Goal: Transaction & Acquisition: Purchase product/service

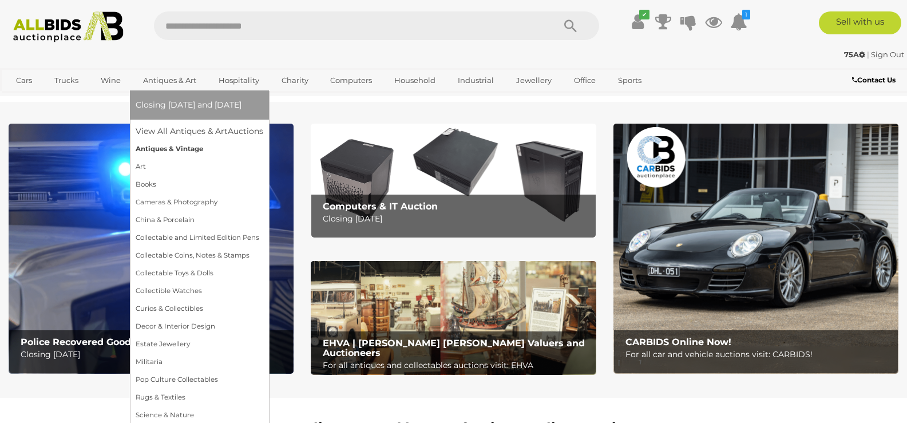
click at [181, 146] on link "Antiques & Vintage" at bounding box center [200, 149] width 128 height 18
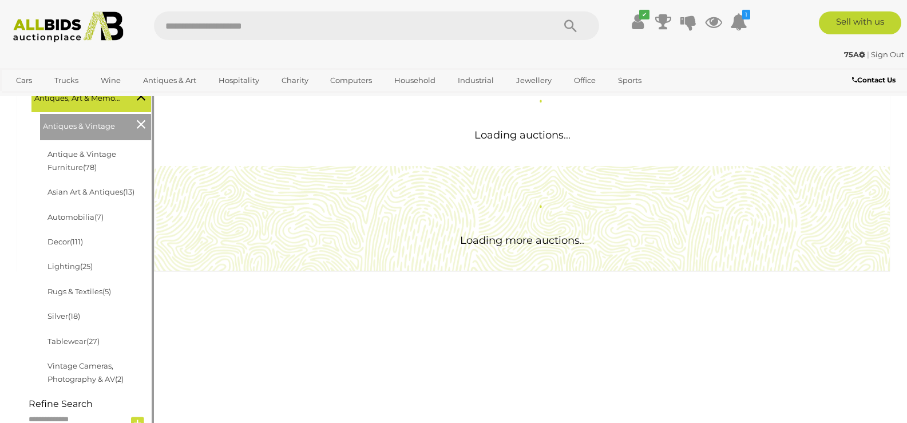
scroll to position [191, 0]
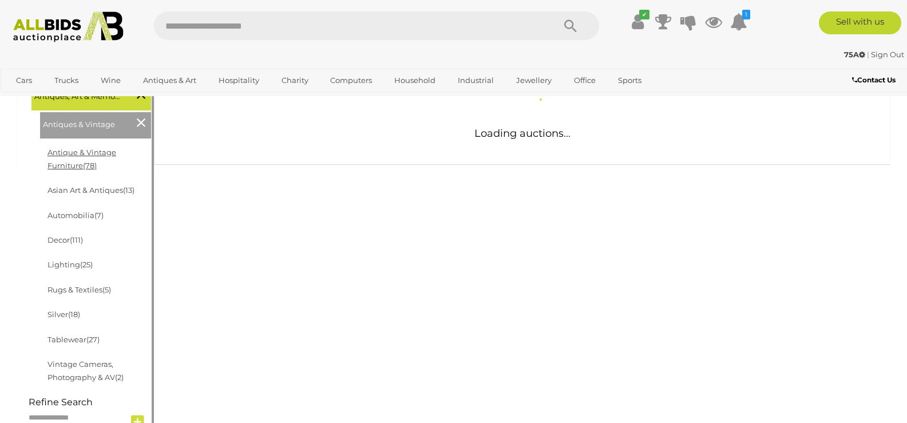
click at [94, 59] on div at bounding box center [85, 58] width 131 height 1
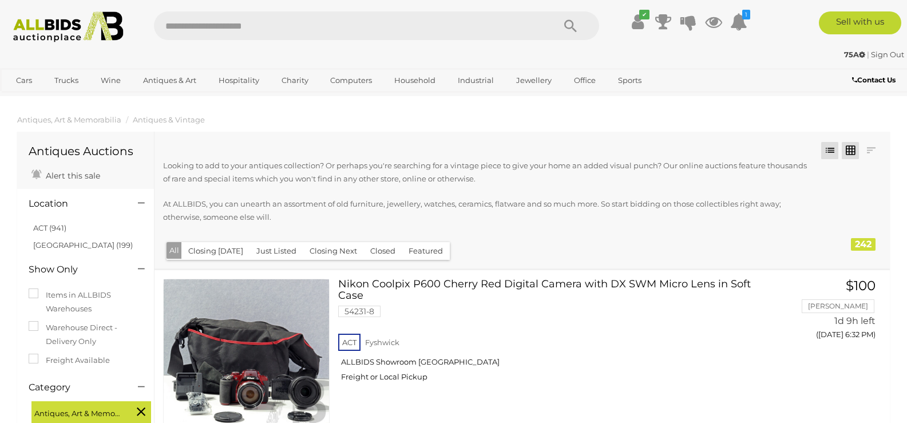
click at [849, 150] on link at bounding box center [850, 150] width 17 height 17
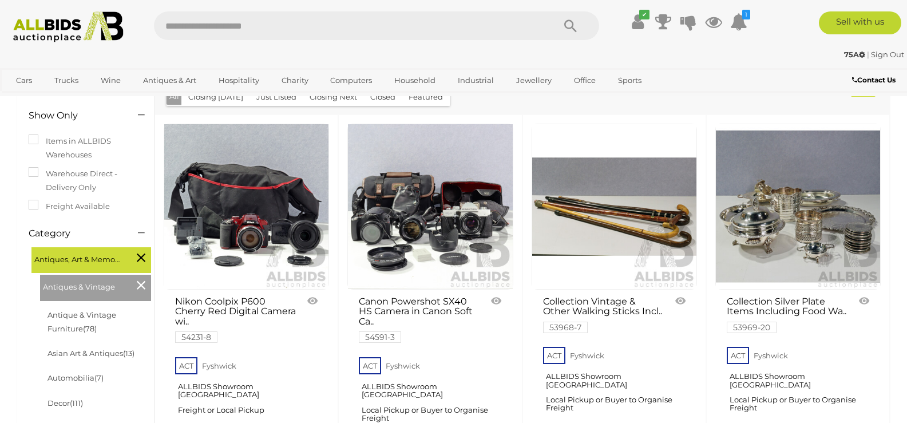
scroll to position [344, 0]
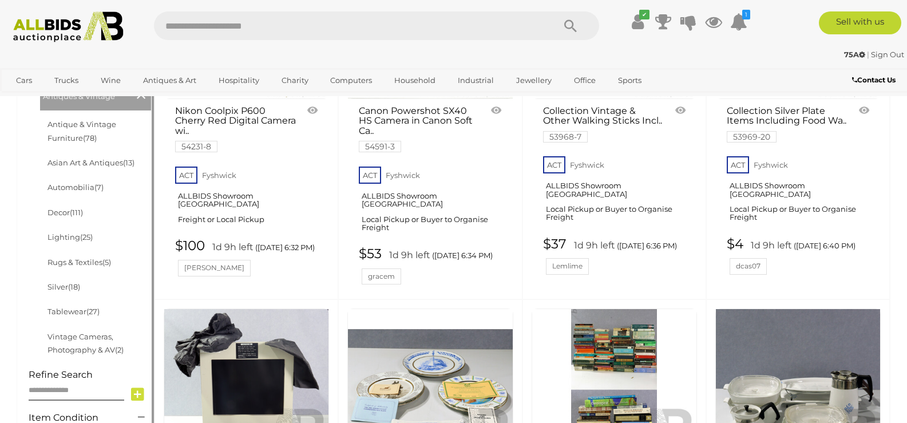
click at [120, 131] on li "Antique & Vintage Furniture (78)" at bounding box center [100, 131] width 108 height 38
click at [116, 124] on link "Antique & Vintage Furniture (78)" at bounding box center [81, 131] width 69 height 22
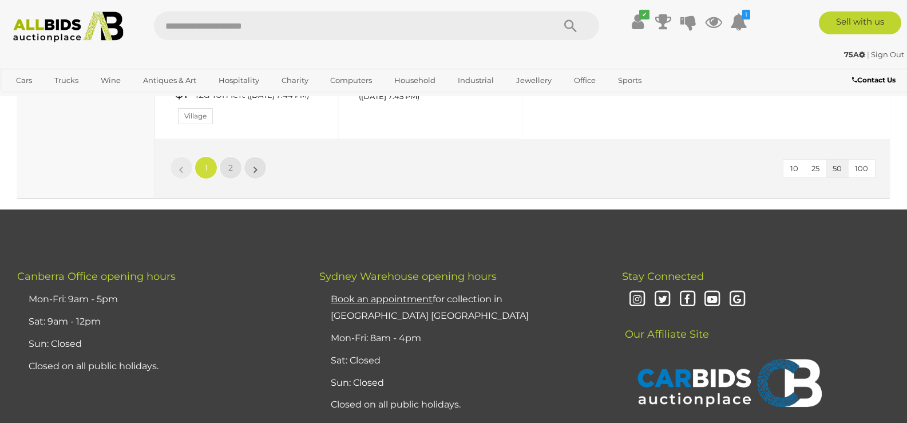
scroll to position [4577, 0]
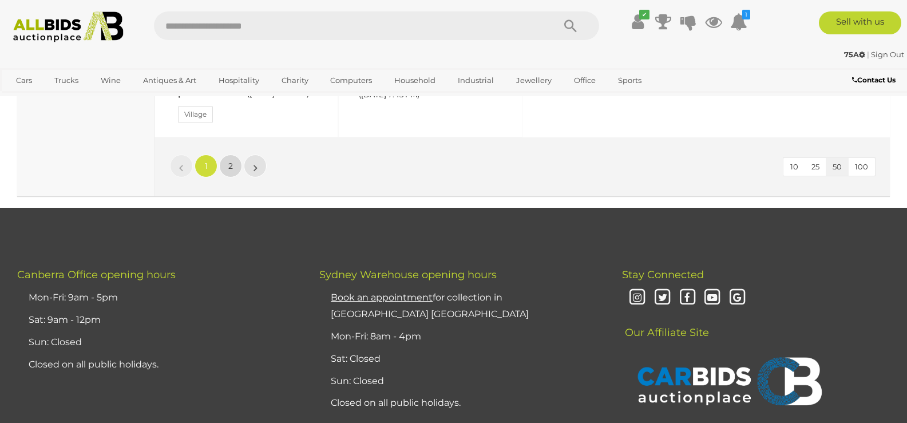
click at [230, 171] on span "2" at bounding box center [230, 166] width 5 height 10
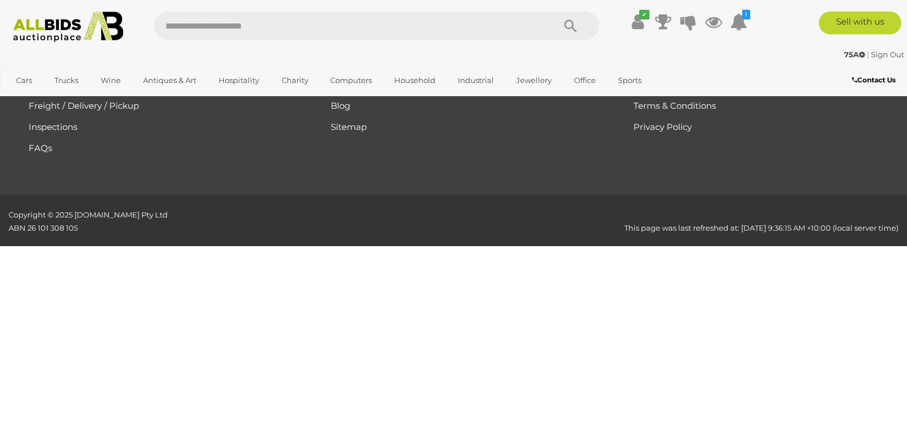
scroll to position [75, 0]
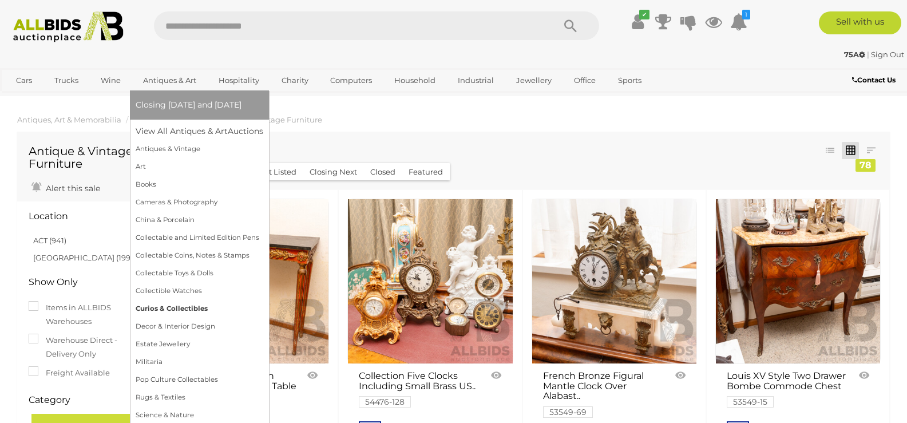
click at [167, 307] on link "Curios & Collectibles" at bounding box center [200, 309] width 128 height 18
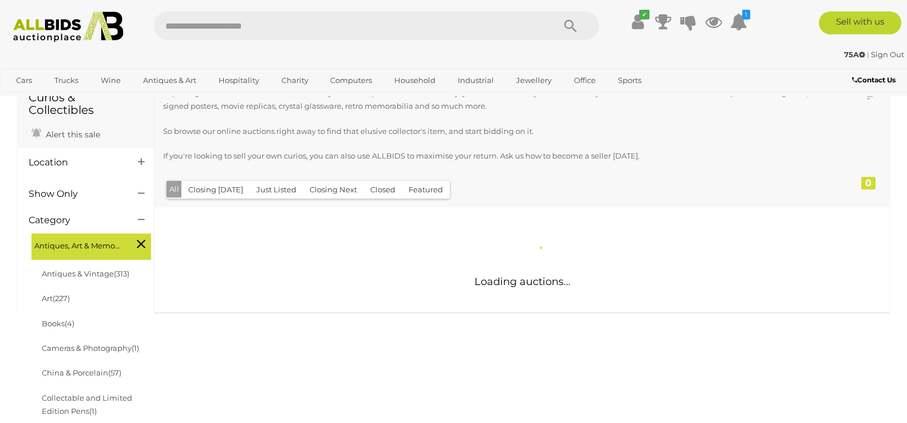
scroll to position [96, 0]
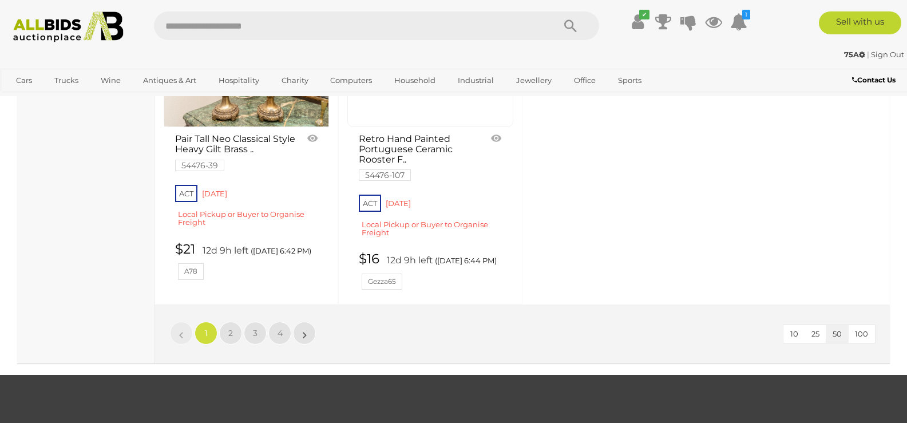
scroll to position [4768, 0]
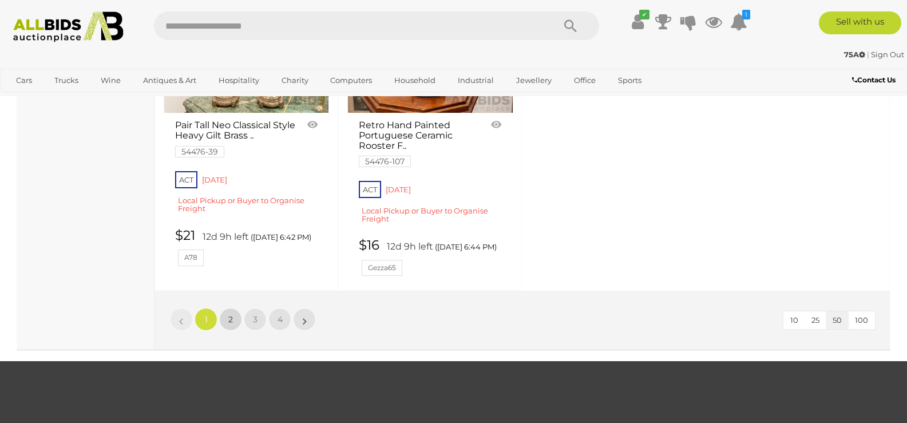
click at [227, 331] on link "2" at bounding box center [230, 319] width 23 height 23
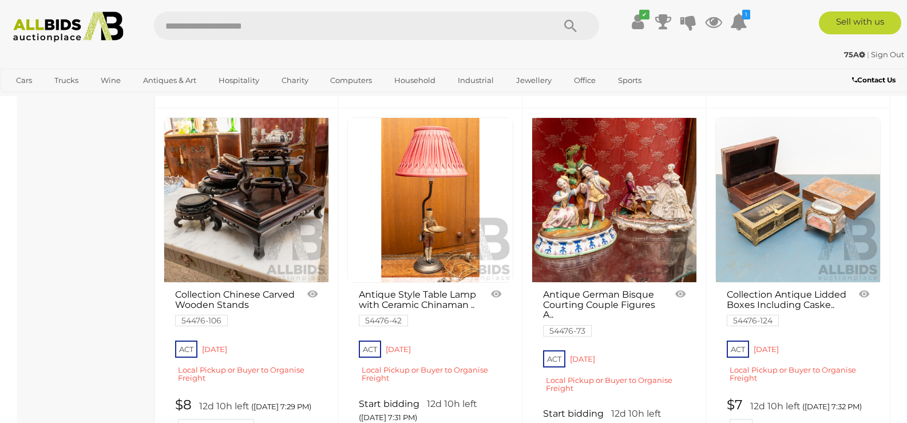
scroll to position [3790, 0]
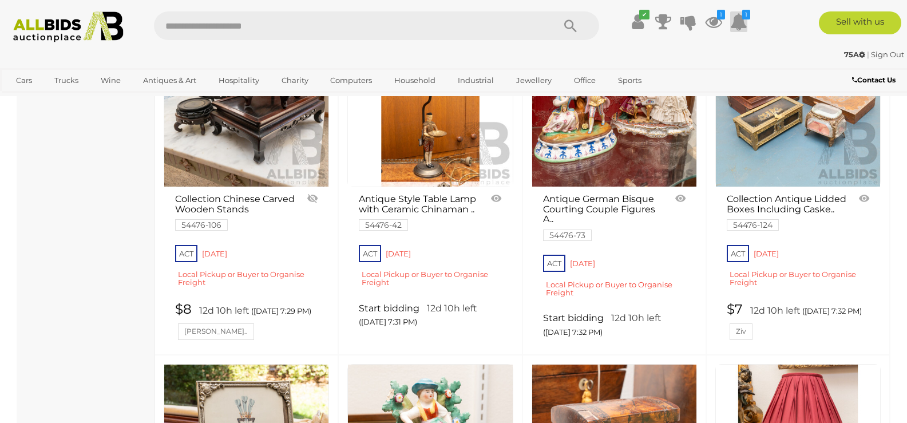
click at [744, 18] on icon "1" at bounding box center [746, 15] width 8 height 10
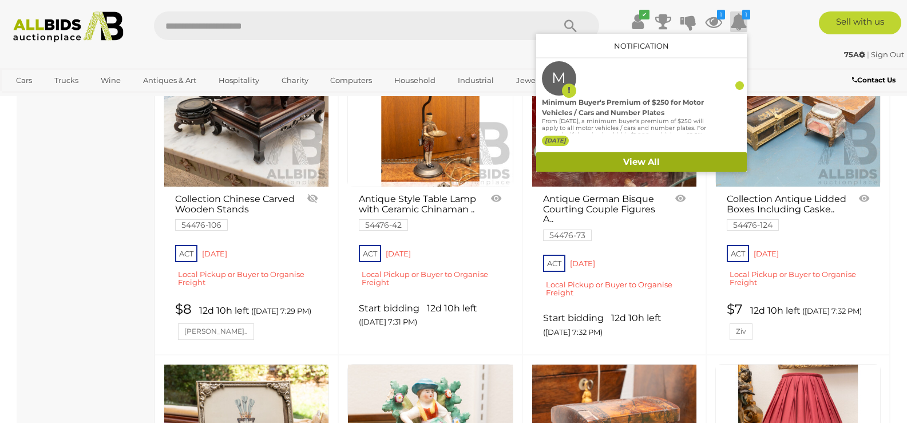
click at [639, 162] on link "View All" at bounding box center [641, 162] width 211 height 20
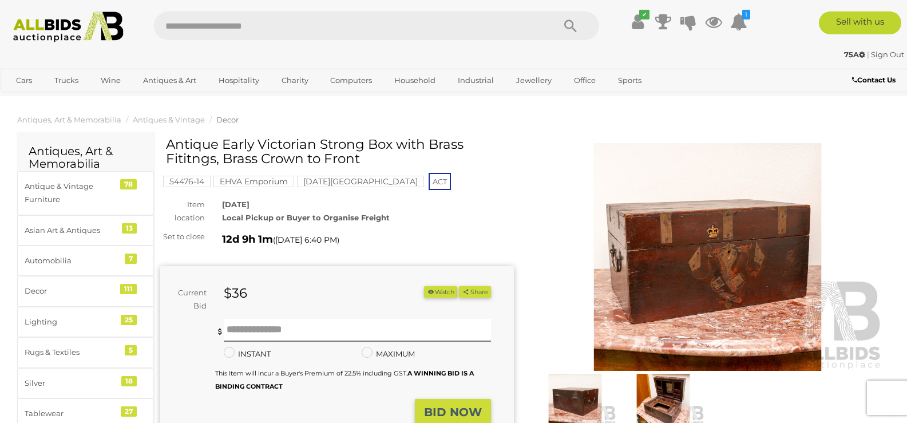
click at [701, 231] on img at bounding box center [708, 257] width 354 height 228
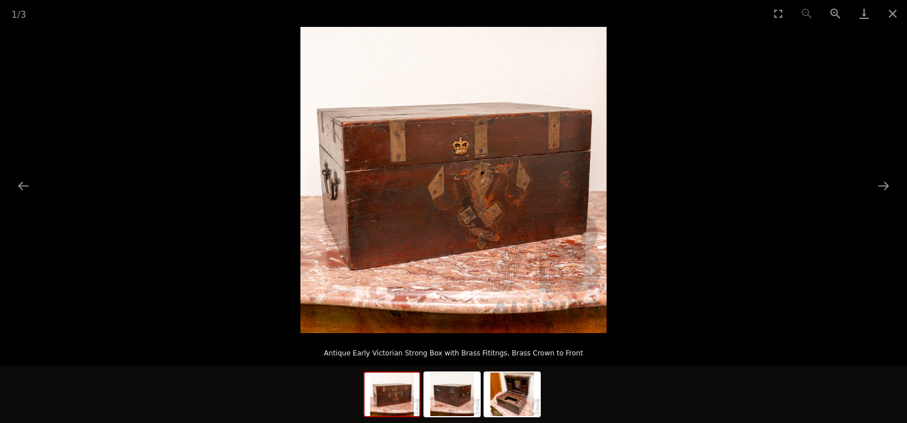
click at [469, 223] on img at bounding box center [453, 180] width 306 height 306
click at [383, 160] on img at bounding box center [453, 180] width 306 height 306
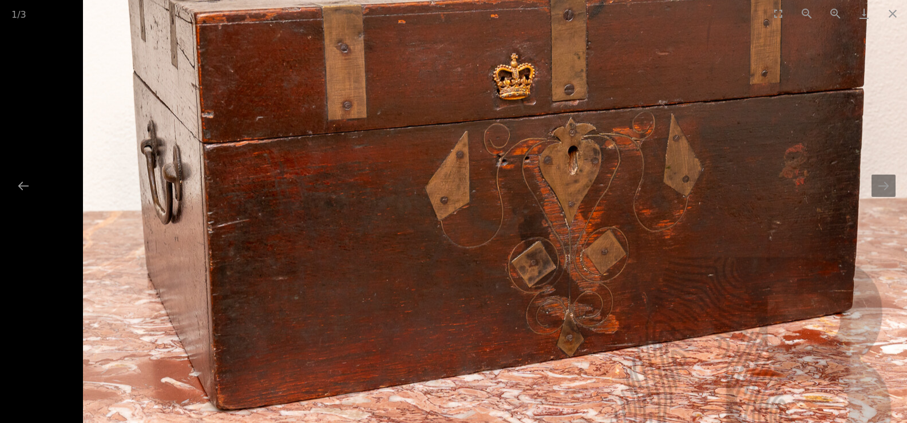
drag, startPoint x: 396, startPoint y: 283, endPoint x: 398, endPoint y: 210, distance: 73.3
click at [398, 210] on img at bounding box center [495, 168] width 824 height 824
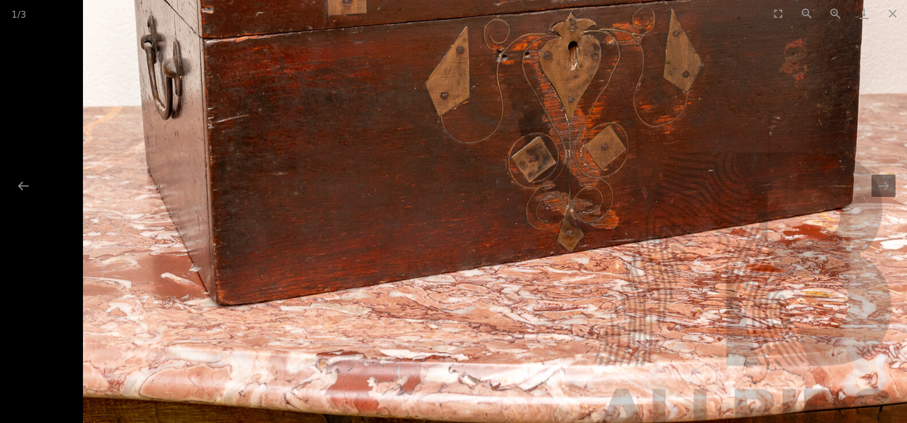
drag, startPoint x: 401, startPoint y: 261, endPoint x: 396, endPoint y: 161, distance: 99.7
click at [396, 161] on img at bounding box center [495, 64] width 824 height 824
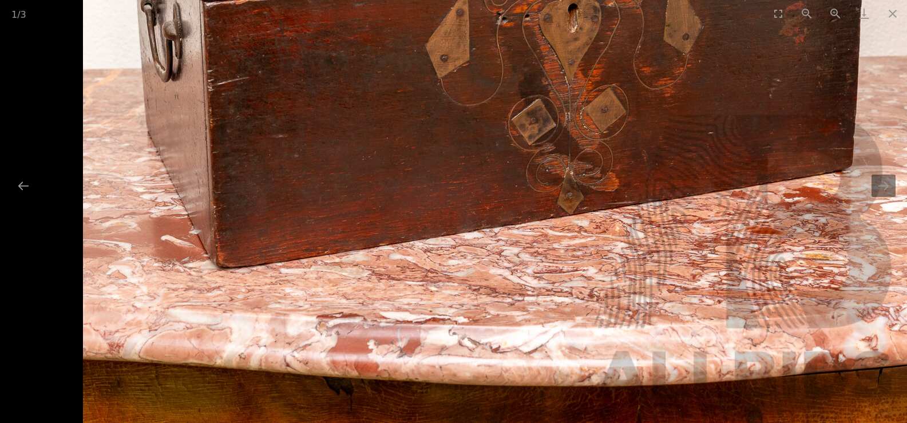
click at [371, 320] on img at bounding box center [495, 26] width 824 height 824
click at [877, 187] on button "Next slide" at bounding box center [883, 186] width 24 height 22
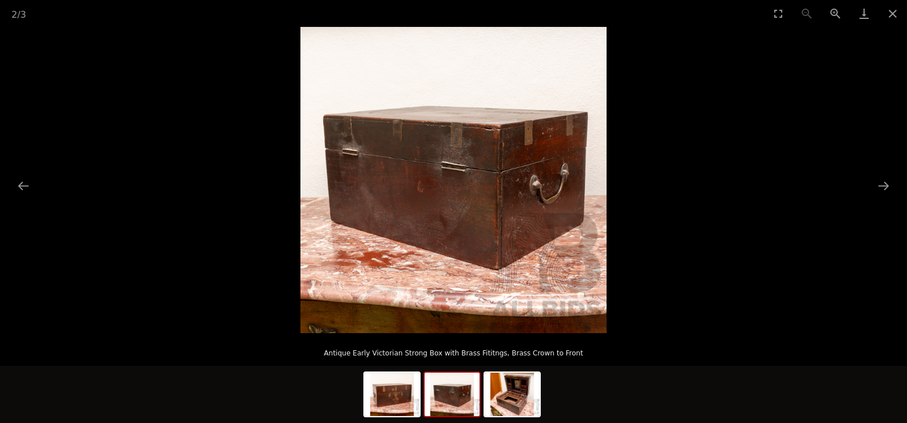
click at [479, 206] on img at bounding box center [453, 180] width 306 height 306
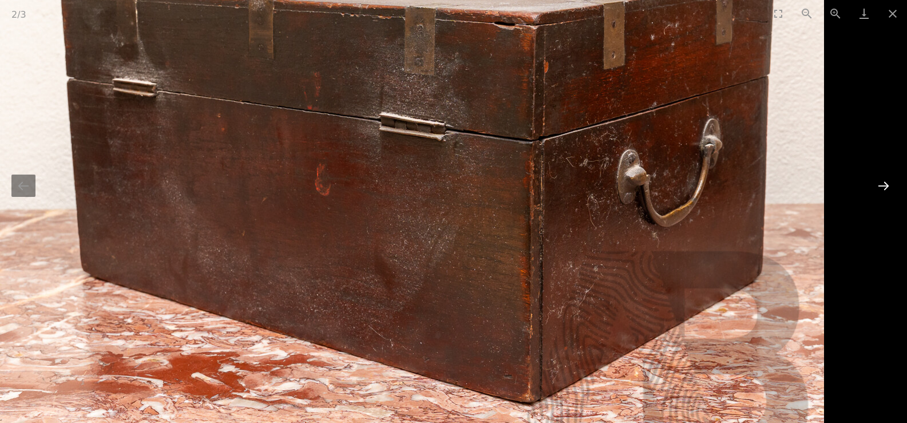
click at [879, 184] on button "Next slide" at bounding box center [883, 186] width 24 height 22
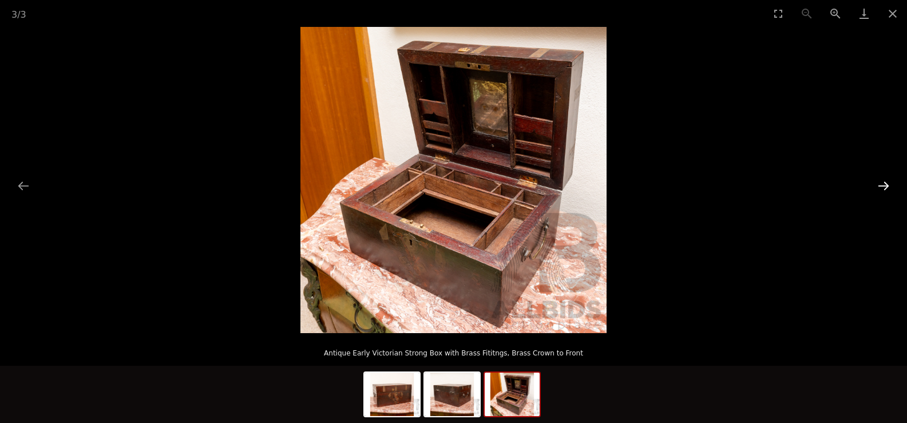
click at [879, 184] on button "Next slide" at bounding box center [883, 186] width 24 height 22
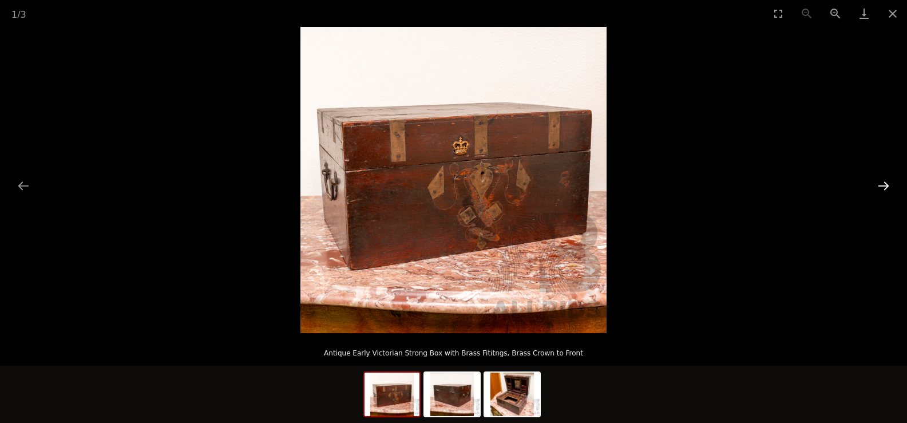
click at [879, 184] on button "Next slide" at bounding box center [883, 186] width 24 height 22
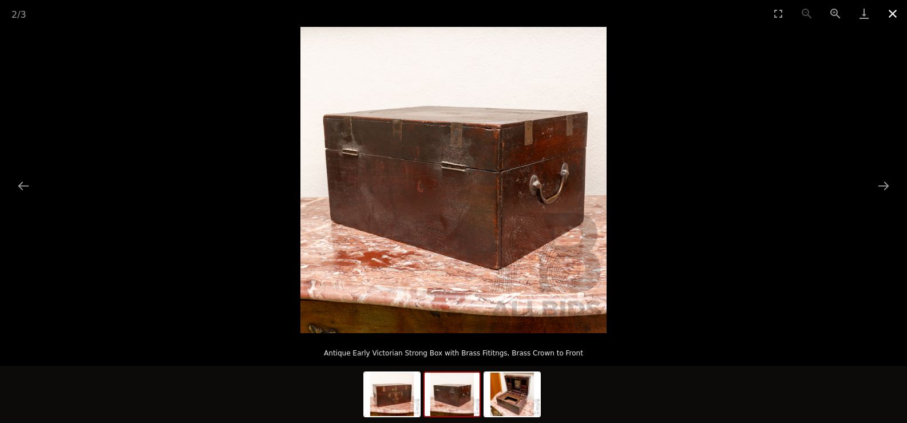
click at [888, 13] on button "Close gallery" at bounding box center [892, 13] width 29 height 27
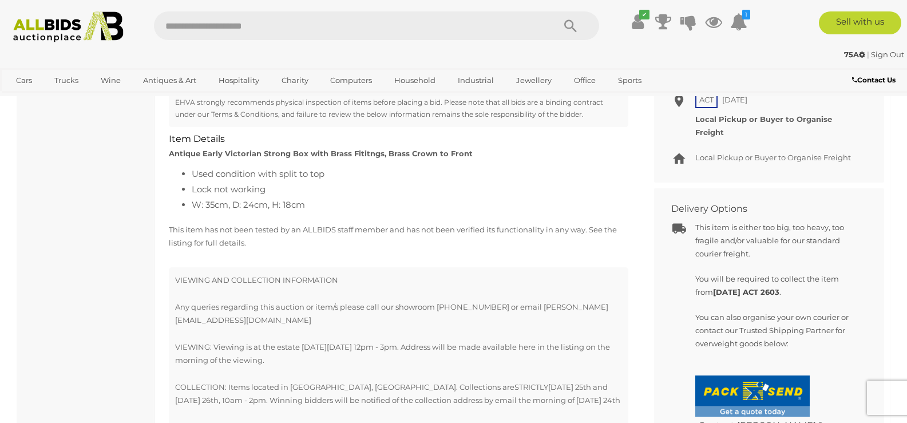
scroll to position [572, 0]
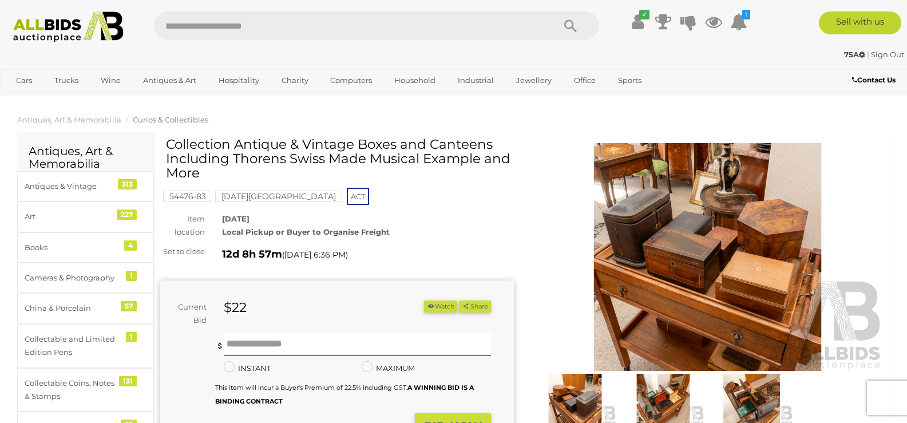
click at [645, 324] on img at bounding box center [708, 257] width 354 height 228
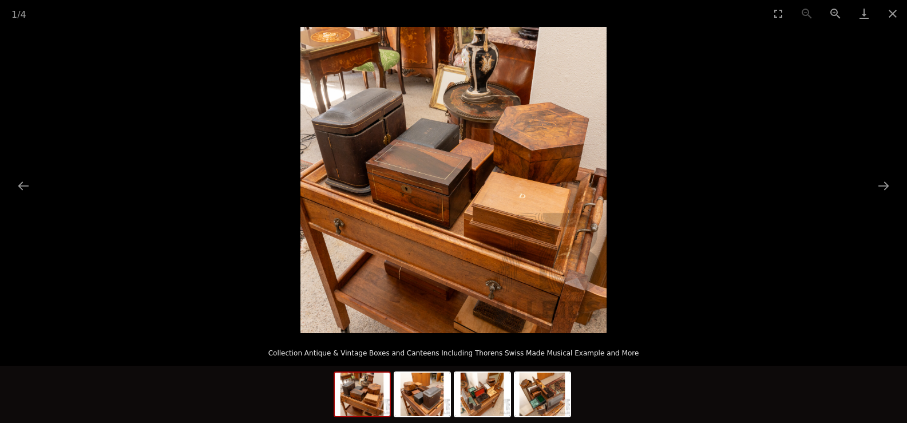
click at [429, 237] on img at bounding box center [453, 180] width 306 height 306
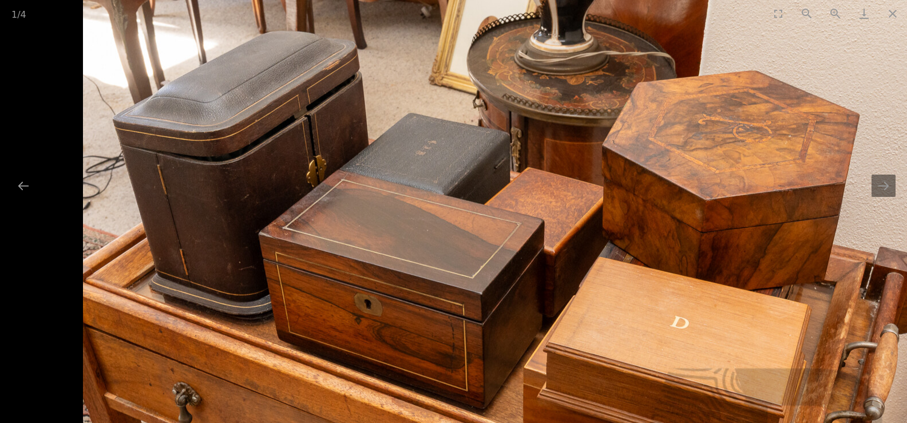
drag, startPoint x: 406, startPoint y: 160, endPoint x: 437, endPoint y: 188, distance: 41.7
click at [437, 190] on img at bounding box center [495, 280] width 824 height 824
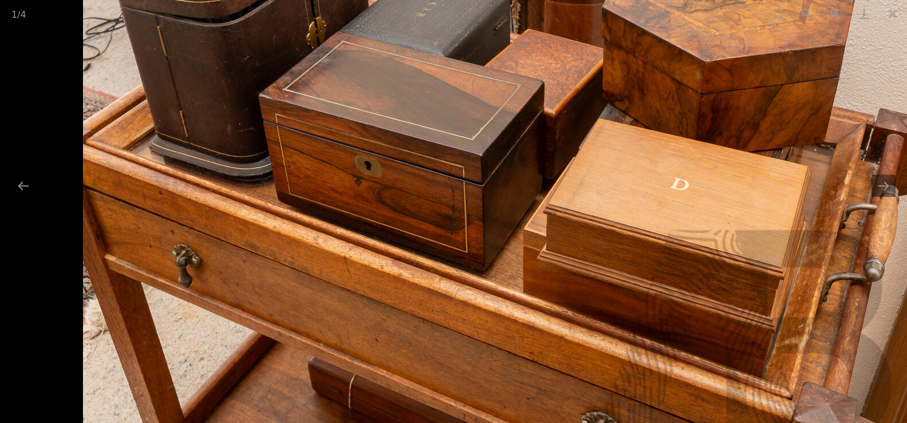
drag, startPoint x: 421, startPoint y: 271, endPoint x: 433, endPoint y: 176, distance: 95.2
click at [433, 178] on img at bounding box center [495, 141] width 824 height 824
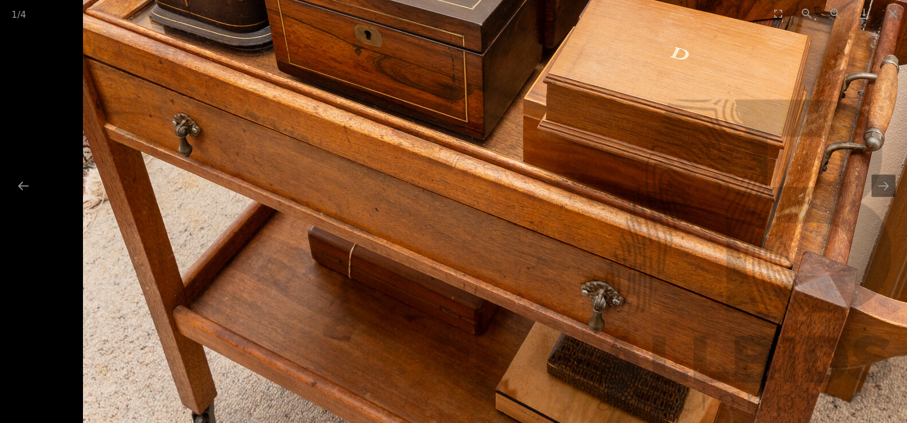
drag, startPoint x: 406, startPoint y: 255, endPoint x: 525, endPoint y: 250, distance: 119.1
click at [408, 249] on img at bounding box center [495, 11] width 824 height 824
click at [879, 189] on button "Next slide" at bounding box center [883, 186] width 24 height 22
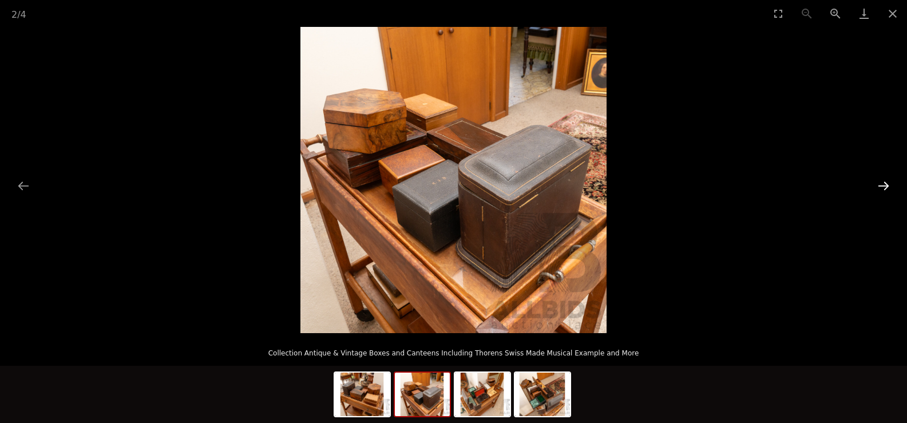
click at [879, 189] on button "Next slide" at bounding box center [883, 186] width 24 height 22
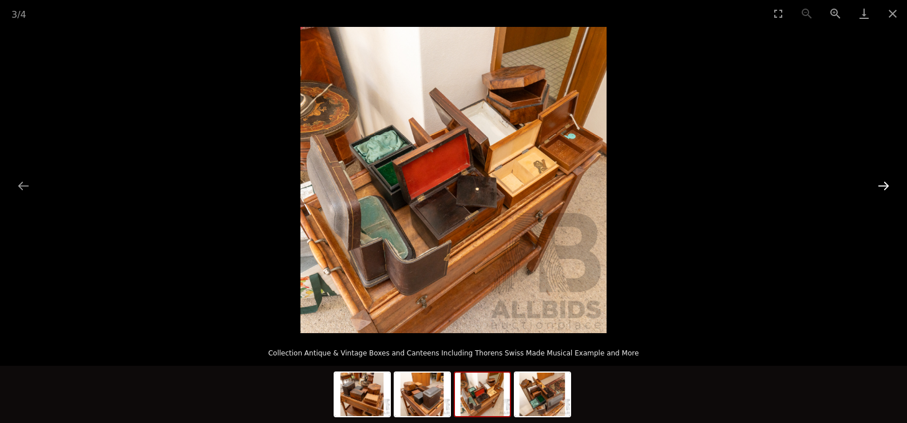
click at [879, 189] on button "Next slide" at bounding box center [883, 186] width 24 height 22
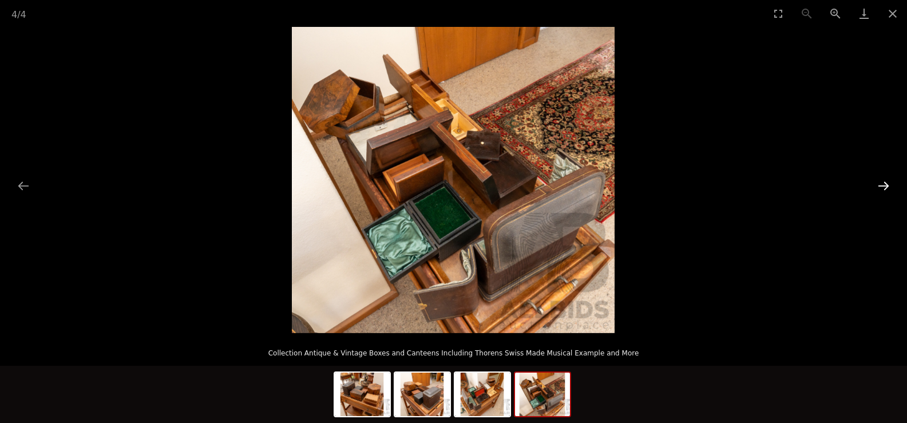
click at [879, 189] on button "Next slide" at bounding box center [883, 186] width 24 height 22
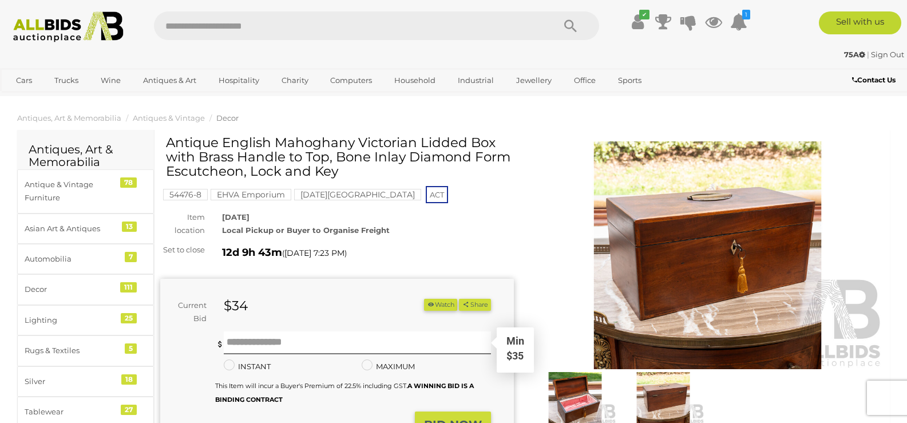
scroll to position [96, 0]
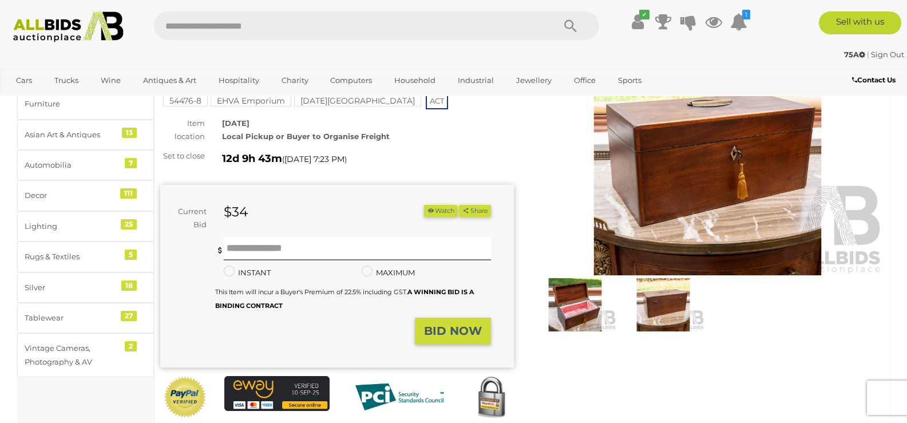
click at [581, 300] on img at bounding box center [575, 304] width 82 height 53
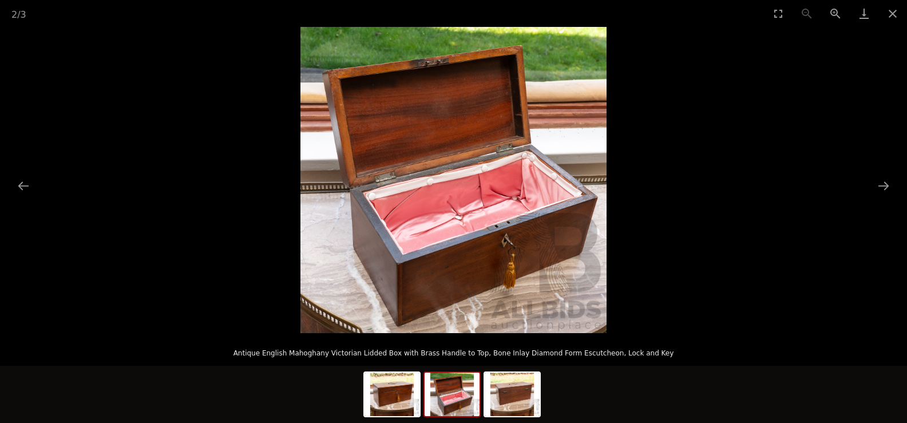
click at [471, 232] on img at bounding box center [453, 180] width 306 height 306
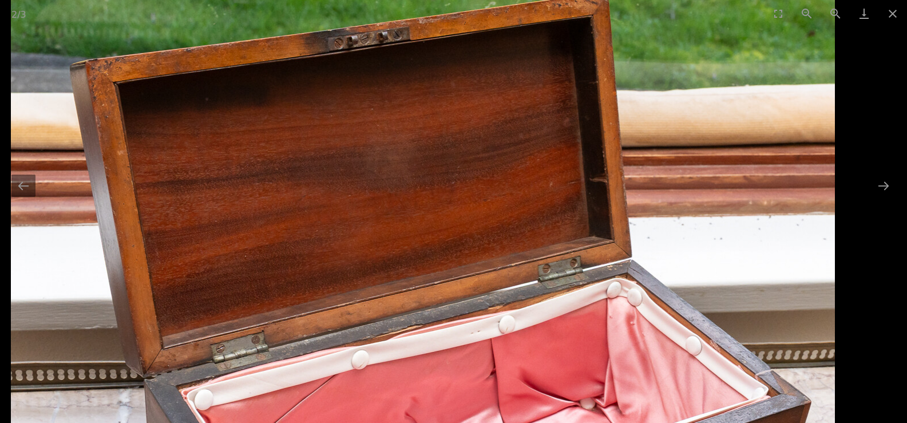
drag, startPoint x: 459, startPoint y: 142, endPoint x: 463, endPoint y: 309, distance: 167.1
click at [458, 324] on img at bounding box center [423, 355] width 824 height 824
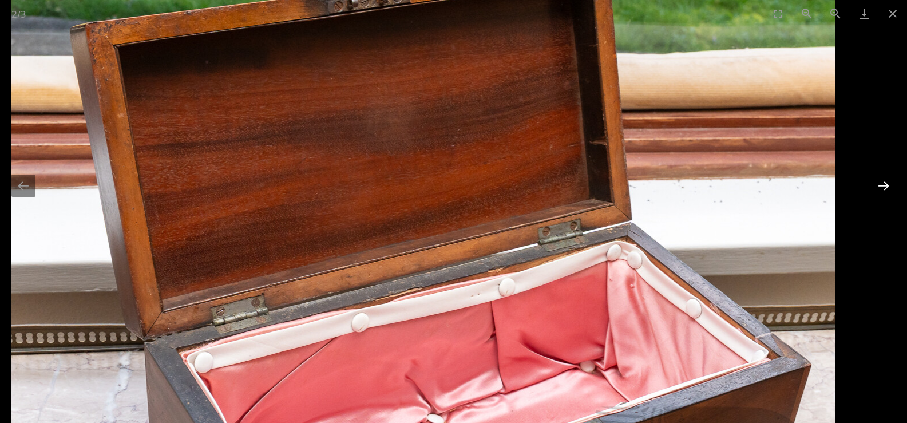
click at [883, 189] on button "Next slide" at bounding box center [883, 186] width 24 height 22
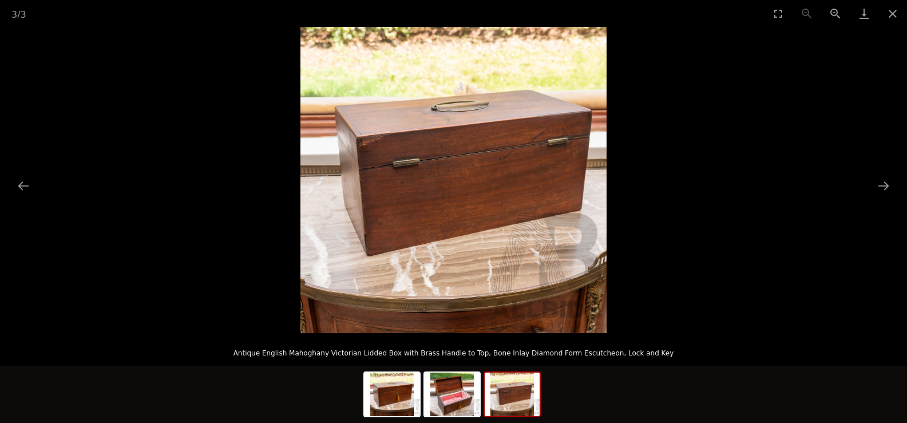
click at [414, 204] on img at bounding box center [453, 180] width 306 height 306
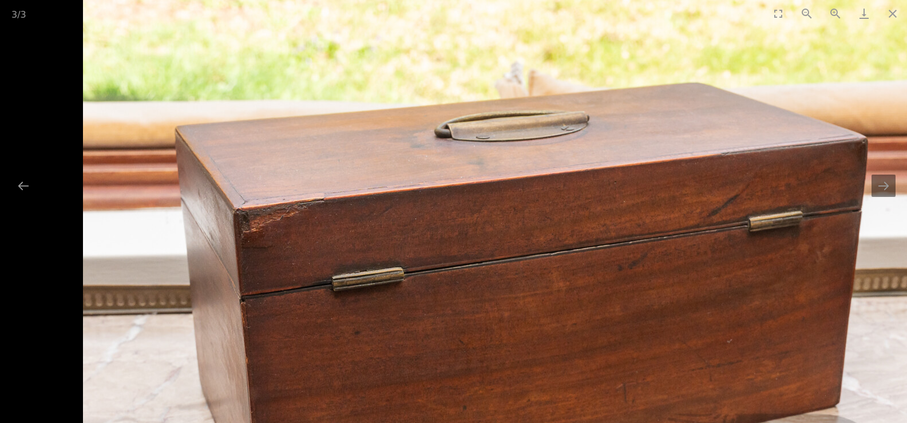
drag, startPoint x: 441, startPoint y: 162, endPoint x: 449, endPoint y: 316, distance: 154.2
click at [449, 316] on img at bounding box center [495, 325] width 824 height 824
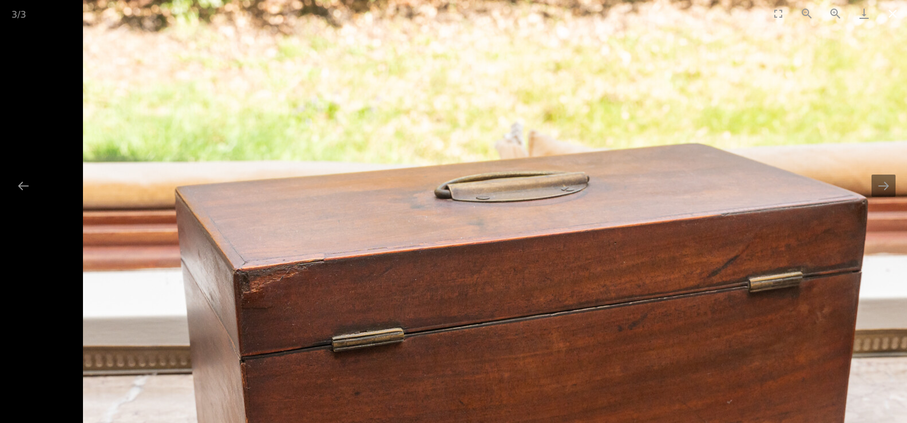
click at [889, 17] on button "Close gallery" at bounding box center [892, 13] width 29 height 27
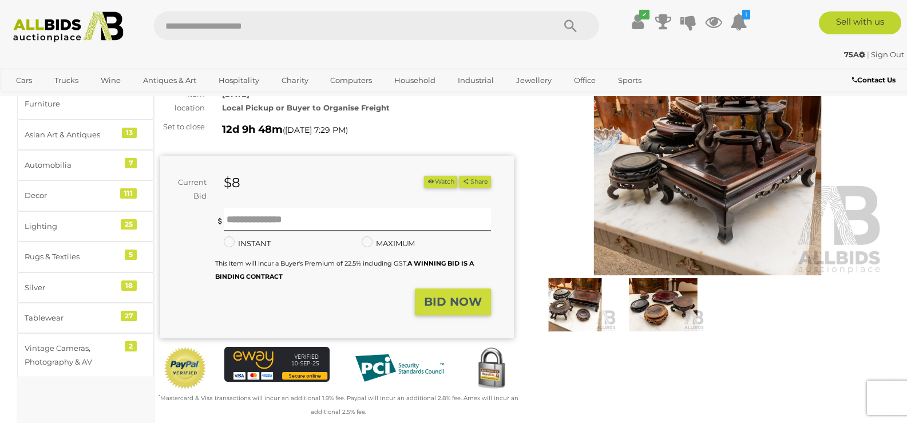
scroll to position [382, 0]
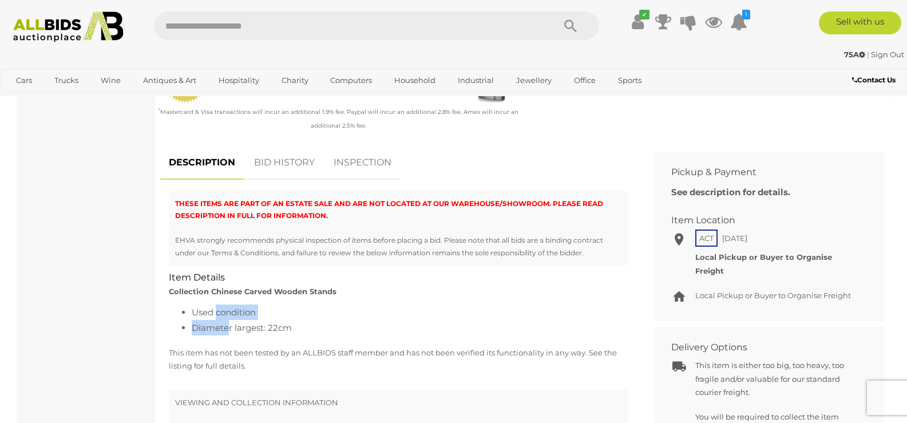
drag, startPoint x: 218, startPoint y: 312, endPoint x: 228, endPoint y: 338, distance: 27.5
click at [228, 338] on div "Used condition Diameter largest: 22cm" at bounding box center [398, 322] width 477 height 36
drag, startPoint x: 233, startPoint y: 280, endPoint x: 252, endPoint y: 320, distance: 44.0
click at [252, 191] on div "THESE ITEMS ARE PART OF AN ESTATE SALE AND ARE NOT LOCATED AT OUR WAREHOUSE/SHO…" at bounding box center [398, 191] width 477 height 0
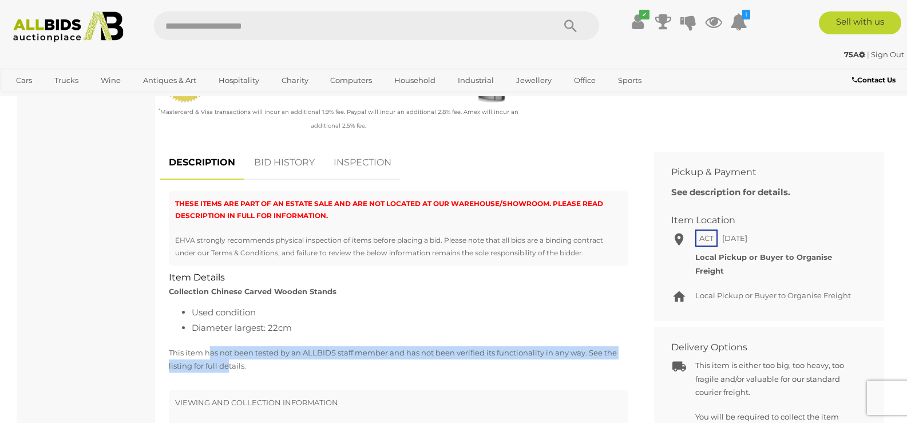
drag, startPoint x: 208, startPoint y: 351, endPoint x: 228, endPoint y: 367, distance: 25.2
click at [228, 367] on p "This item has not been tested by an ALLBIDS staff member and has not been verif…" at bounding box center [398, 359] width 459 height 27
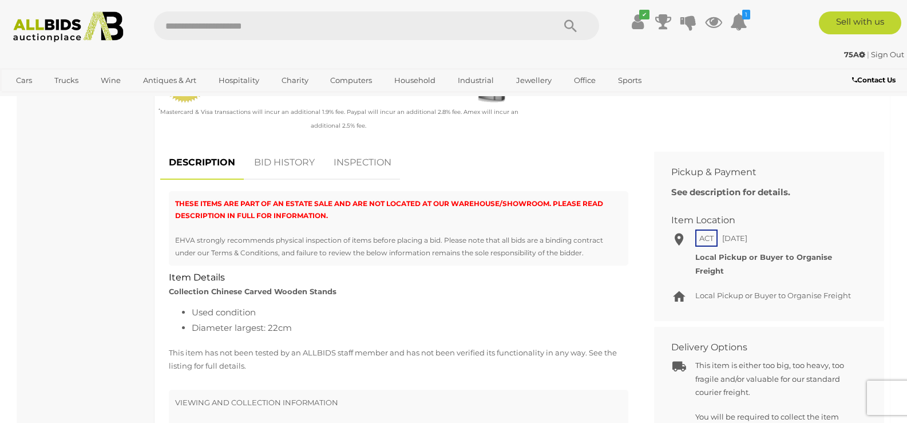
scroll to position [0, 0]
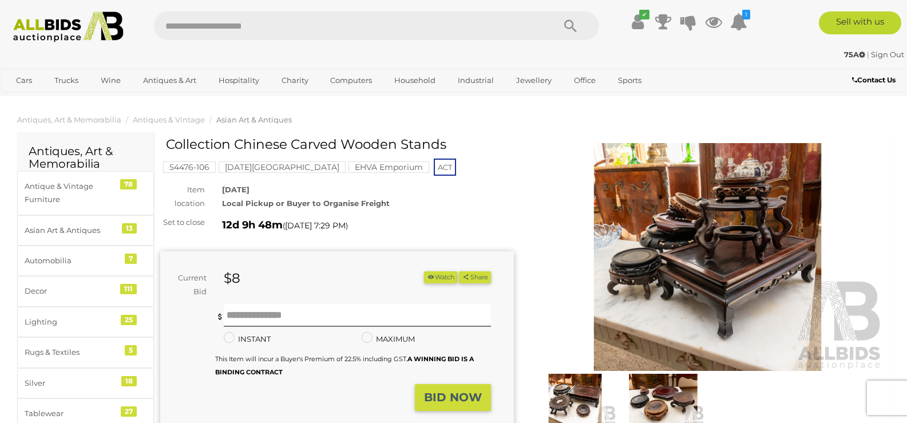
click at [640, 245] on img at bounding box center [708, 257] width 354 height 228
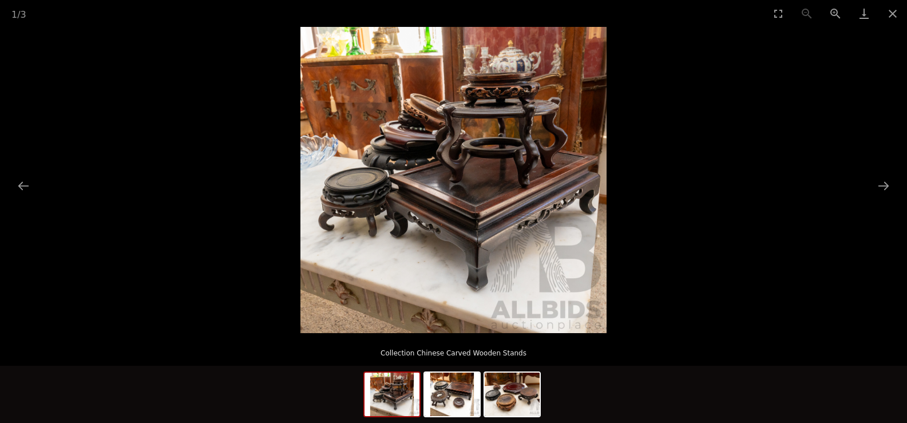
click at [430, 200] on img at bounding box center [453, 180] width 306 height 306
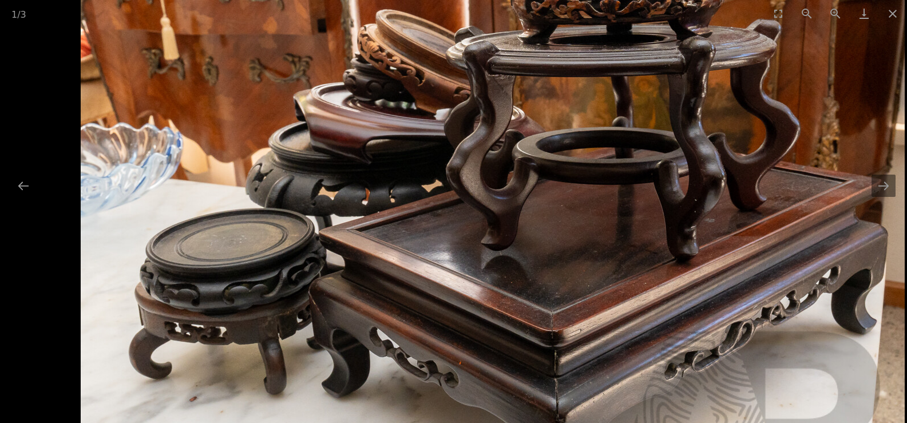
drag, startPoint x: 463, startPoint y: 136, endPoint x: 401, endPoint y: 172, distance: 72.5
click at [401, 172] on img at bounding box center [493, 243] width 824 height 824
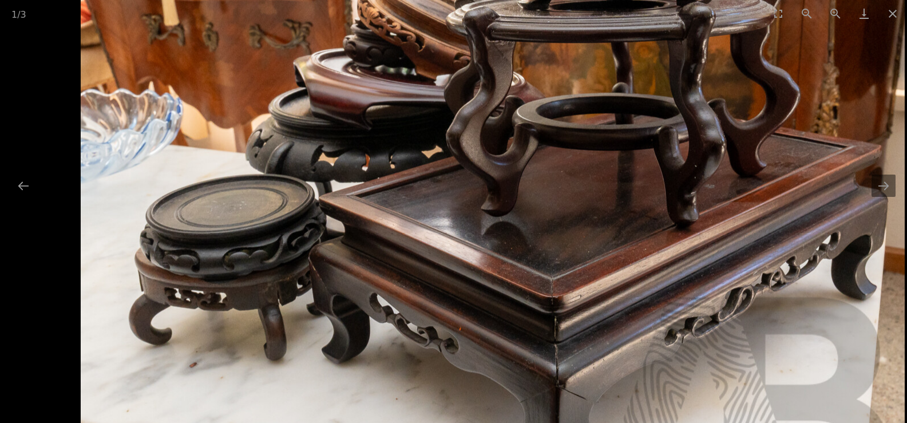
drag, startPoint x: 414, startPoint y: 207, endPoint x: 418, endPoint y: 146, distance: 61.3
click at [418, 146] on img at bounding box center [493, 208] width 824 height 824
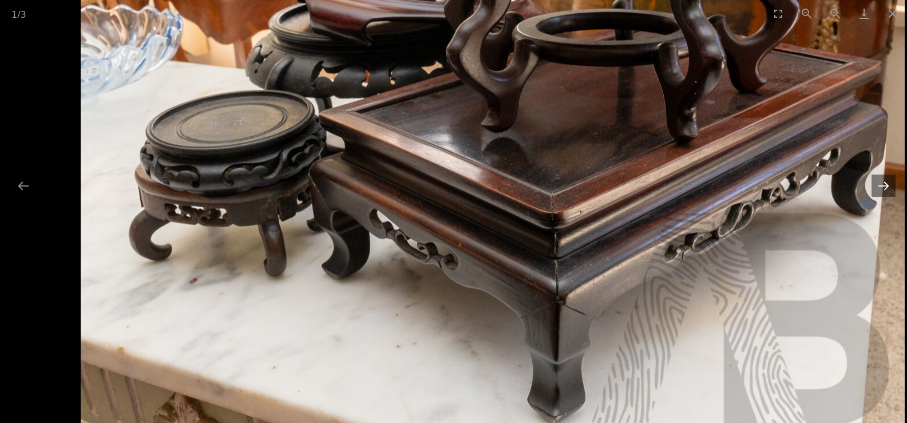
click at [875, 196] on button "Next slide" at bounding box center [883, 186] width 24 height 22
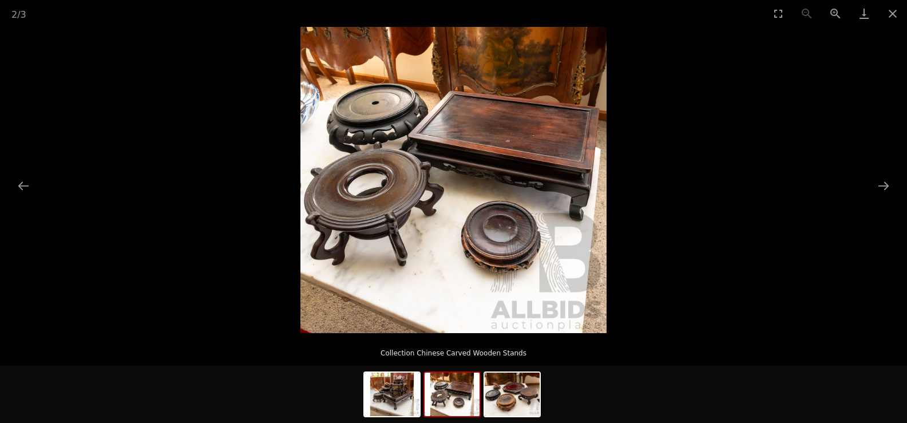
click at [525, 213] on img at bounding box center [453, 180] width 306 height 306
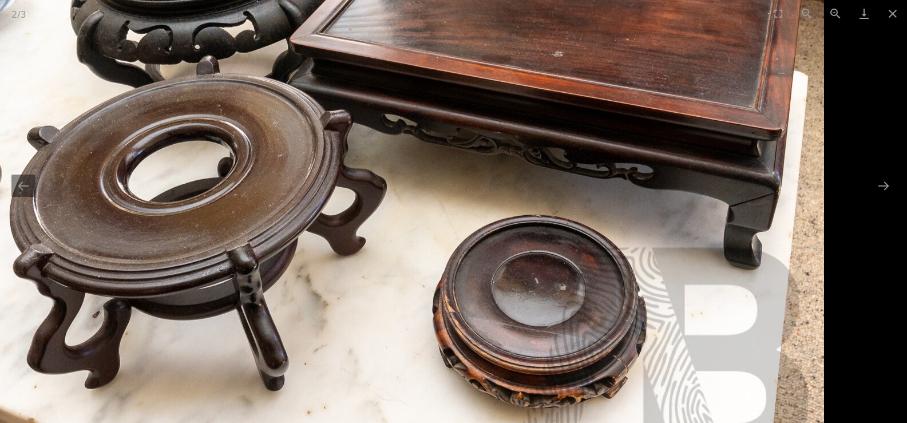
drag, startPoint x: 507, startPoint y: 180, endPoint x: 509, endPoint y: 188, distance: 8.2
click at [509, 188] on img at bounding box center [412, 159] width 824 height 824
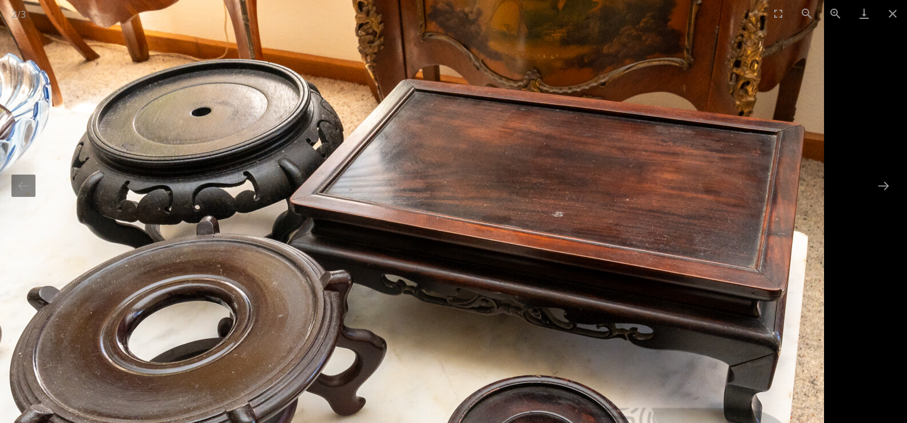
drag, startPoint x: 475, startPoint y: 241, endPoint x: 485, endPoint y: 370, distance: 129.1
click at [485, 370] on img at bounding box center [412, 319] width 824 height 824
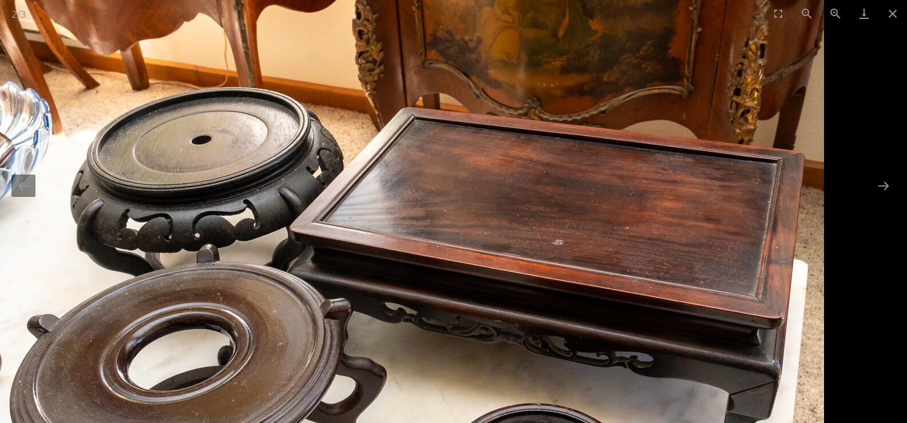
click at [466, 327] on img at bounding box center [412, 347] width 824 height 824
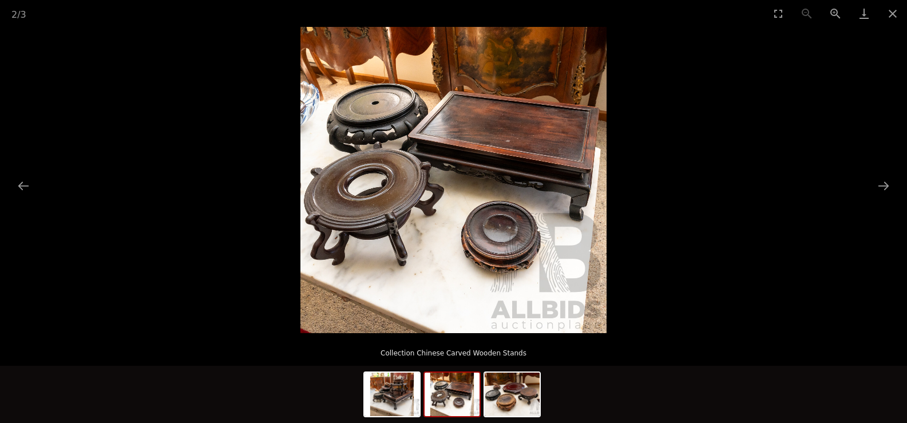
click at [453, 287] on img at bounding box center [453, 180] width 306 height 306
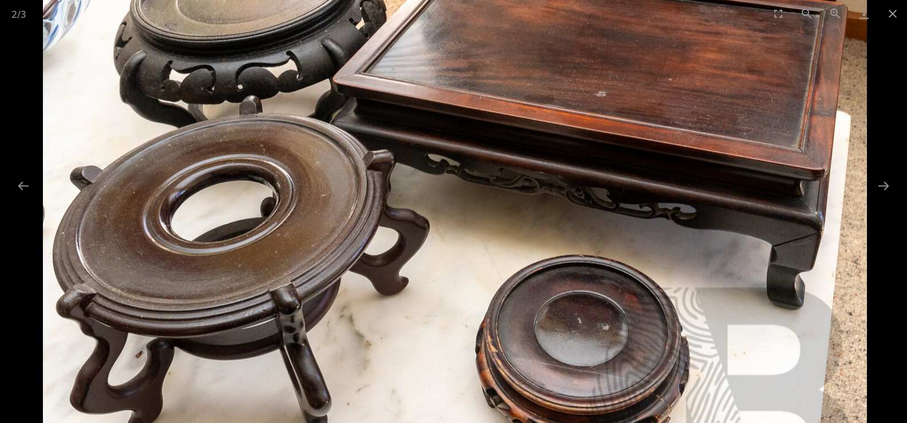
drag, startPoint x: 439, startPoint y: 208, endPoint x: 542, endPoint y: 389, distance: 208.1
click at [542, 389] on img at bounding box center [455, 199] width 824 height 824
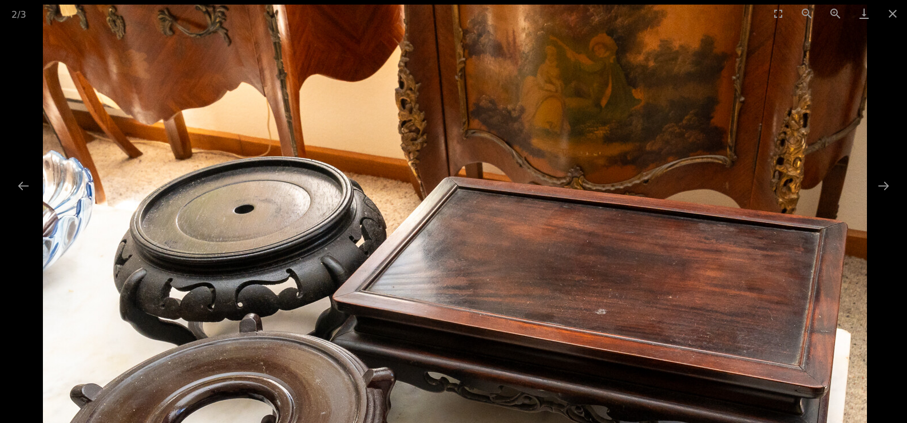
drag, startPoint x: 499, startPoint y: 213, endPoint x: 477, endPoint y: 351, distance: 139.6
click at [477, 351] on img at bounding box center [455, 417] width 824 height 824
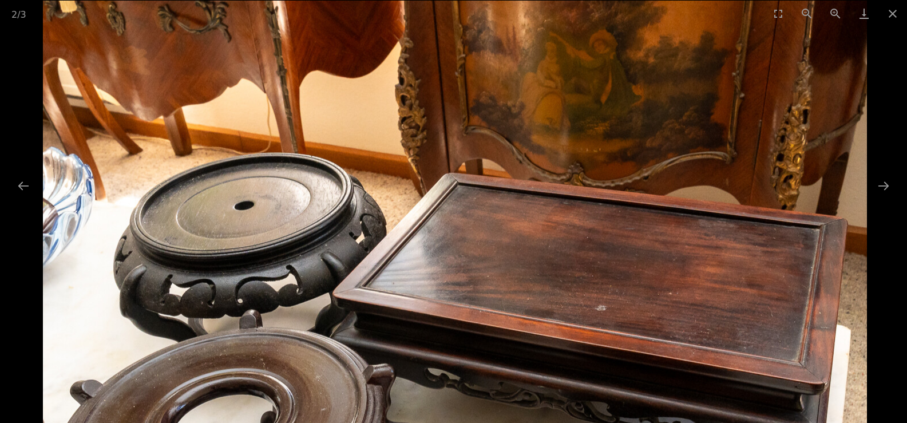
drag, startPoint x: 509, startPoint y: 342, endPoint x: 433, endPoint y: 347, distance: 76.8
click at [433, 347] on img at bounding box center [455, 413] width 824 height 824
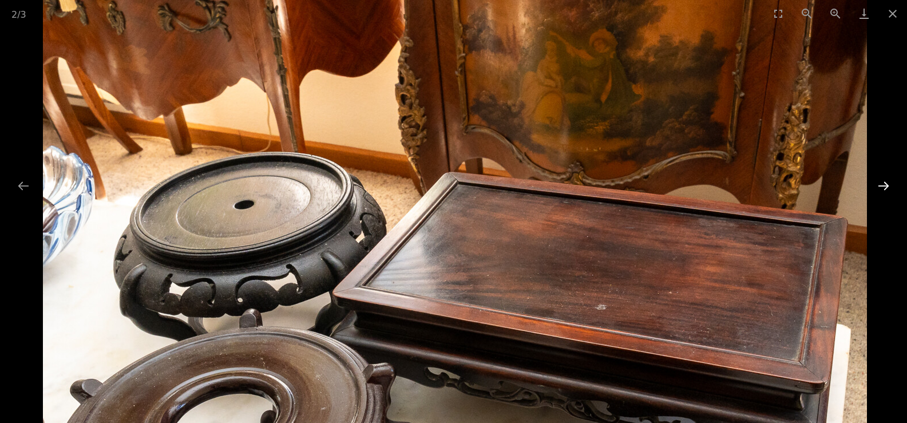
click at [882, 189] on button "Next slide" at bounding box center [883, 186] width 24 height 22
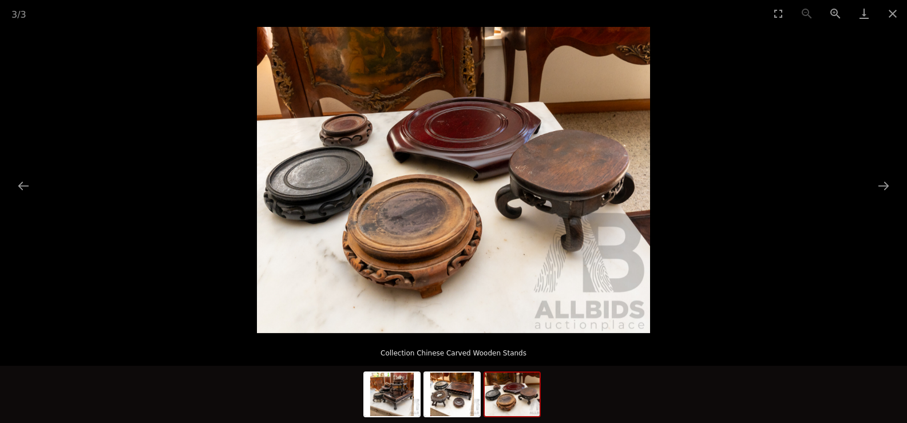
click at [440, 209] on img at bounding box center [453, 180] width 393 height 306
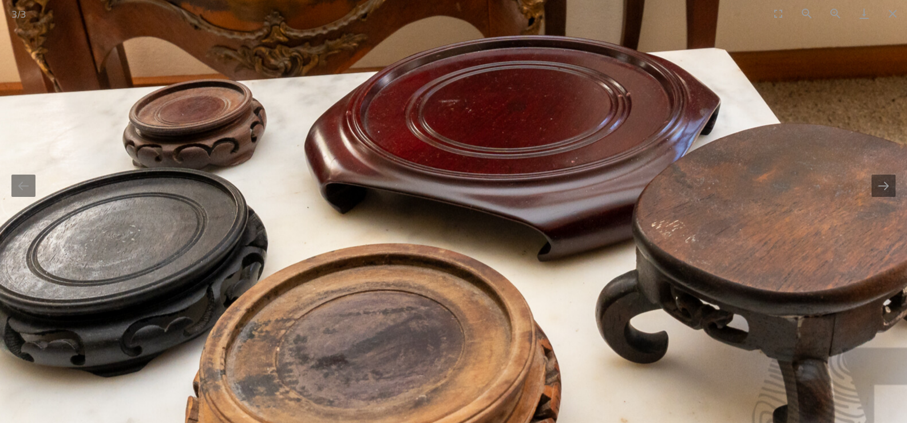
drag, startPoint x: 504, startPoint y: 196, endPoint x: 508, endPoint y: 310, distance: 114.0
click at [508, 310] on img at bounding box center [484, 259] width 1059 height 825
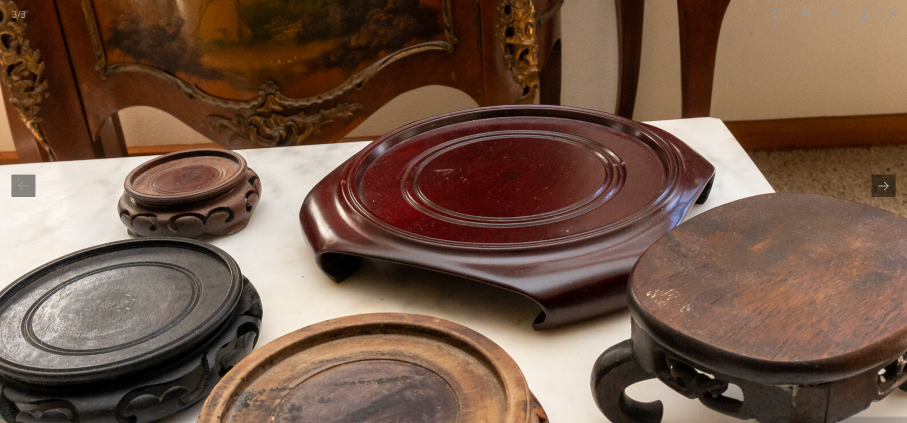
drag, startPoint x: 502, startPoint y: 228, endPoint x: 500, endPoint y: 274, distance: 45.8
click at [500, 274] on img at bounding box center [479, 328] width 1059 height 825
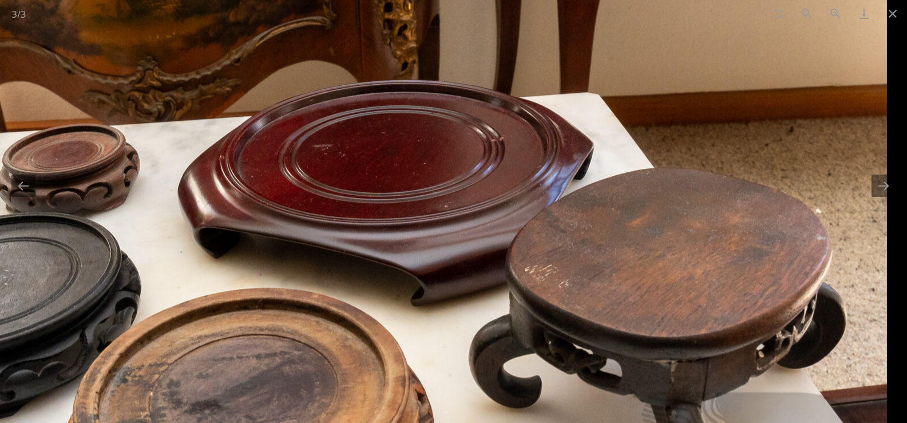
drag, startPoint x: 509, startPoint y: 239, endPoint x: 287, endPoint y: 211, distance: 223.7
click at [287, 211] on img at bounding box center [357, 303] width 1059 height 825
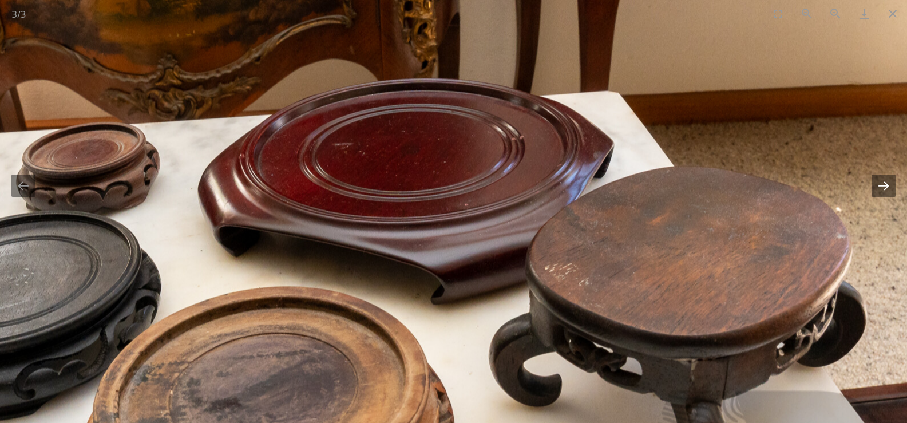
click at [881, 192] on button "Next slide" at bounding box center [883, 186] width 24 height 22
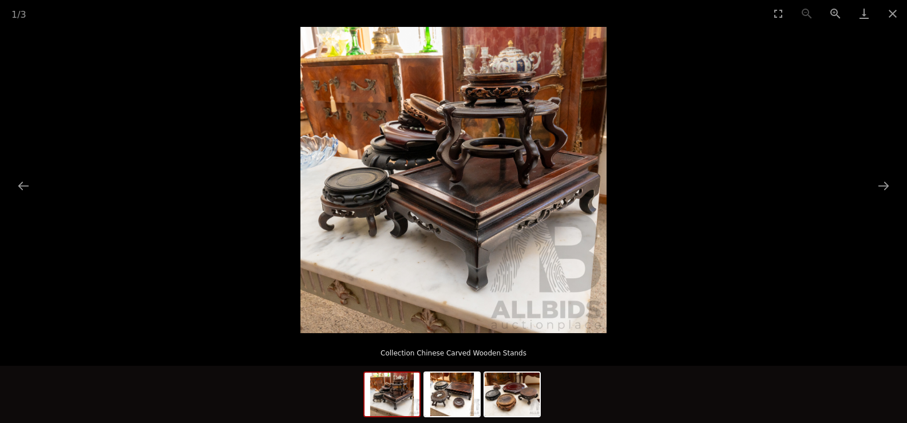
click at [542, 197] on img at bounding box center [453, 180] width 306 height 306
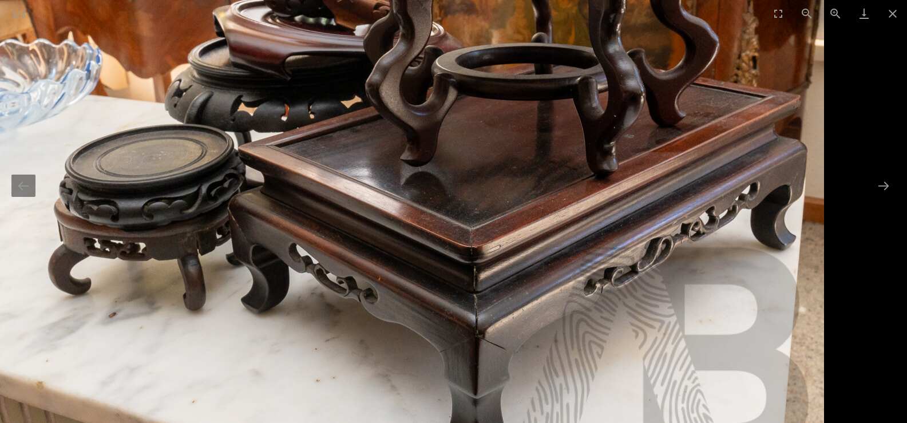
drag, startPoint x: 591, startPoint y: 269, endPoint x: 583, endPoint y: 294, distance: 25.9
click at [583, 294] on img at bounding box center [412, 159] width 824 height 824
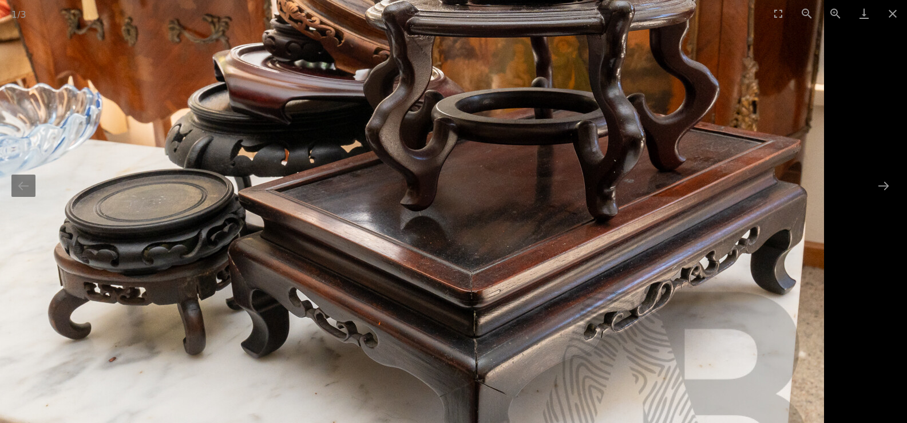
click at [499, 245] on img at bounding box center [412, 203] width 824 height 824
click at [508, 207] on img at bounding box center [412, 203] width 824 height 824
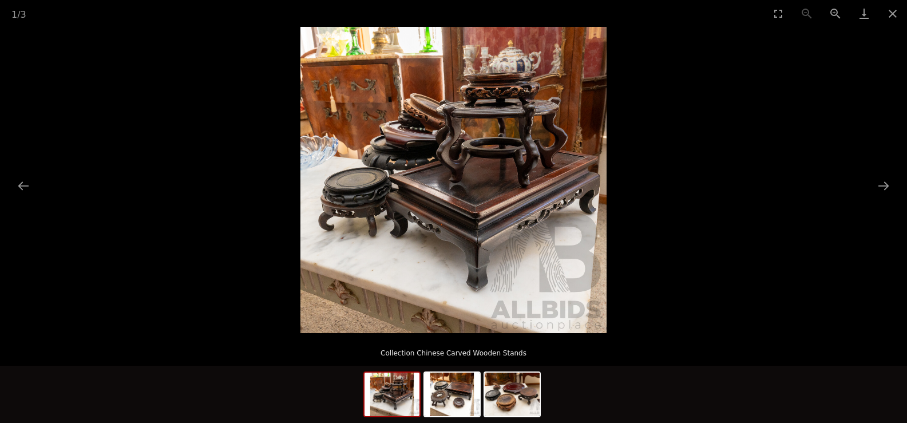
click at [508, 219] on img at bounding box center [453, 180] width 306 height 306
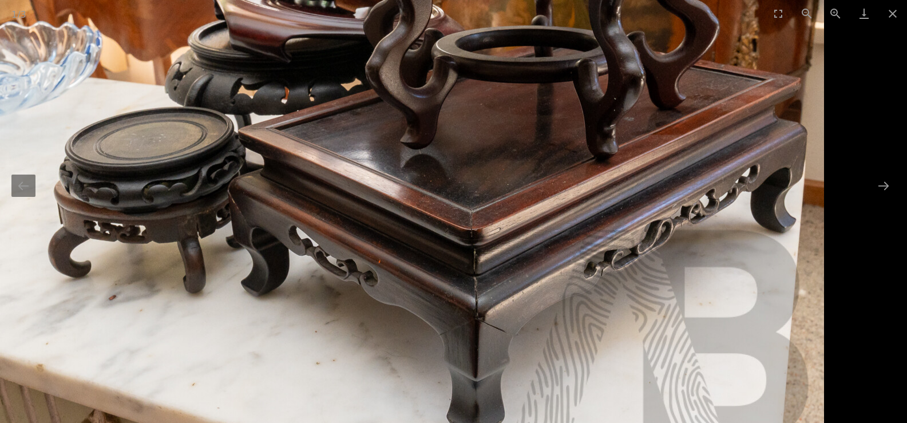
drag, startPoint x: 889, startPoint y: 11, endPoint x: 839, endPoint y: 53, distance: 65.4
click at [889, 12] on button "Close gallery" at bounding box center [892, 13] width 29 height 27
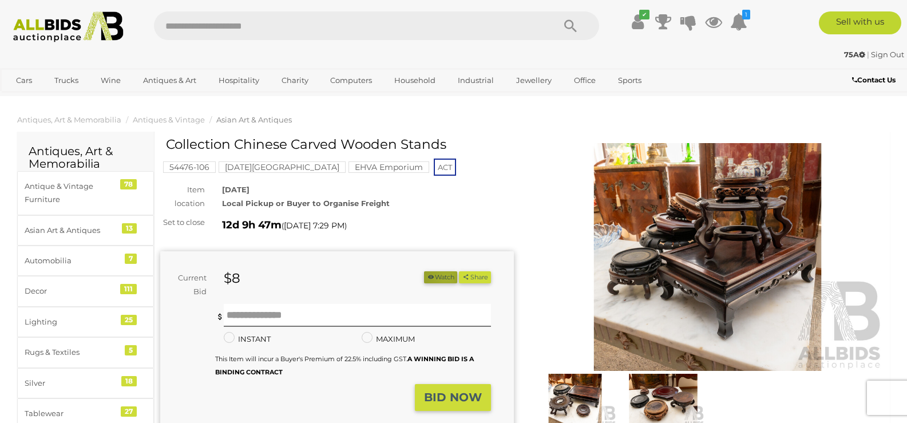
click at [438, 278] on button "Watch" at bounding box center [440, 277] width 33 height 12
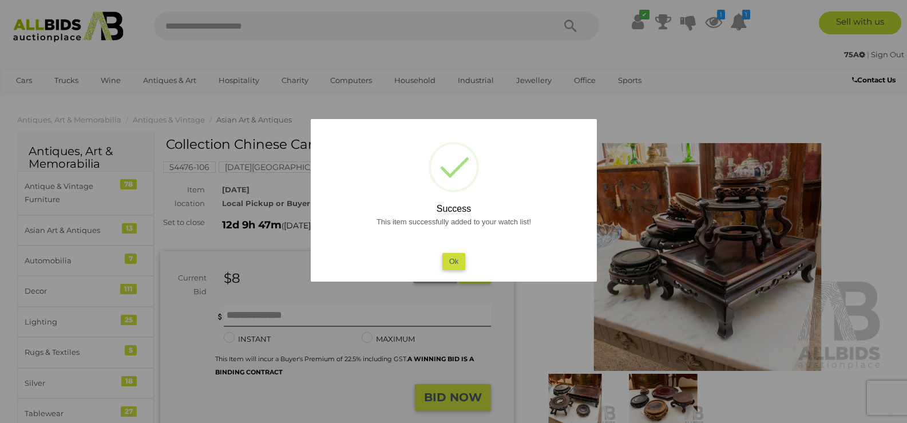
click at [450, 263] on button "Ok" at bounding box center [453, 261] width 23 height 17
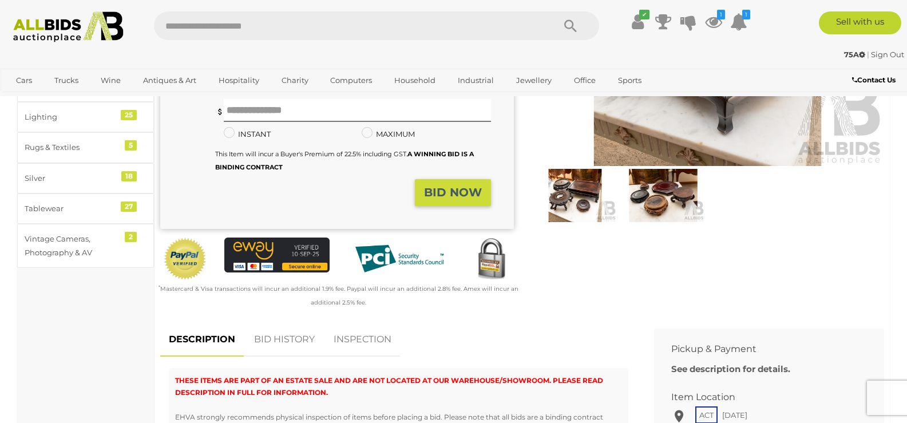
scroll to position [382, 0]
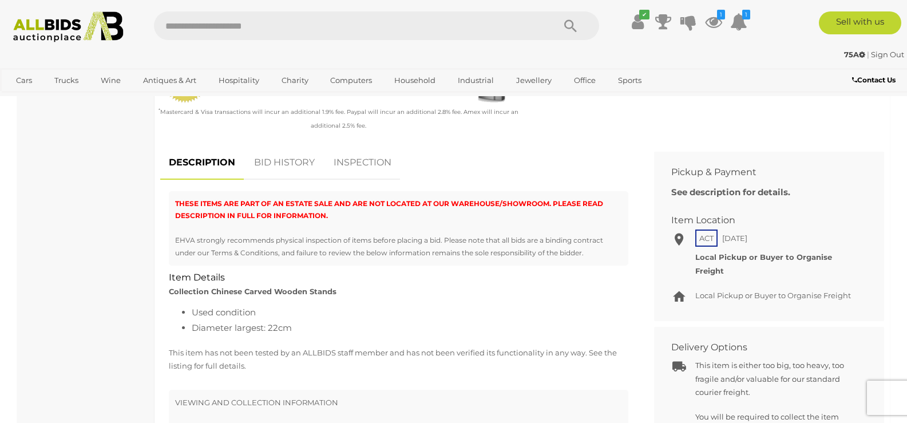
click at [300, 158] on link "BID HISTORY" at bounding box center [284, 163] width 78 height 34
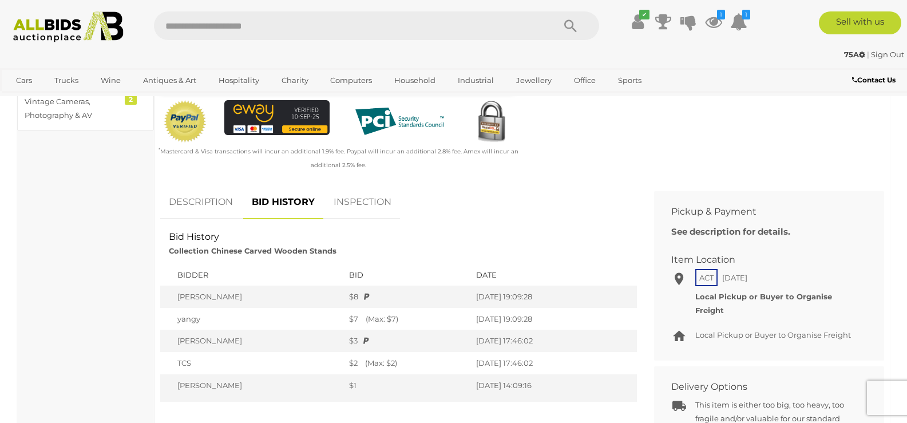
scroll to position [286, 0]
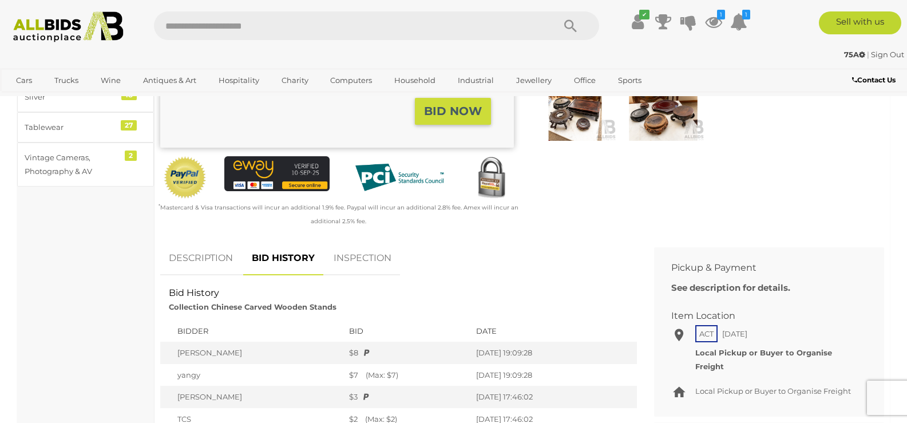
click at [184, 258] on link "DESCRIPTION" at bounding box center [200, 258] width 81 height 34
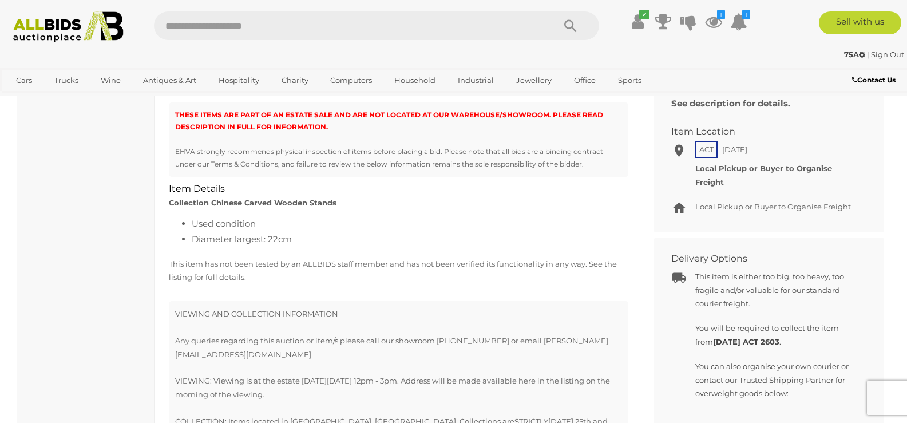
scroll to position [477, 0]
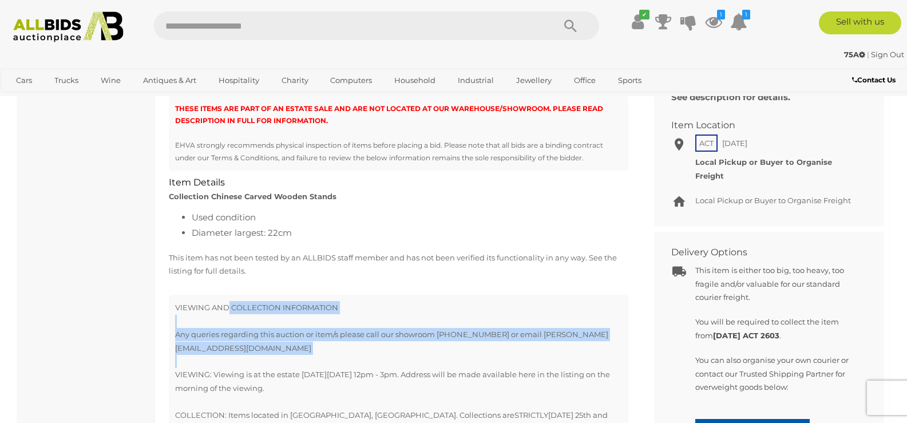
drag, startPoint x: 229, startPoint y: 307, endPoint x: 256, endPoint y: 346, distance: 47.3
click at [256, 355] on div at bounding box center [398, 361] width 447 height 13
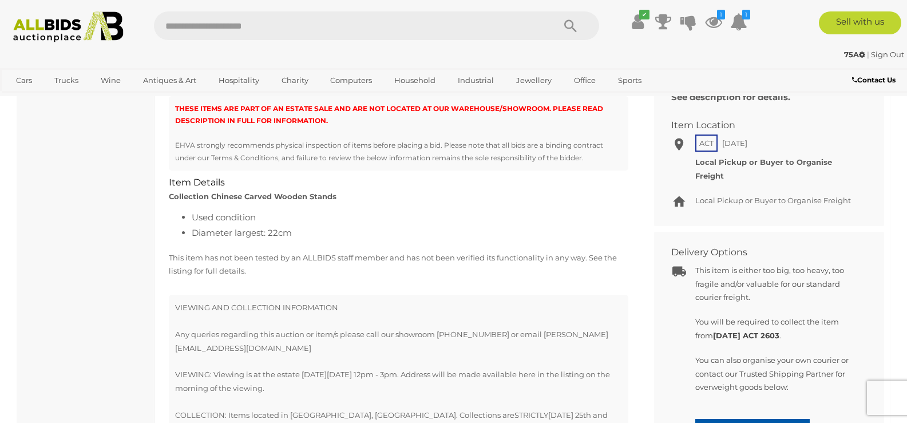
drag, startPoint x: 258, startPoint y: 332, endPoint x: 258, endPoint y: 340, distance: 7.4
click at [258, 340] on div "VIEWING AND COLLECTION INFORMATION Any queries regarding this auction or item/s…" at bounding box center [398, 328] width 447 height 54
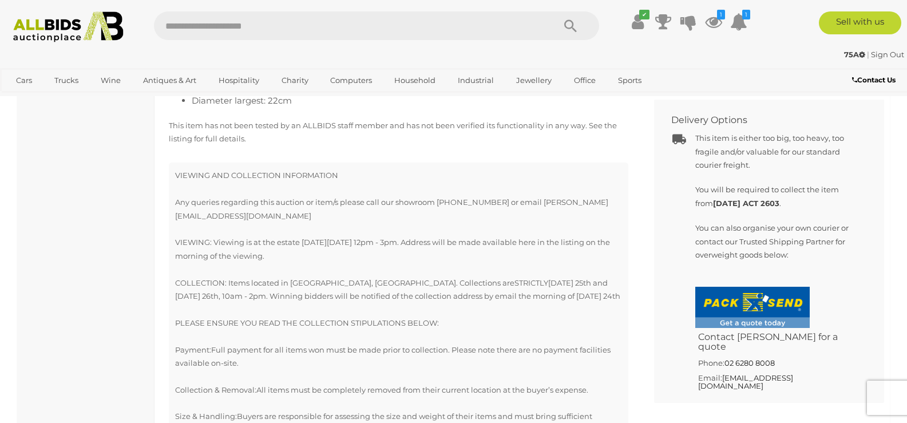
scroll to position [668, 0]
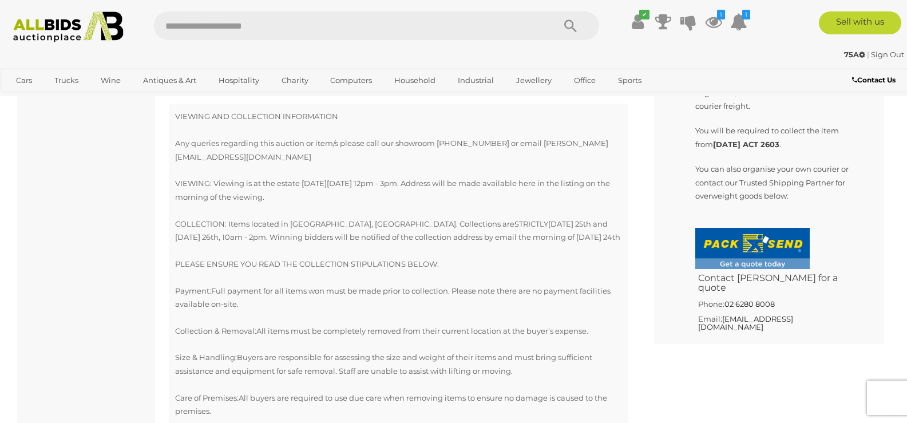
drag, startPoint x: 396, startPoint y: 146, endPoint x: 397, endPoint y: 177, distance: 30.9
click at [397, 177] on div "VIEWING AND COLLECTION INFORMATION Any queries regarding this auction or item/s…" at bounding box center [398, 304] width 459 height 401
click at [397, 177] on div "VIEWING : Viewing is at the estate on SUNDAY 21ST SEPTEMBER, 12pm - 3pm. Addres…" at bounding box center [398, 190] width 447 height 27
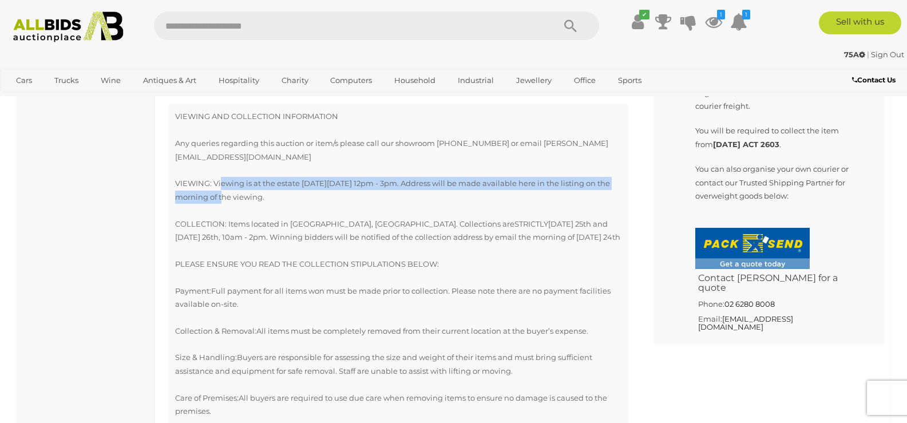
drag, startPoint x: 221, startPoint y: 169, endPoint x: 224, endPoint y: 179, distance: 10.1
click at [224, 179] on div "VIEWING : Viewing is at the estate on SUNDAY 21ST SEPTEMBER, 12pm - 3pm. Addres…" at bounding box center [398, 190] width 447 height 27
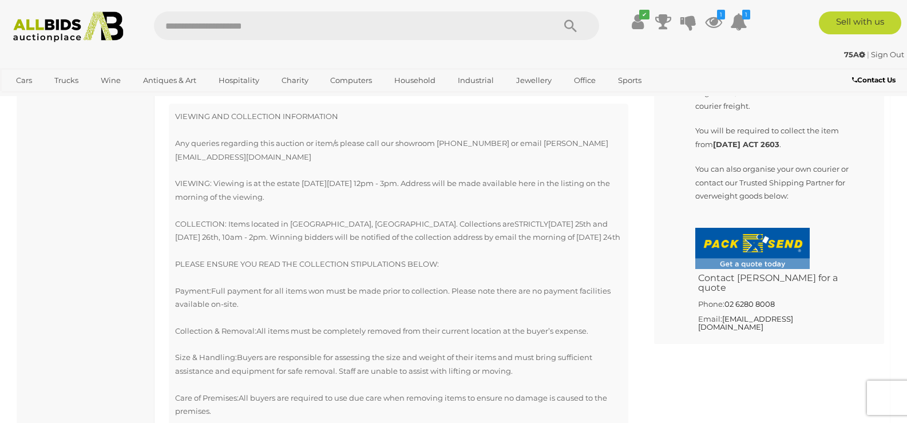
drag, startPoint x: 314, startPoint y: 168, endPoint x: 319, endPoint y: 179, distance: 12.5
click at [319, 179] on div "VIEWING : Viewing is at the estate on SUNDAY 21ST SEPTEMBER, 12pm - 3pm. Addres…" at bounding box center [398, 190] width 447 height 27
drag, startPoint x: 318, startPoint y: 171, endPoint x: 328, endPoint y: 187, distance: 19.2
click at [328, 187] on div "VIEWING : Viewing is at the estate on SUNDAY 21ST SEPTEMBER, 12pm - 3pm. Addres…" at bounding box center [398, 190] width 447 height 27
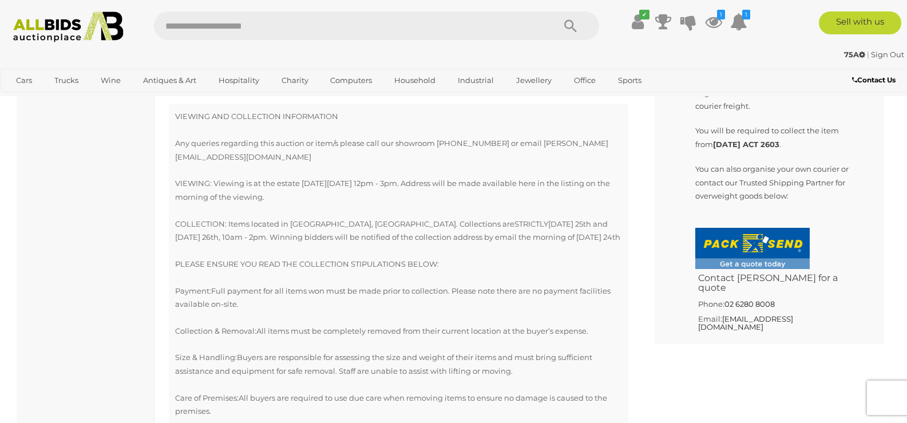
click at [328, 187] on div "VIEWING : Viewing is at the estate on SUNDAY 21ST SEPTEMBER, 12pm - 3pm. Addres…" at bounding box center [398, 190] width 447 height 27
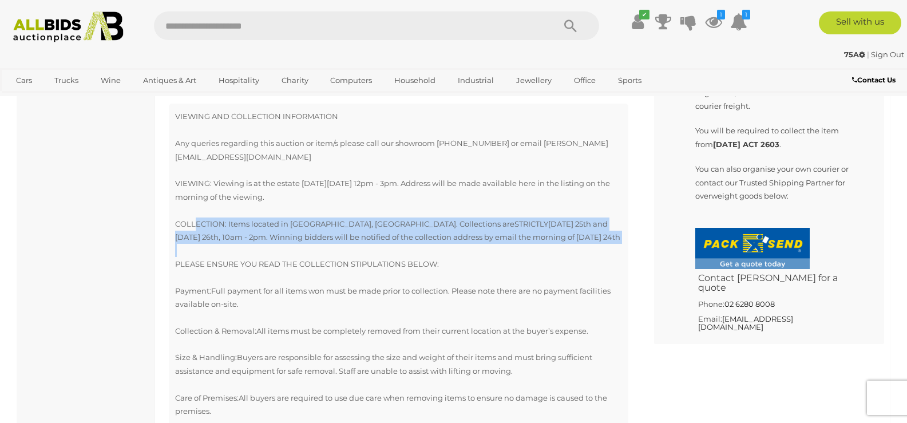
drag, startPoint x: 193, startPoint y: 209, endPoint x: 202, endPoint y: 232, distance: 23.9
click at [201, 232] on div "VIEWING AND COLLECTION INFORMATION Any queries regarding this auction or item/s…" at bounding box center [398, 304] width 459 height 401
click at [202, 244] on div at bounding box center [398, 250] width 447 height 13
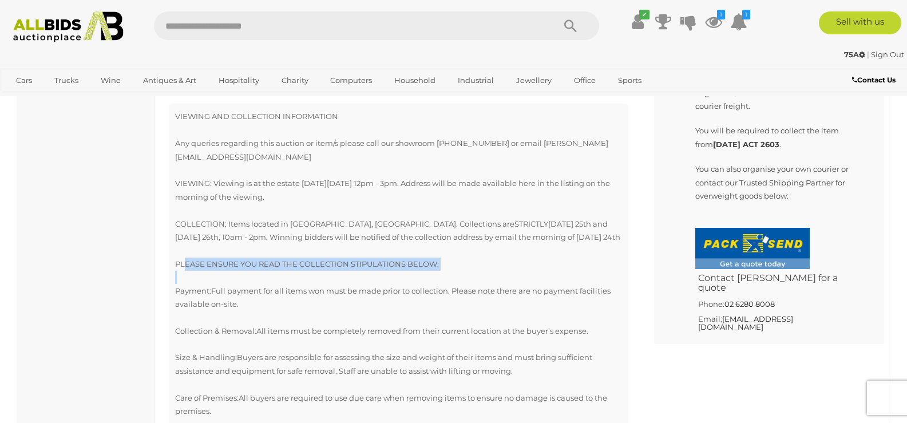
drag, startPoint x: 184, startPoint y: 247, endPoint x: 184, endPoint y: 263, distance: 16.0
click at [184, 263] on div "VIEWING AND COLLECTION INFORMATION Any queries regarding this auction or item/s…" at bounding box center [398, 304] width 459 height 401
click at [184, 271] on div "Payment: Full payment for all items won must be made prior to collection. Pleas…" at bounding box center [398, 304] width 447 height 67
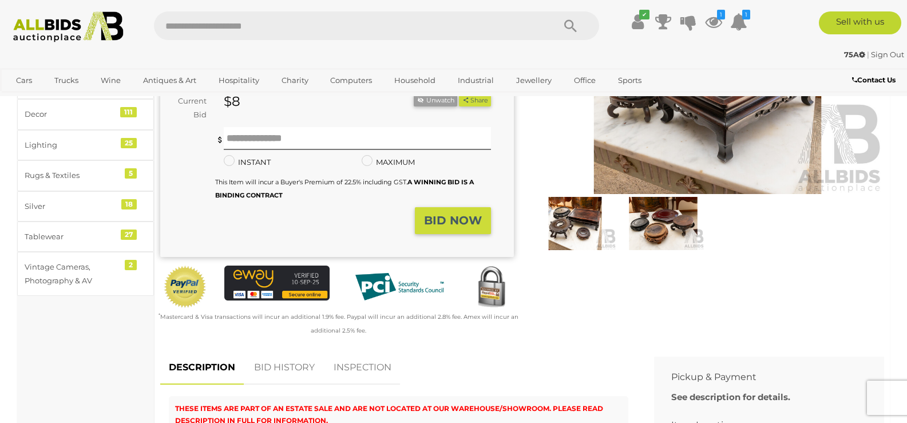
scroll to position [0, 0]
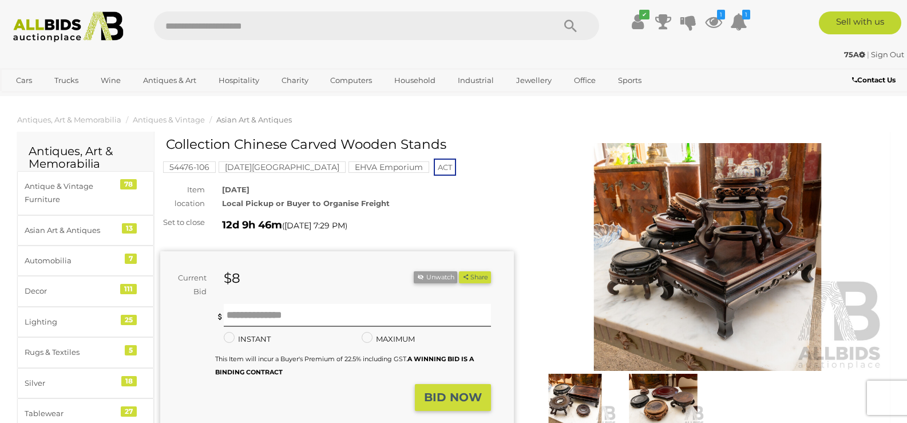
click at [693, 244] on img at bounding box center [708, 257] width 354 height 228
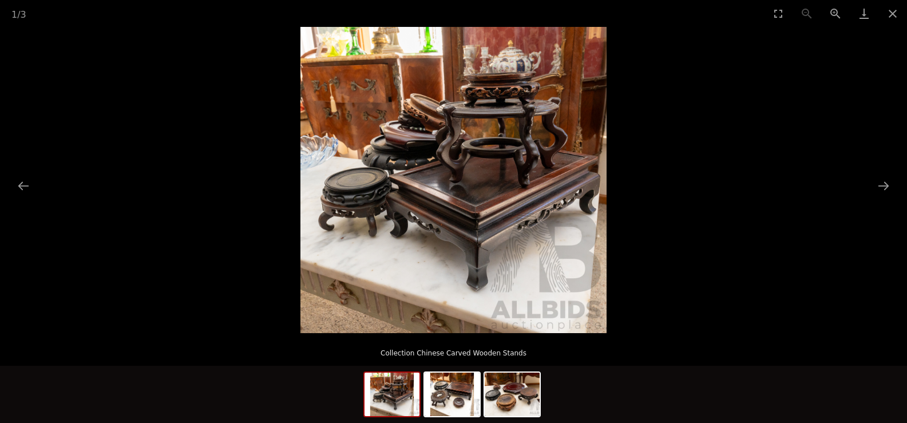
click at [417, 205] on img at bounding box center [453, 180] width 306 height 306
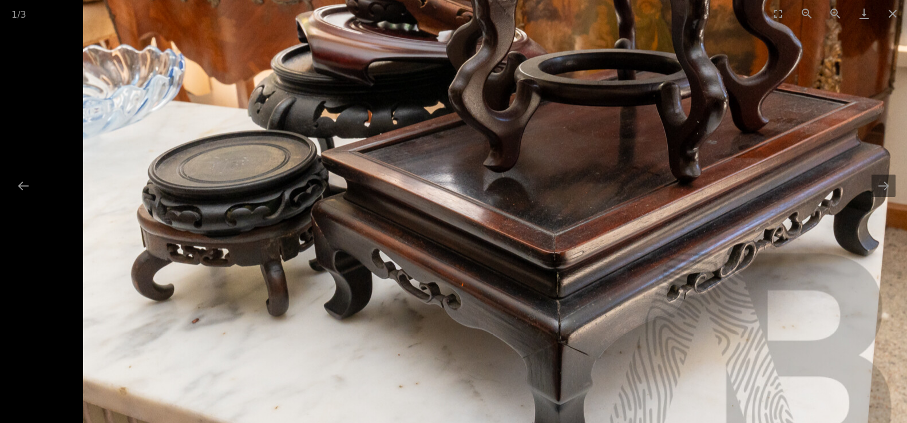
click at [429, 249] on img at bounding box center [495, 164] width 824 height 824
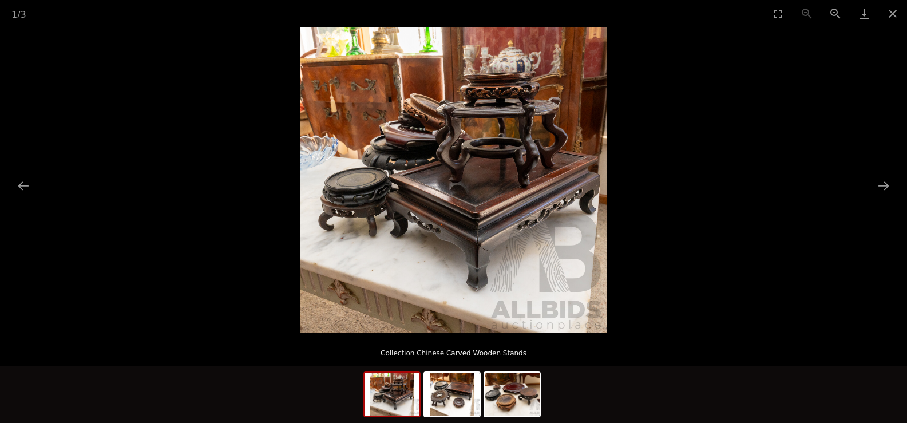
click at [429, 249] on img at bounding box center [453, 180] width 306 height 306
click at [431, 217] on img at bounding box center [453, 180] width 306 height 306
click at [432, 217] on img at bounding box center [453, 180] width 306 height 306
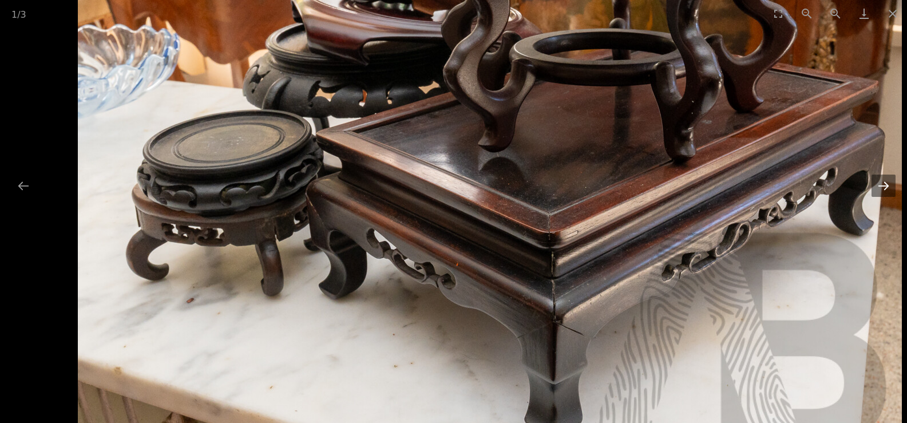
click at [877, 189] on button "Next slide" at bounding box center [883, 186] width 24 height 22
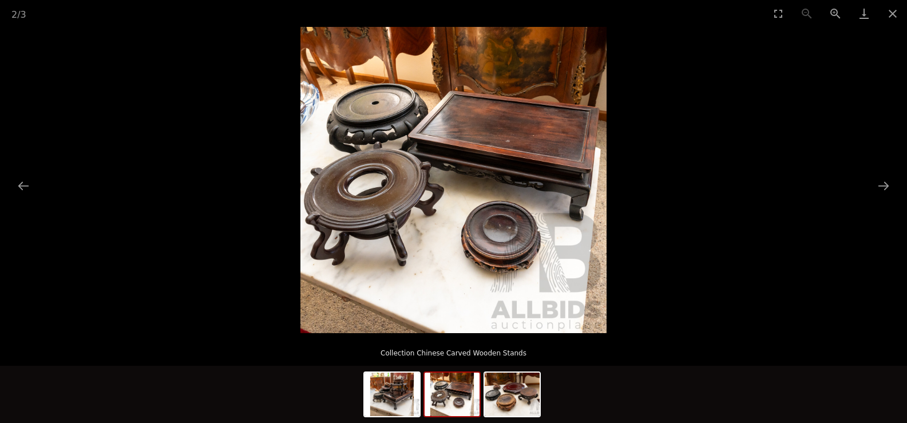
click at [538, 242] on img at bounding box center [453, 180] width 306 height 306
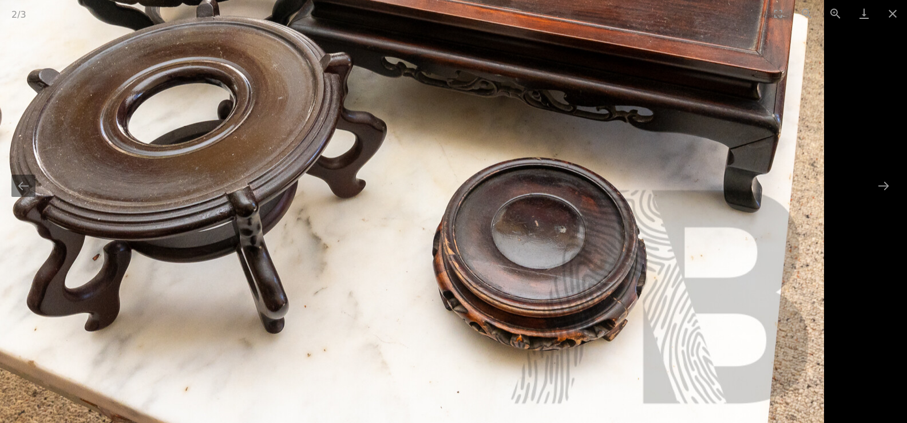
click at [538, 242] on img at bounding box center [412, 101] width 824 height 824
click at [876, 189] on button "Next slide" at bounding box center [883, 186] width 24 height 22
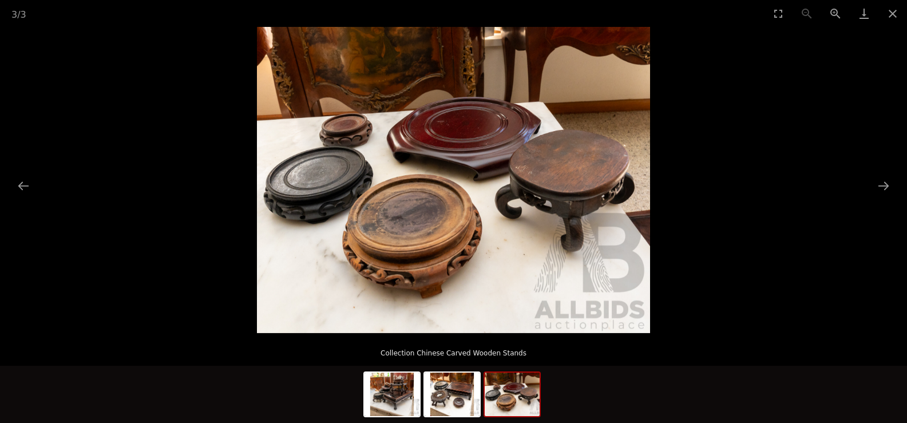
click at [414, 235] on img at bounding box center [453, 180] width 393 height 306
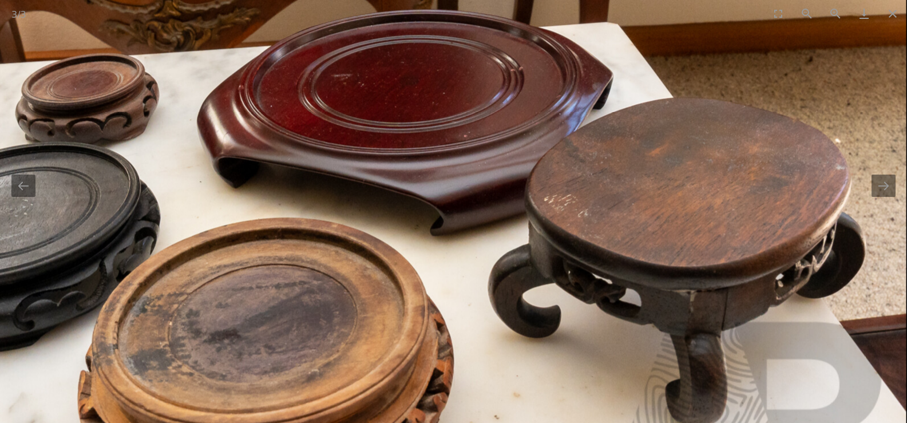
drag, startPoint x: 417, startPoint y: 172, endPoint x: 269, endPoint y: 292, distance: 190.8
click at [269, 292] on img at bounding box center [376, 233] width 1059 height 825
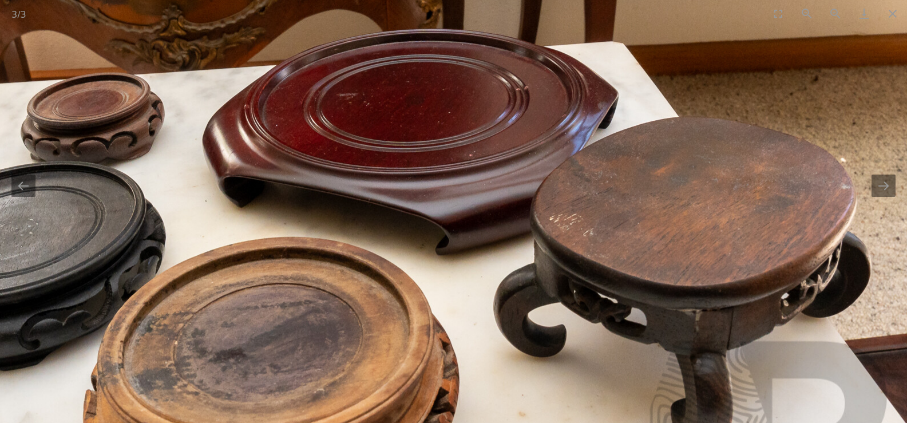
drag, startPoint x: 628, startPoint y: 208, endPoint x: 633, endPoint y: 223, distance: 15.6
click at [633, 223] on img at bounding box center [382, 252] width 1059 height 825
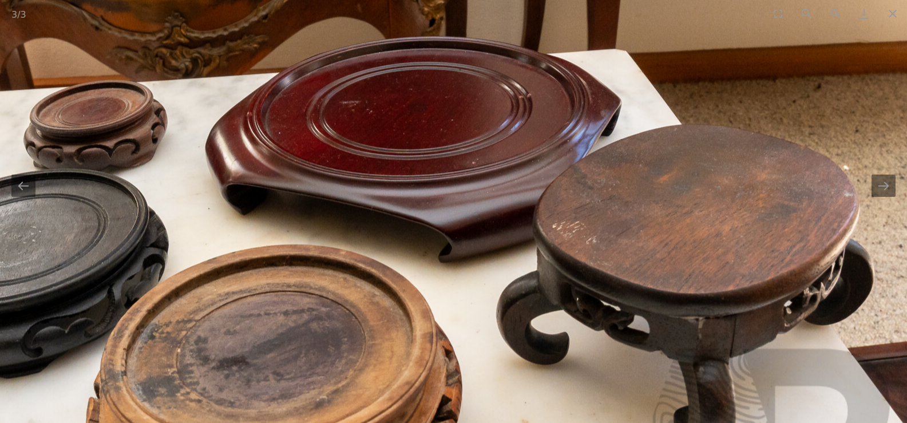
drag, startPoint x: 256, startPoint y: 190, endPoint x: 259, endPoint y: 197, distance: 8.0
click at [259, 197] on img at bounding box center [385, 260] width 1059 height 825
click at [888, 193] on button "Next slide" at bounding box center [883, 186] width 24 height 22
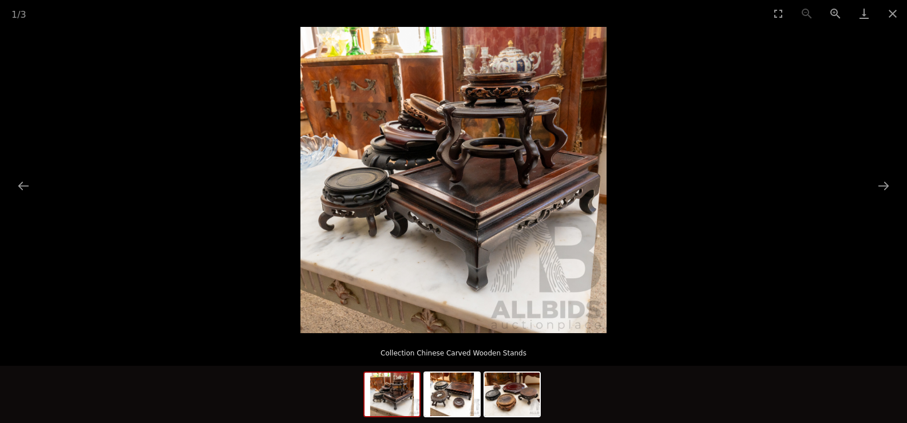
click at [517, 195] on img at bounding box center [453, 180] width 306 height 306
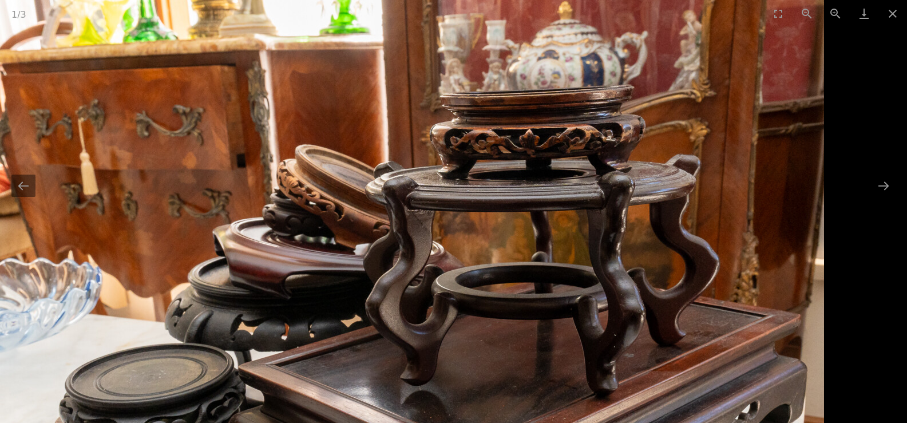
drag, startPoint x: 512, startPoint y: 145, endPoint x: 522, endPoint y: 341, distance: 195.9
click at [522, 341] on img at bounding box center [412, 378] width 824 height 824
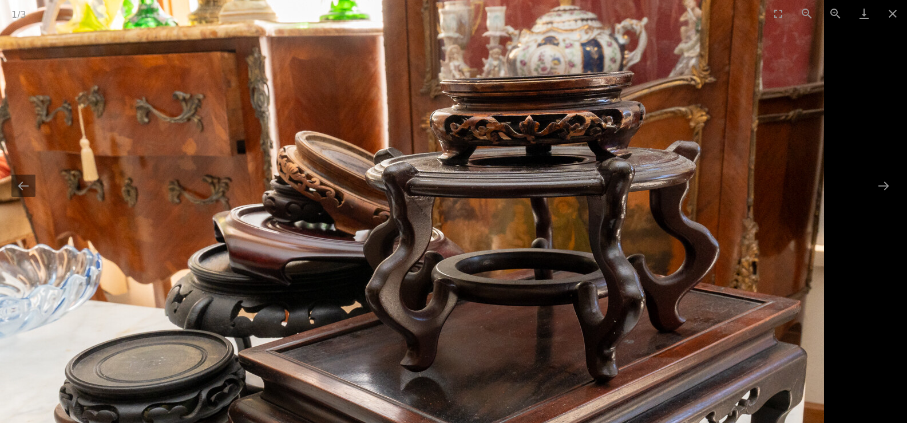
drag, startPoint x: 522, startPoint y: 341, endPoint x: 516, endPoint y: 293, distance: 48.5
click at [516, 293] on img at bounding box center [412, 364] width 824 height 824
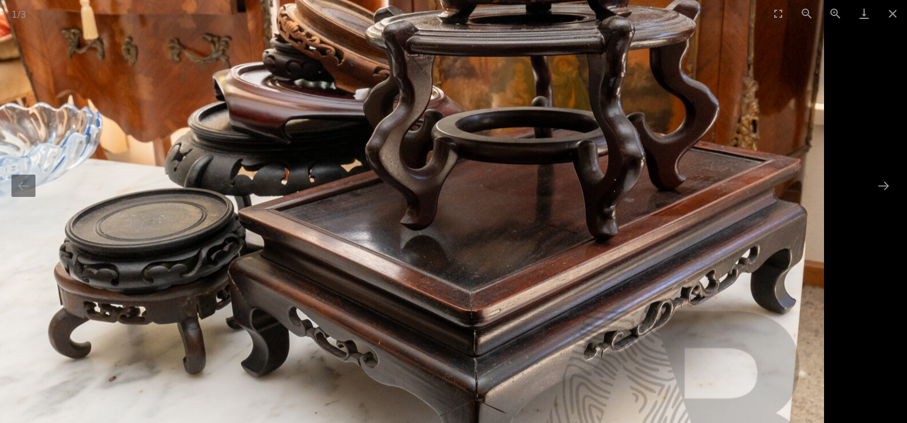
drag, startPoint x: 406, startPoint y: 312, endPoint x: 377, endPoint y: 174, distance: 140.8
click at [377, 174] on img at bounding box center [412, 223] width 824 height 824
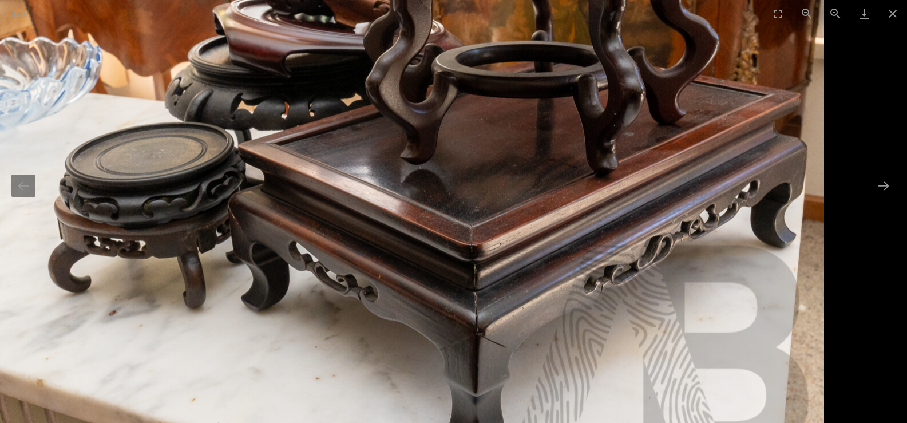
drag, startPoint x: 463, startPoint y: 274, endPoint x: 459, endPoint y: 260, distance: 13.8
click at [459, 260] on img at bounding box center [412, 157] width 824 height 824
click at [879, 189] on button "Next slide" at bounding box center [883, 186] width 24 height 22
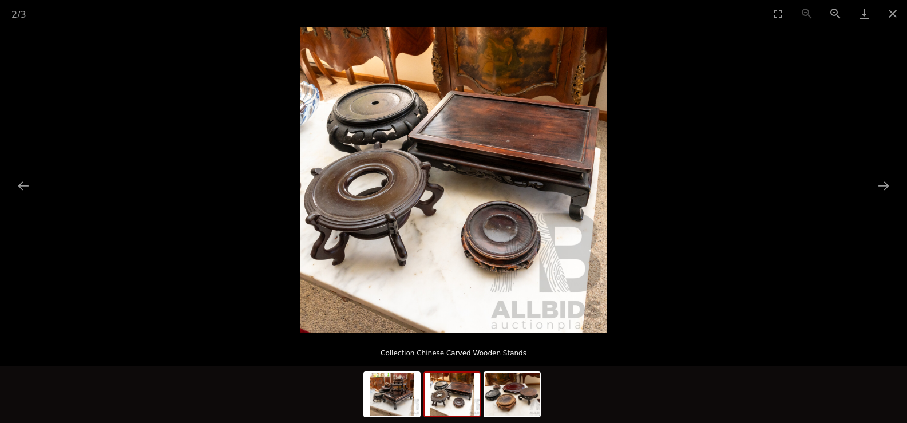
click at [587, 161] on img at bounding box center [453, 180] width 306 height 306
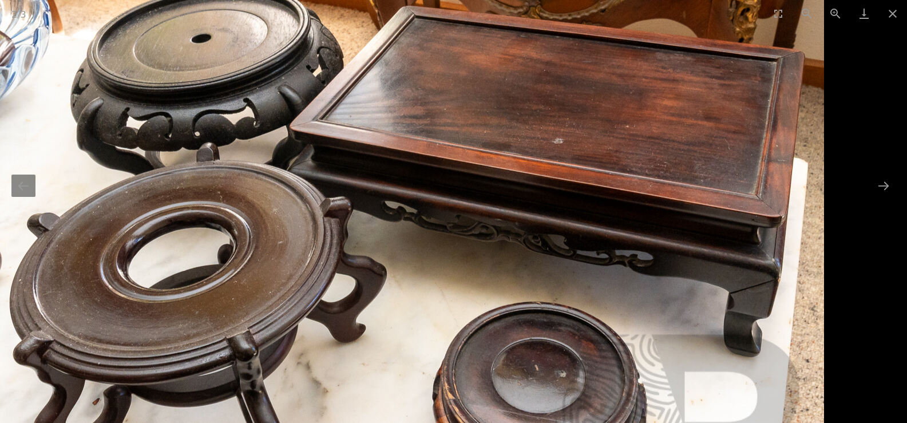
drag, startPoint x: 587, startPoint y: 161, endPoint x: 587, endPoint y: 168, distance: 6.9
click at [587, 168] on img at bounding box center [412, 246] width 824 height 824
click at [890, 181] on button "Next slide" at bounding box center [883, 186] width 24 height 22
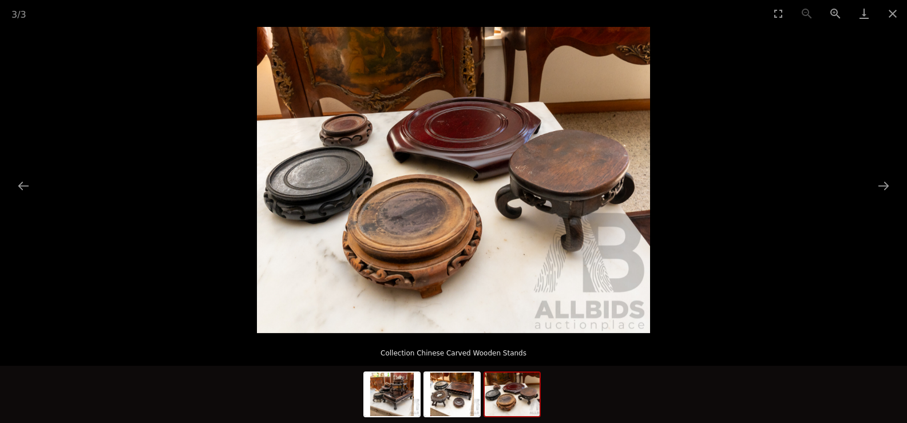
click at [517, 158] on img at bounding box center [453, 180] width 393 height 306
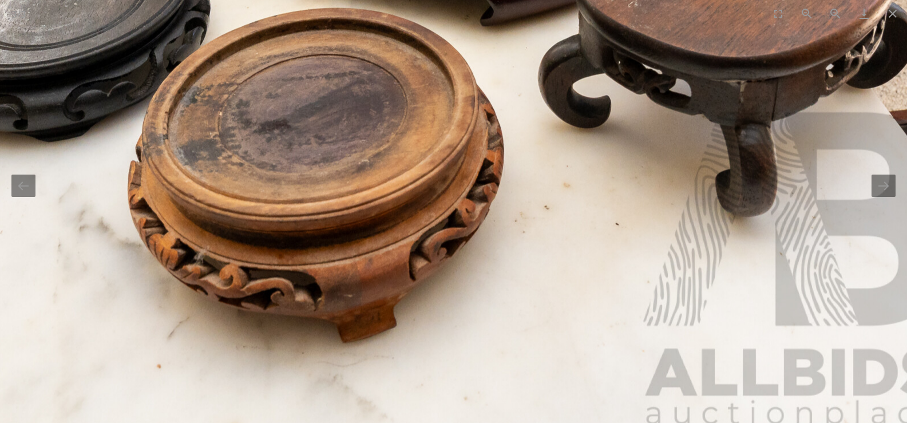
drag, startPoint x: 472, startPoint y: 316, endPoint x: 519, endPoint y: 192, distance: 132.2
click at [519, 185] on img at bounding box center [427, 23] width 1059 height 825
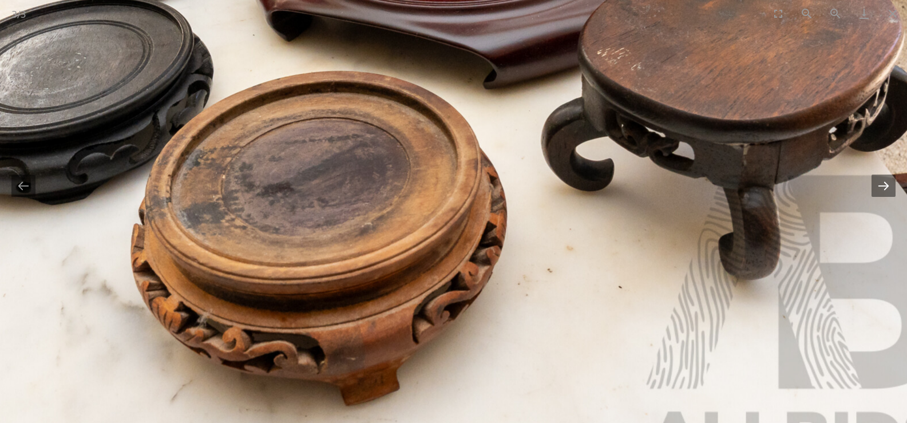
click at [887, 191] on button "Next slide" at bounding box center [883, 186] width 24 height 22
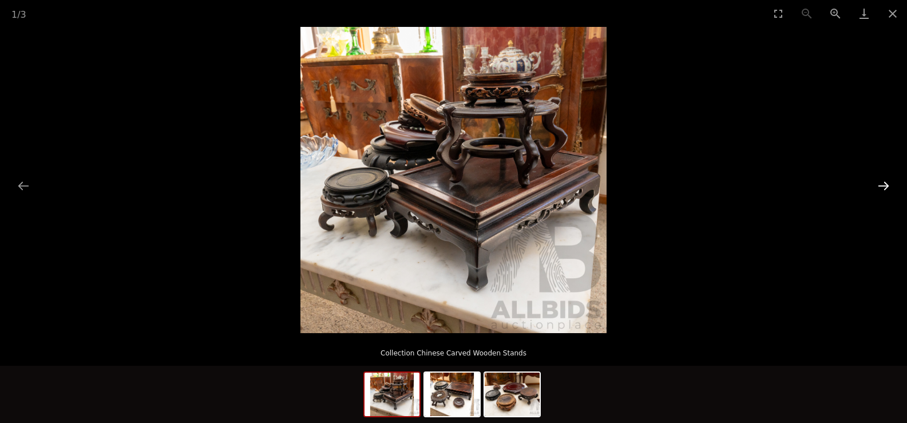
click at [888, 191] on button "Next slide" at bounding box center [883, 186] width 24 height 22
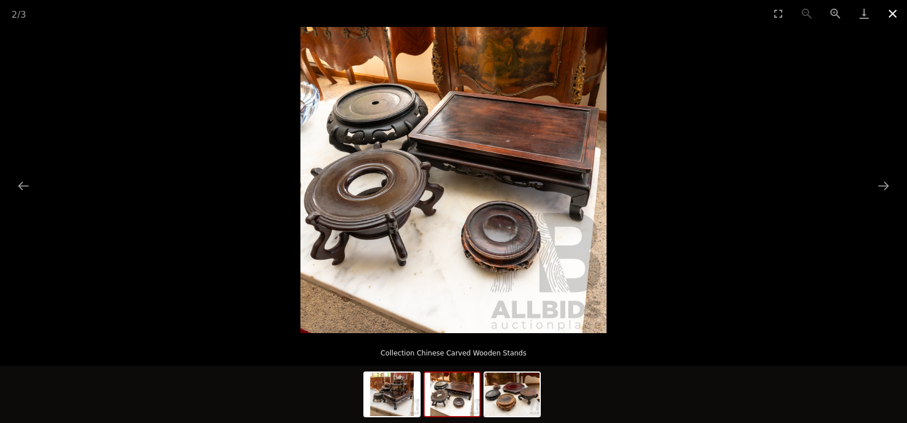
click at [887, 11] on button "Close gallery" at bounding box center [892, 13] width 29 height 27
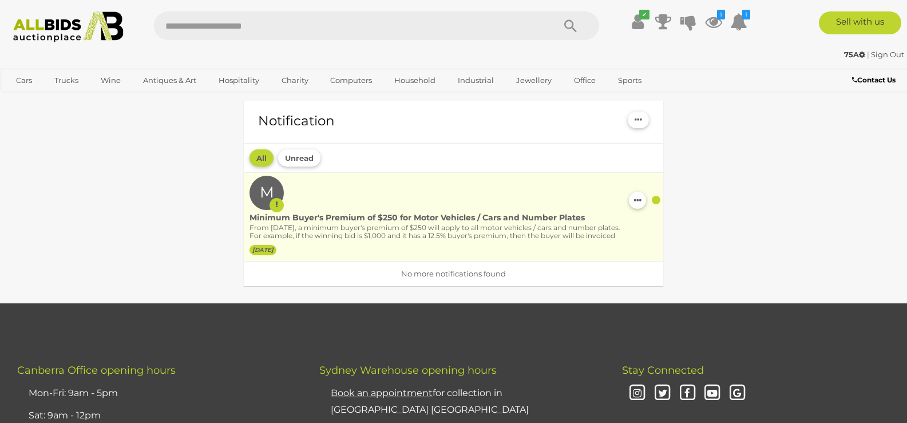
click at [269, 192] on label "M" at bounding box center [267, 193] width 14 height 34
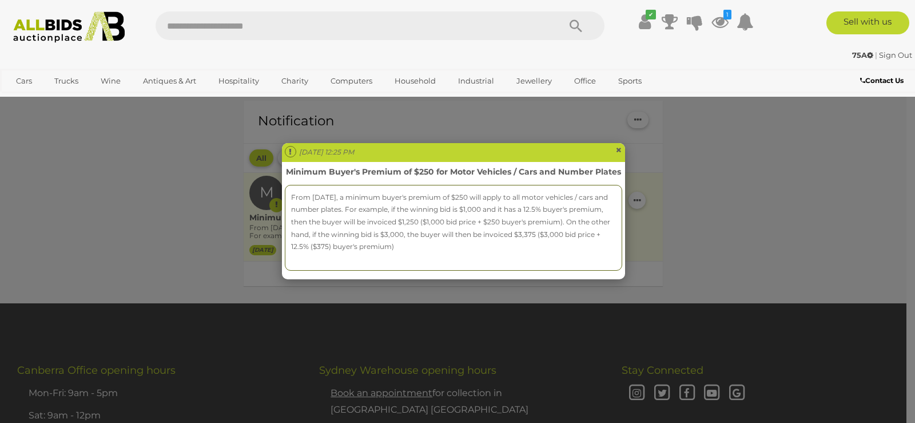
click at [618, 154] on span "×" at bounding box center [619, 150] width 7 height 14
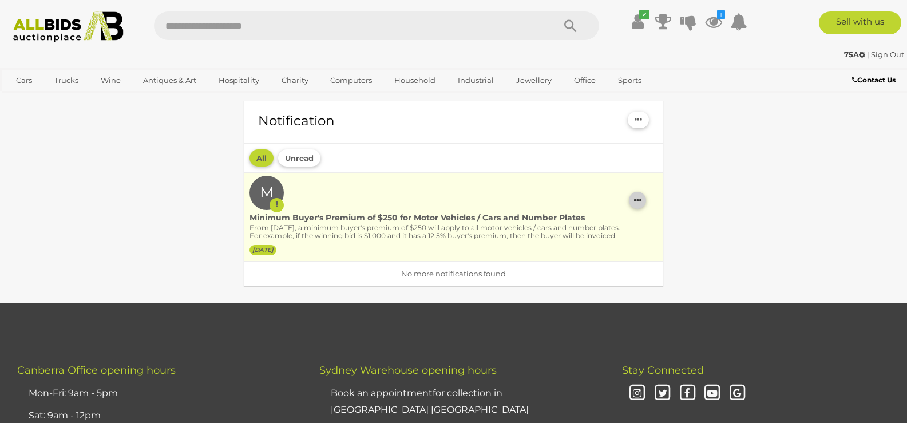
click at [633, 200] on button "button" at bounding box center [637, 200] width 17 height 17
click at [637, 221] on link "Remove this notification" at bounding box center [714, 220] width 171 height 19
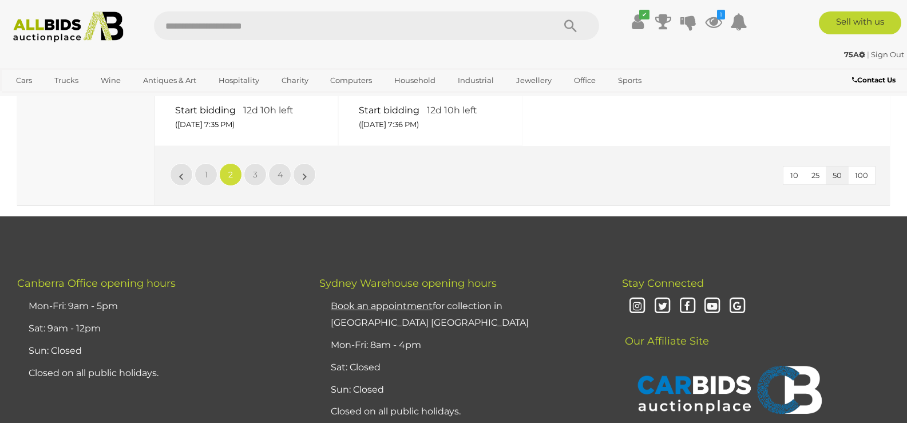
scroll to position [4709, 0]
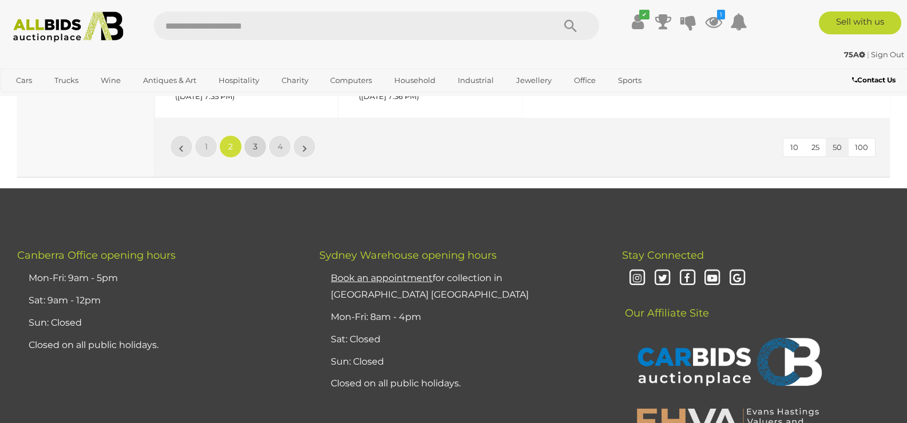
click at [260, 158] on link "3" at bounding box center [255, 146] width 23 height 23
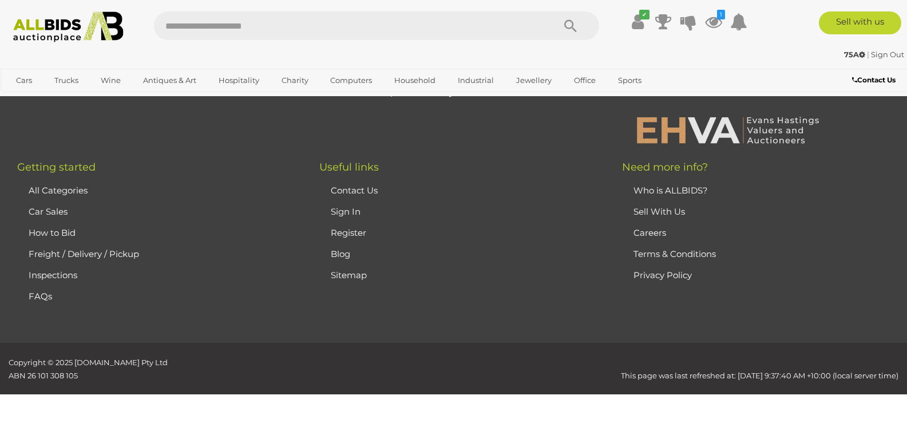
scroll to position [165, 0]
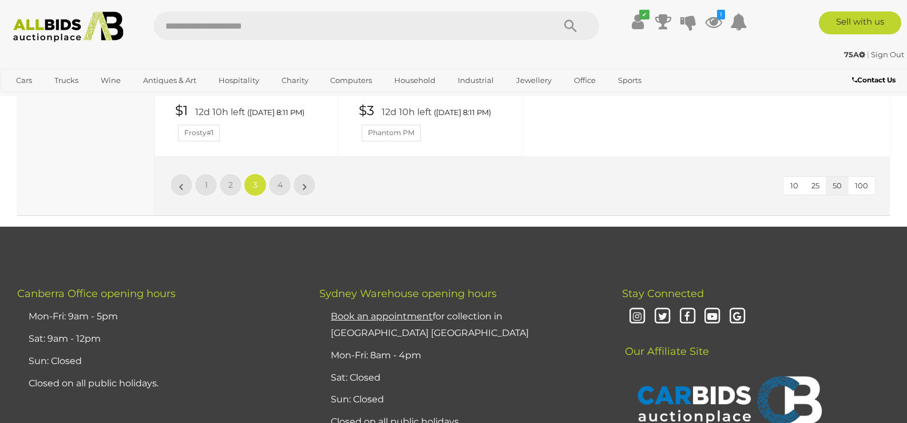
scroll to position [4743, 0]
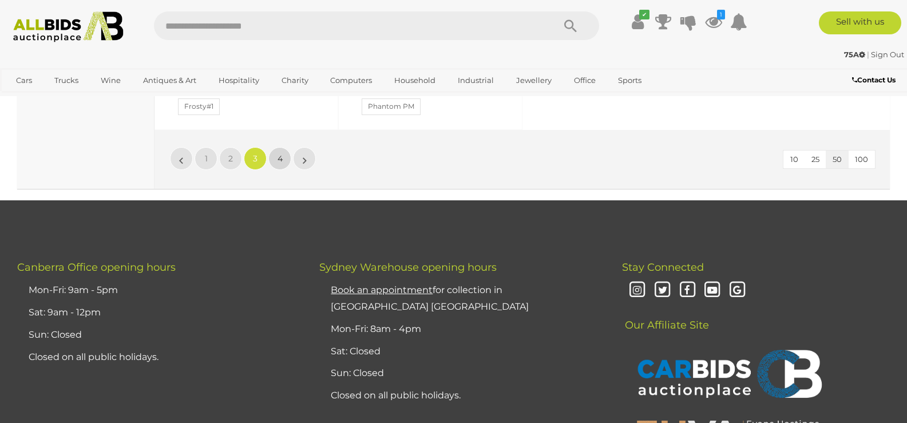
click at [289, 170] on link "4" at bounding box center [279, 158] width 23 height 23
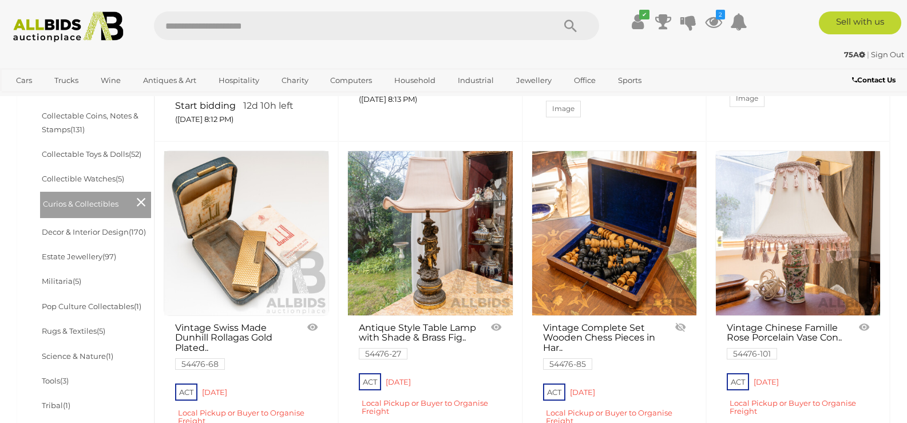
scroll to position [70, 0]
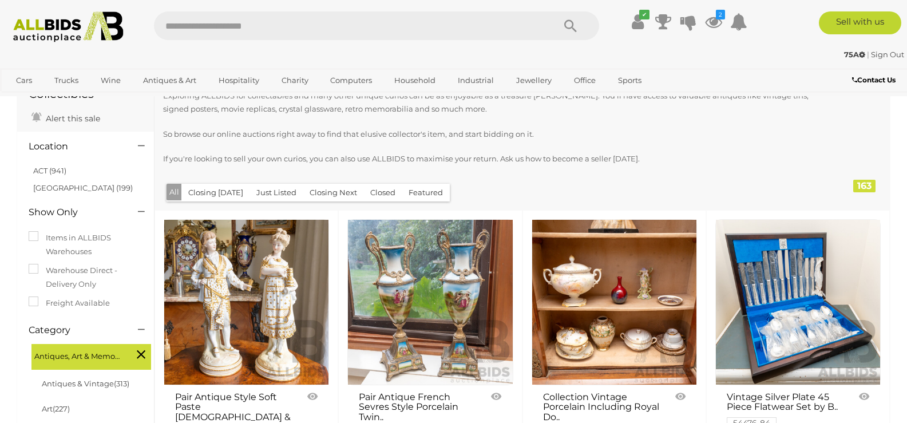
click at [29, 30] on img at bounding box center [68, 26] width 123 height 31
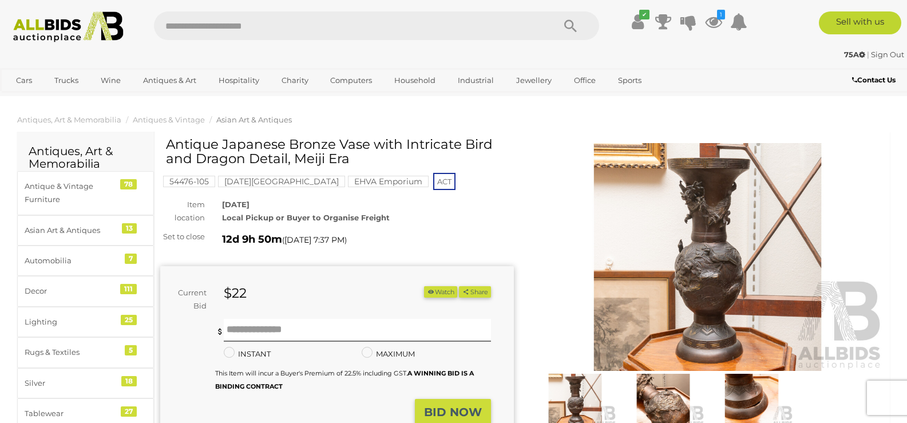
click at [663, 391] on img at bounding box center [663, 400] width 82 height 53
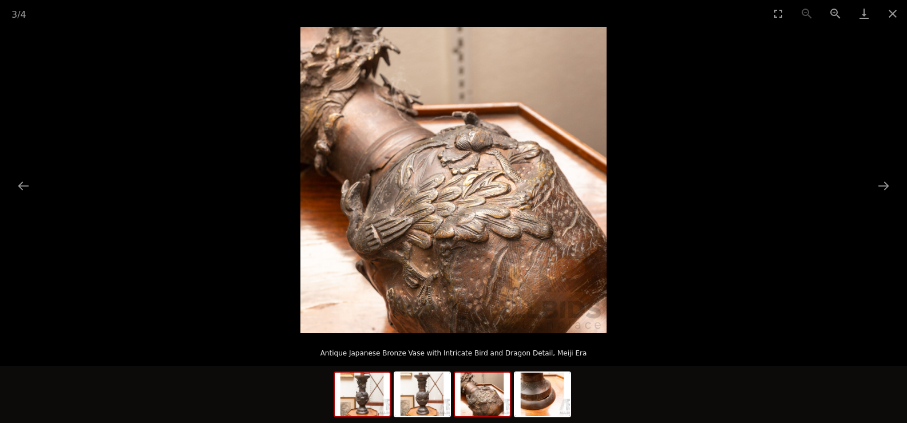
click at [368, 391] on img at bounding box center [362, 393] width 55 height 43
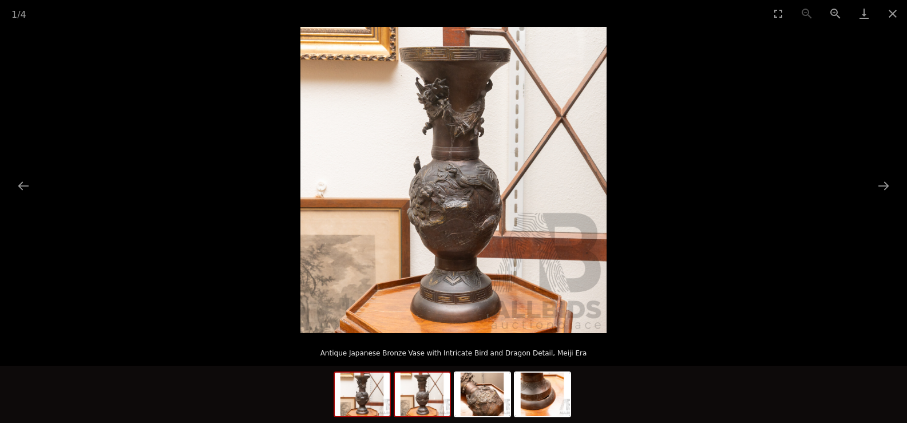
click at [399, 401] on img at bounding box center [422, 393] width 55 height 43
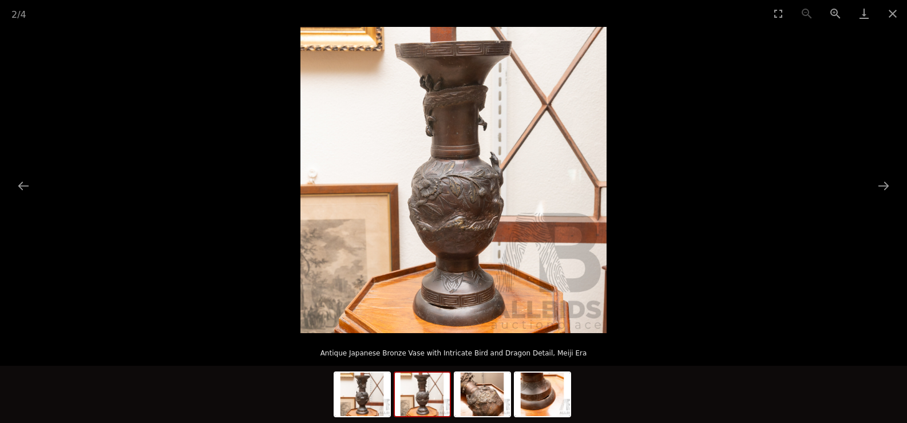
click at [418, 401] on img at bounding box center [422, 393] width 55 height 43
click at [459, 401] on img at bounding box center [482, 393] width 55 height 43
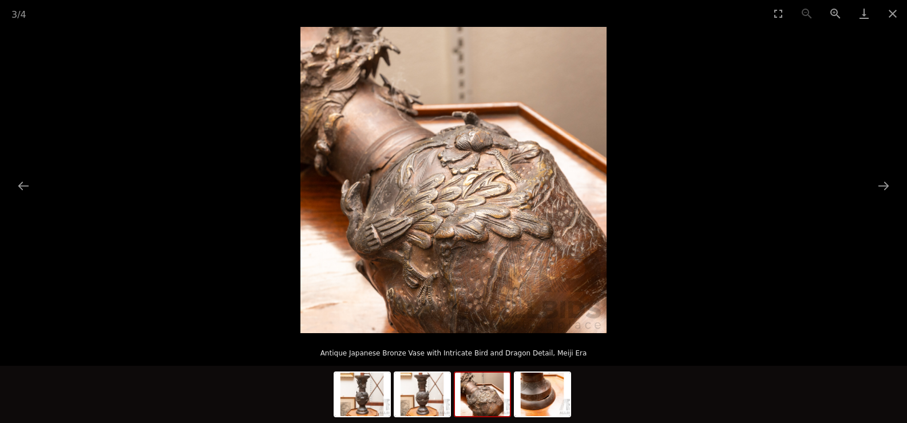
click at [465, 402] on img at bounding box center [482, 393] width 55 height 43
click at [529, 397] on img at bounding box center [542, 393] width 55 height 43
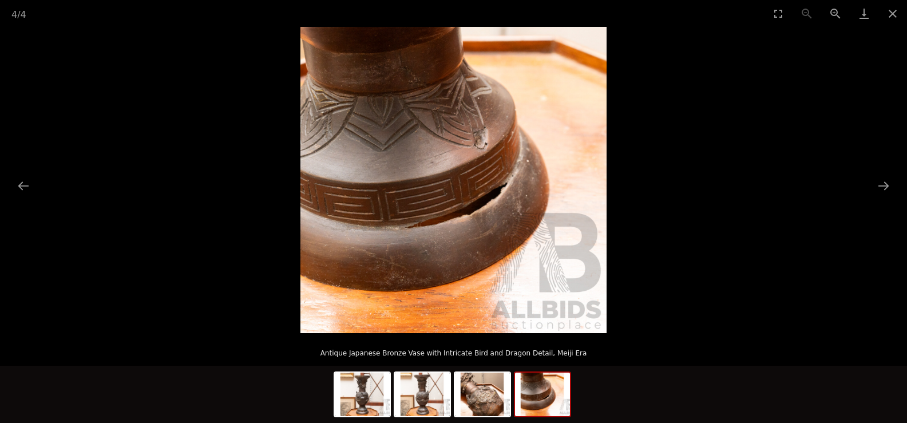
click at [478, 211] on img at bounding box center [453, 180] width 306 height 306
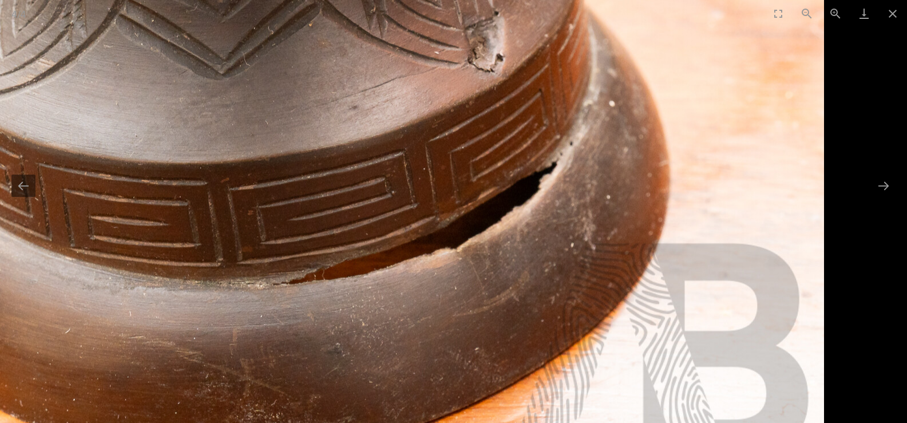
click at [478, 211] on img at bounding box center [412, 155] width 824 height 824
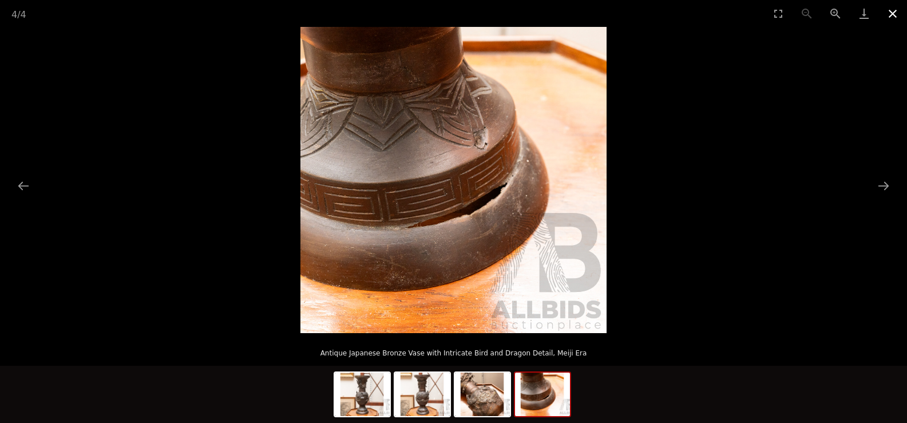
click at [893, 11] on button "Close gallery" at bounding box center [892, 13] width 29 height 27
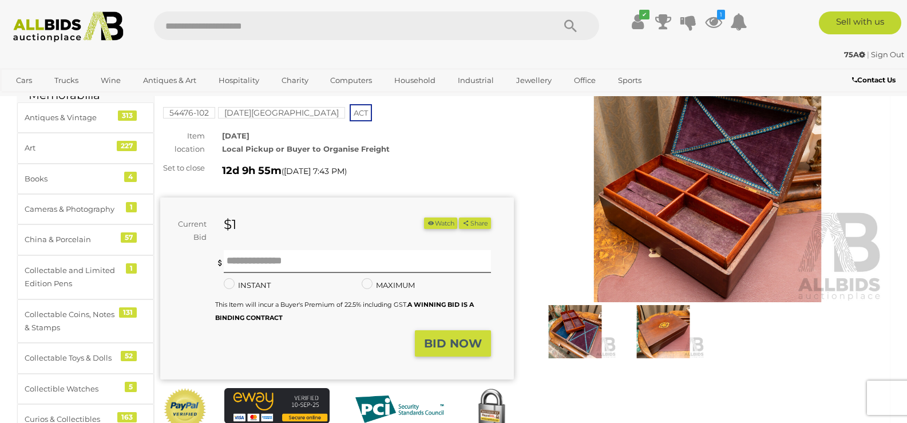
scroll to position [96, 0]
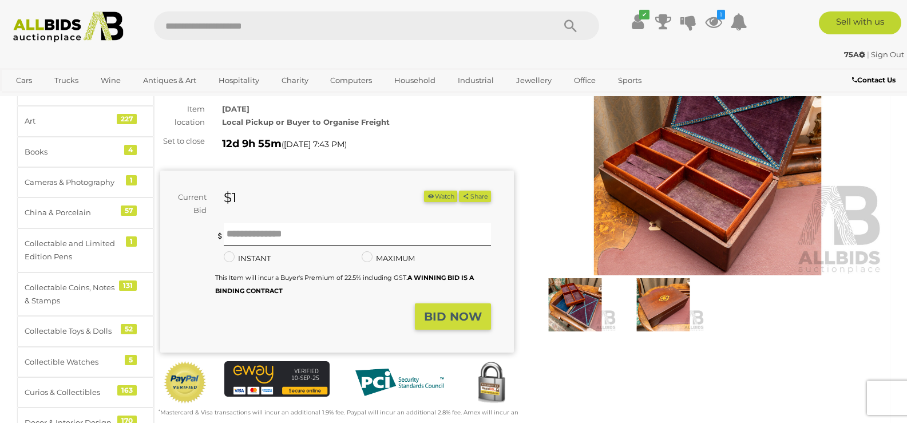
click at [569, 308] on img at bounding box center [575, 304] width 82 height 53
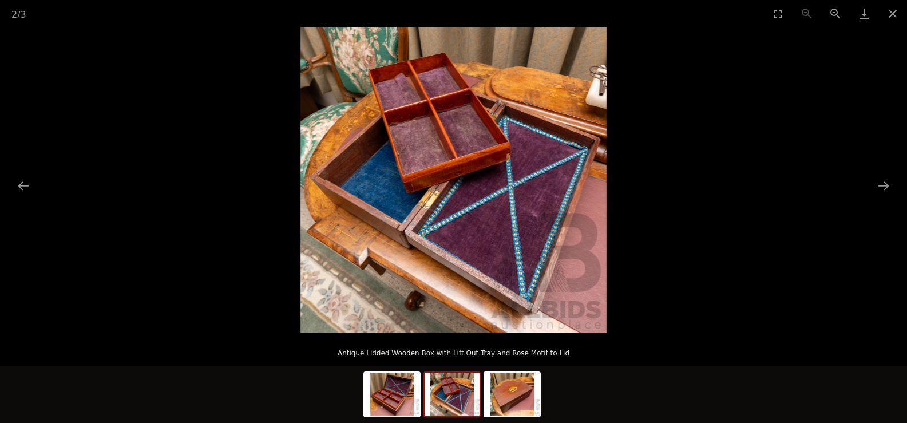
click at [652, 312] on picture at bounding box center [453, 180] width 907 height 306
click at [460, 408] on img at bounding box center [452, 393] width 55 height 43
click at [499, 403] on img at bounding box center [512, 393] width 55 height 43
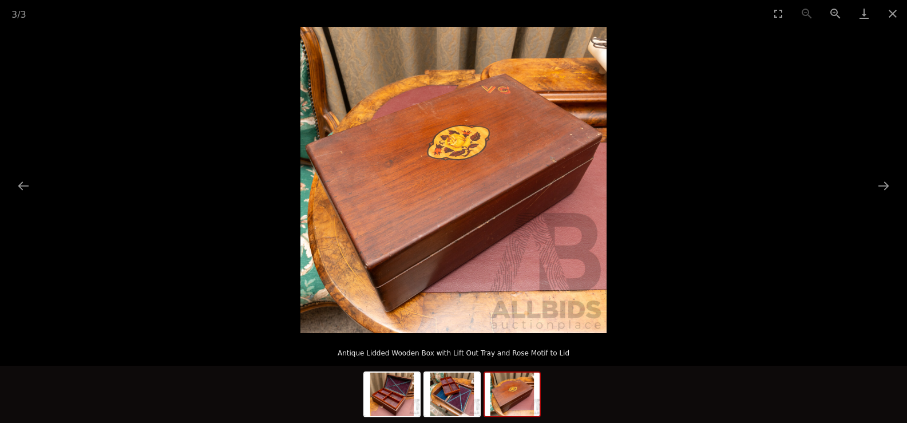
click at [472, 248] on img at bounding box center [453, 180] width 306 height 306
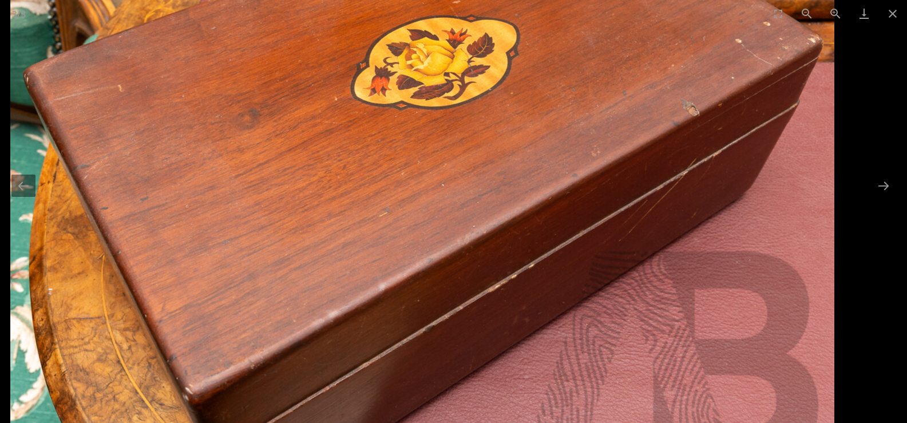
drag, startPoint x: 478, startPoint y: 187, endPoint x: 490, endPoint y: 257, distance: 71.9
click at [490, 257] on img at bounding box center [422, 163] width 824 height 824
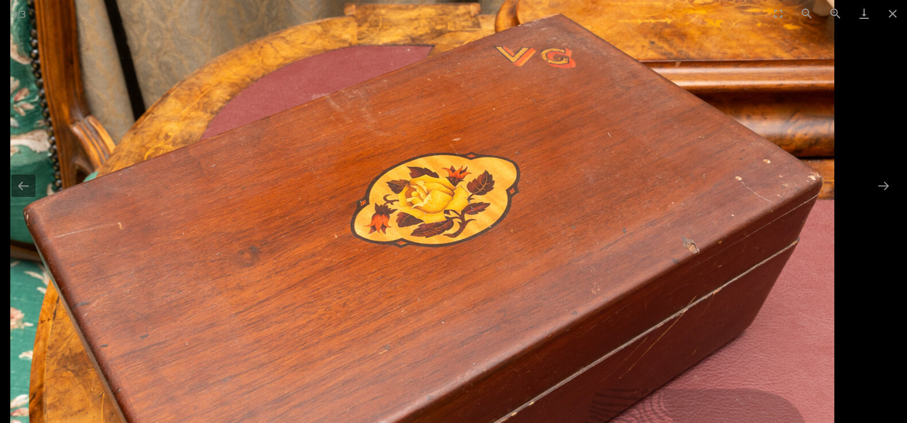
drag, startPoint x: 490, startPoint y: 257, endPoint x: 516, endPoint y: 195, distance: 68.2
click at [515, 202] on img at bounding box center [422, 300] width 824 height 824
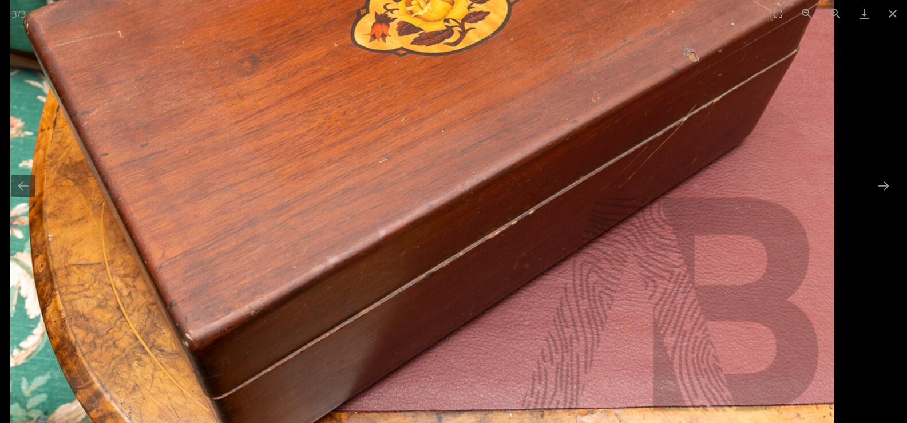
drag, startPoint x: 540, startPoint y: 280, endPoint x: 544, endPoint y: 188, distance: 92.2
click at [544, 188] on img at bounding box center [422, 109] width 824 height 824
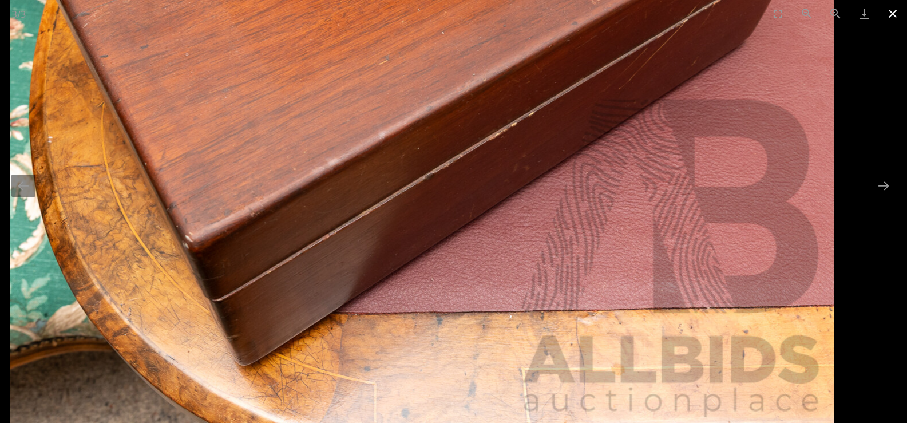
click at [891, 12] on button "Close gallery" at bounding box center [892, 13] width 29 height 27
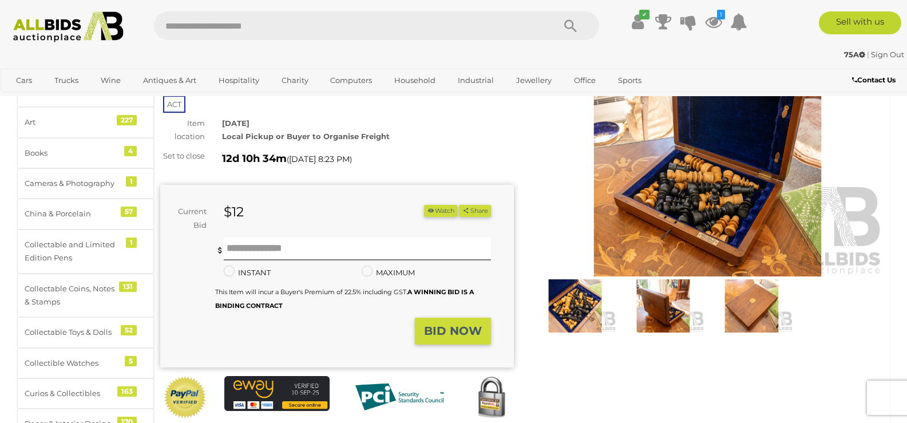
scroll to position [96, 0]
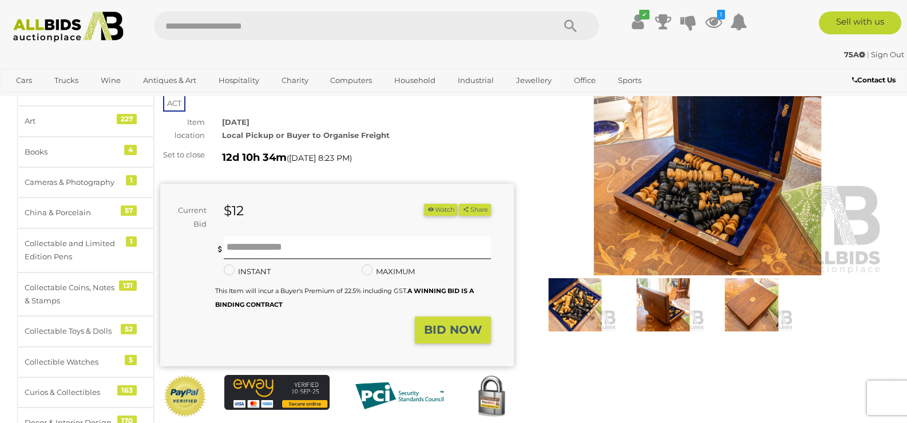
click at [583, 296] on img at bounding box center [575, 304] width 82 height 53
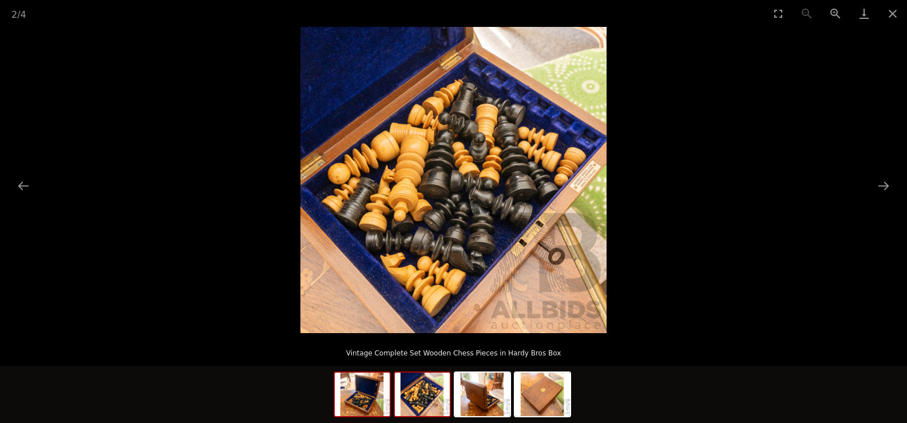
click at [346, 393] on img at bounding box center [362, 393] width 55 height 43
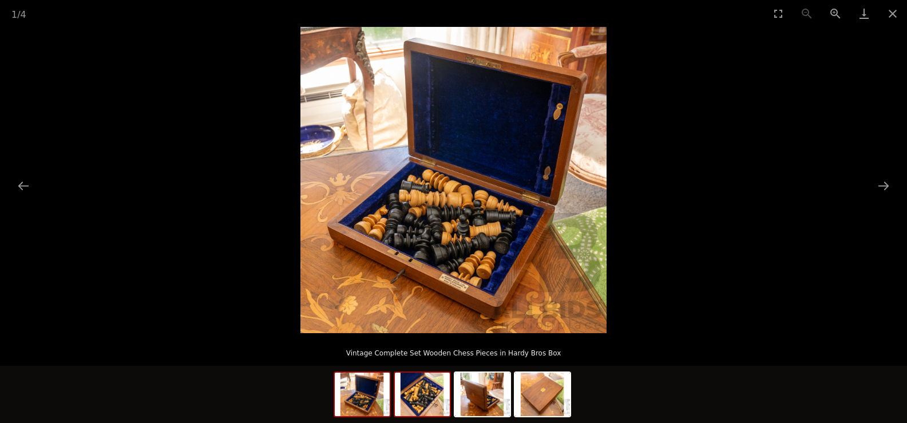
click at [425, 398] on img at bounding box center [422, 393] width 55 height 43
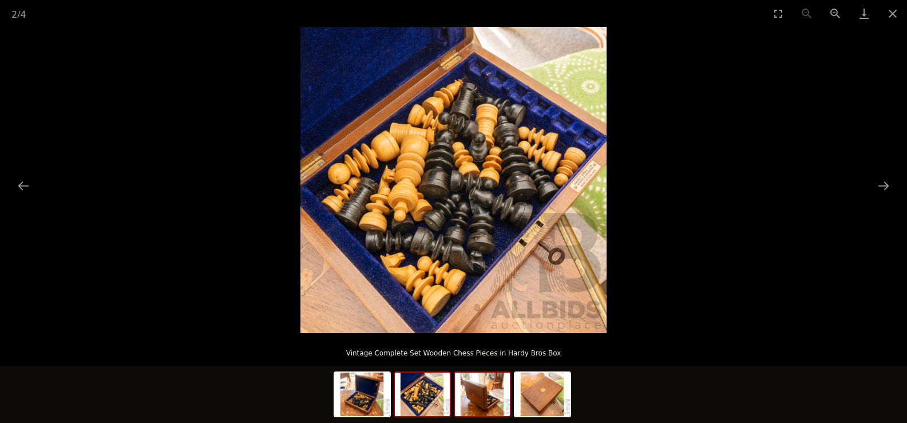
click at [470, 405] on img at bounding box center [482, 393] width 55 height 43
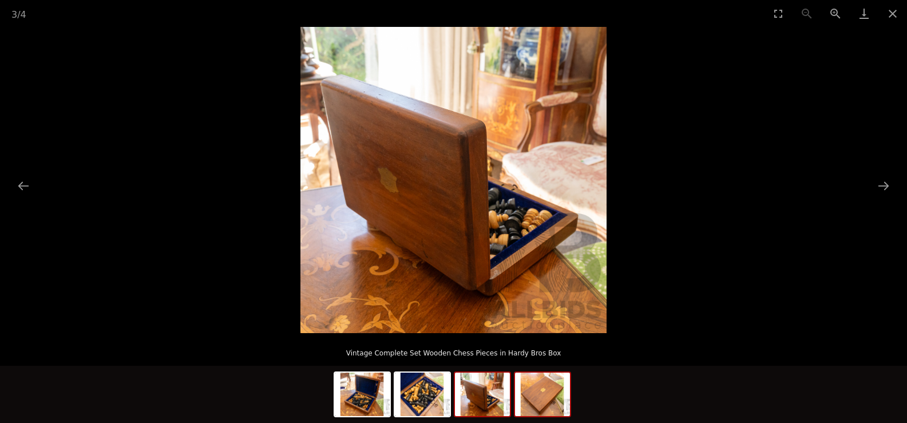
click at [552, 397] on img at bounding box center [542, 393] width 55 height 43
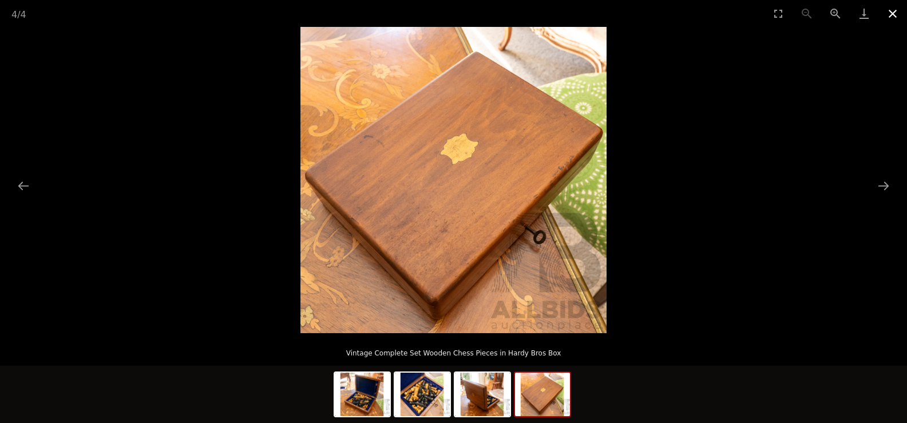
click at [894, 11] on button "Close gallery" at bounding box center [892, 13] width 29 height 27
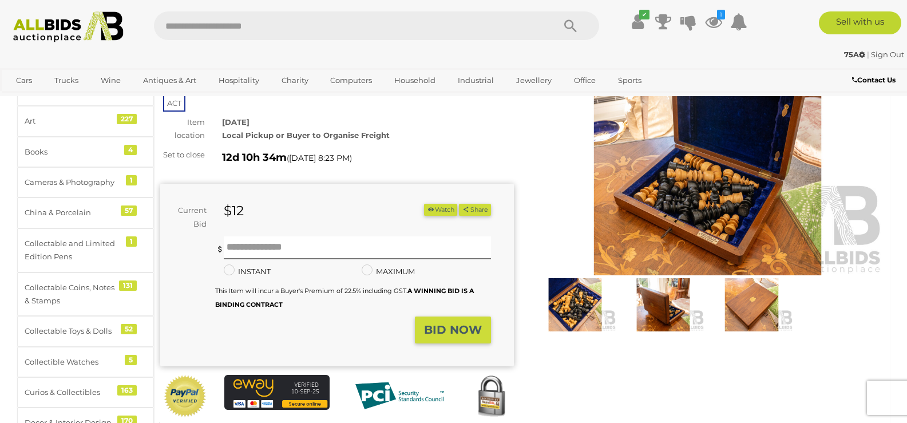
click at [433, 204] on button "Watch" at bounding box center [440, 210] width 33 height 12
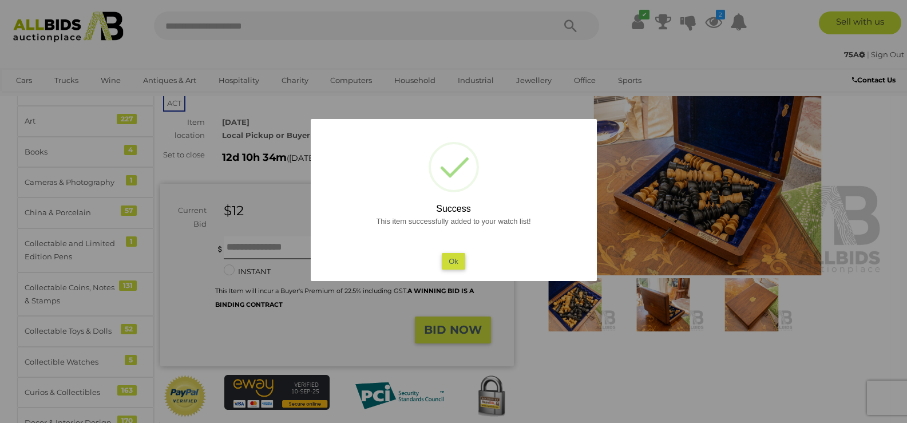
click at [446, 257] on button "Ok" at bounding box center [453, 261] width 23 height 17
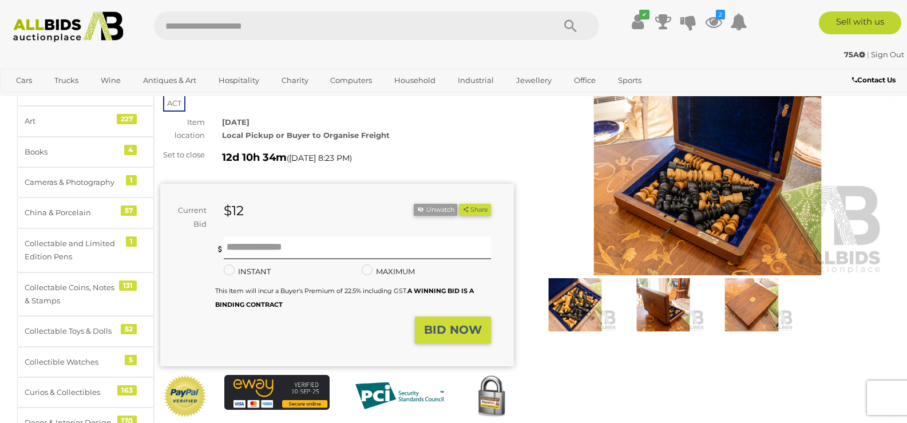
click at [572, 297] on img at bounding box center [575, 304] width 82 height 53
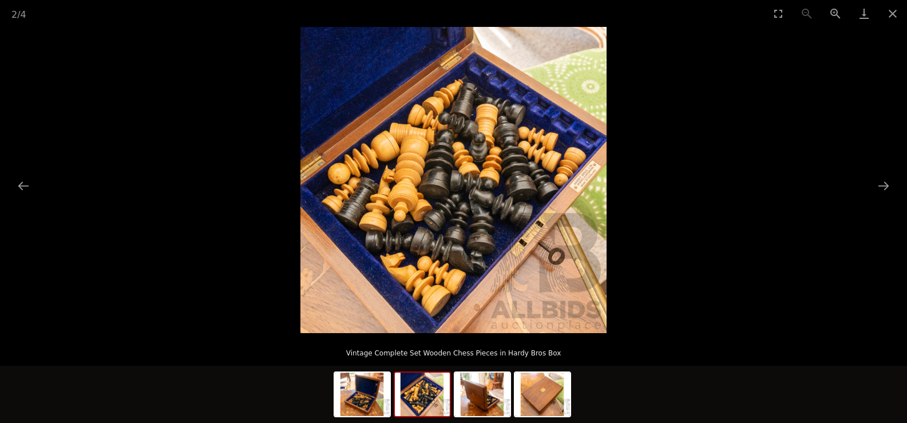
click at [434, 392] on img at bounding box center [422, 393] width 55 height 43
click at [461, 399] on img at bounding box center [482, 393] width 55 height 43
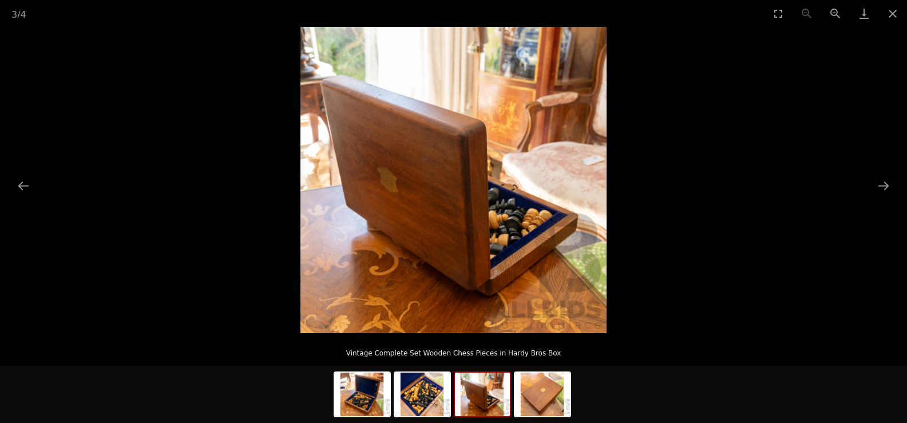
click at [501, 402] on img at bounding box center [482, 393] width 55 height 43
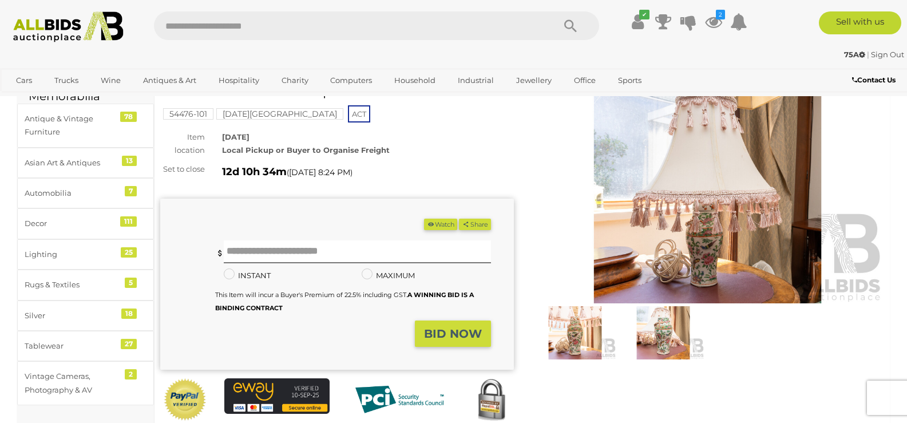
scroll to position [96, 0]
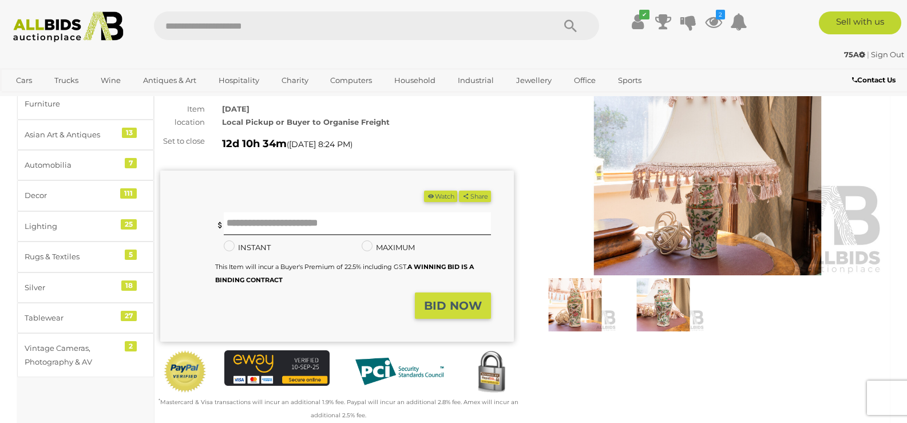
click at [586, 297] on img at bounding box center [575, 304] width 82 height 53
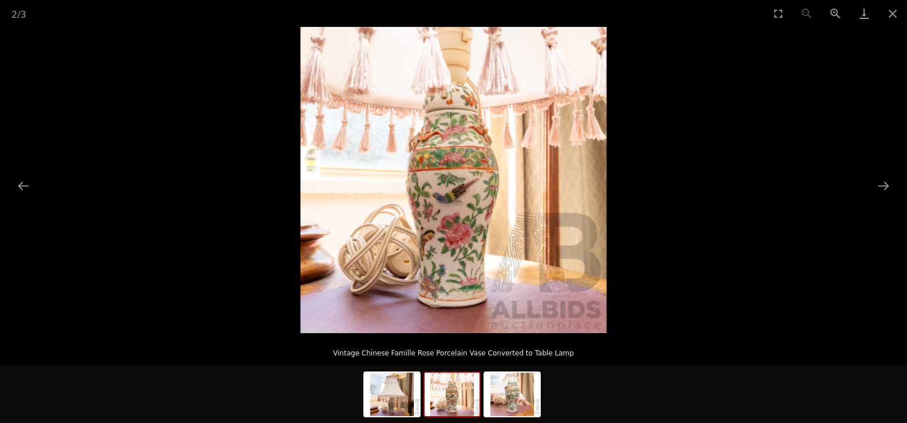
drag, startPoint x: 586, startPoint y: 297, endPoint x: 639, endPoint y: 299, distance: 52.1
click at [639, 299] on div at bounding box center [453, 180] width 907 height 306
click at [447, 403] on img at bounding box center [452, 393] width 55 height 43
click at [389, 400] on img at bounding box center [391, 393] width 55 height 43
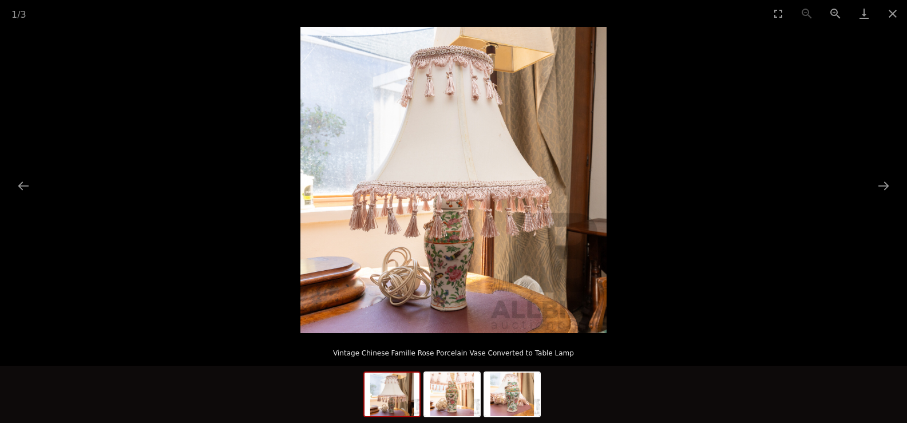
click at [418, 398] on img at bounding box center [391, 393] width 55 height 43
click at [461, 399] on img at bounding box center [452, 393] width 55 height 43
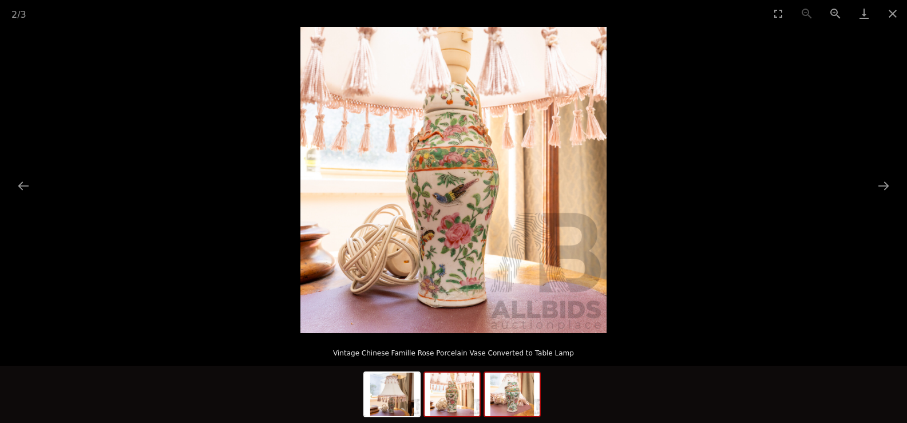
click at [508, 396] on img at bounding box center [512, 393] width 55 height 43
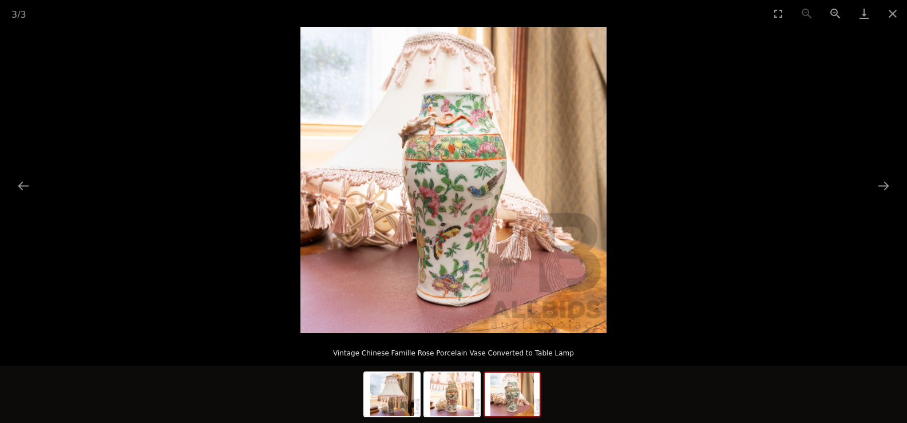
click at [501, 253] on img at bounding box center [453, 180] width 306 height 306
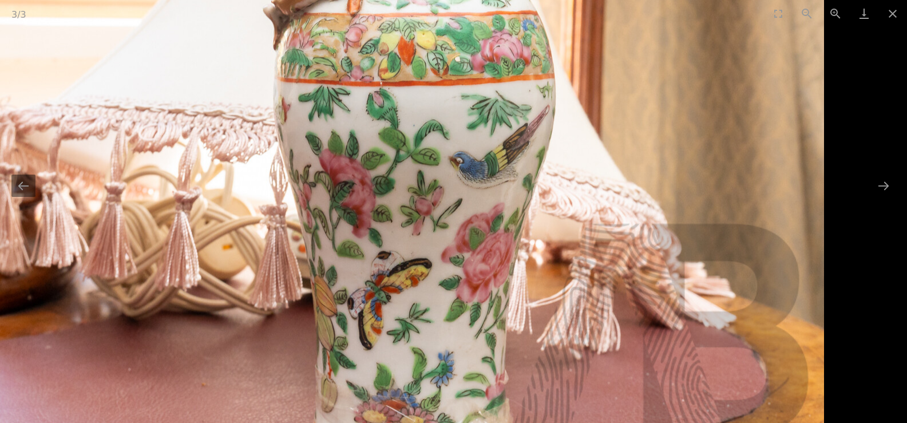
drag, startPoint x: 499, startPoint y: 252, endPoint x: 496, endPoint y: 304, distance: 52.2
click at [496, 304] on img at bounding box center [412, 135] width 824 height 824
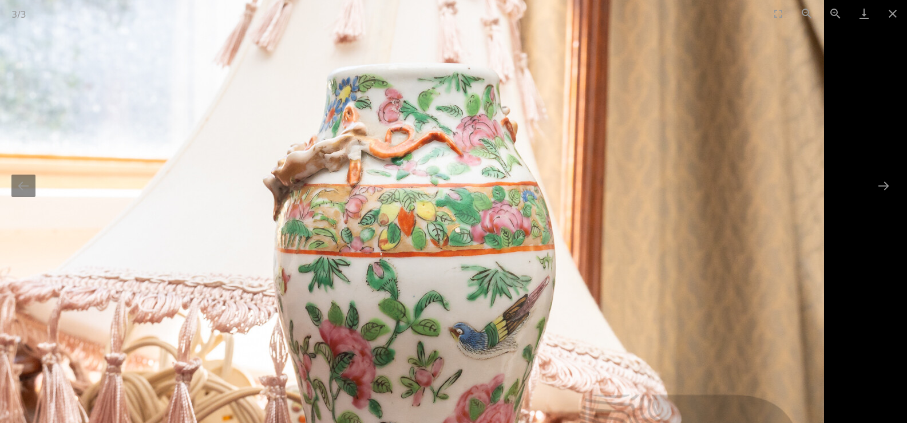
drag, startPoint x: 466, startPoint y: 125, endPoint x: 483, endPoint y: 295, distance: 170.8
click at [483, 295] on img at bounding box center [412, 306] width 824 height 824
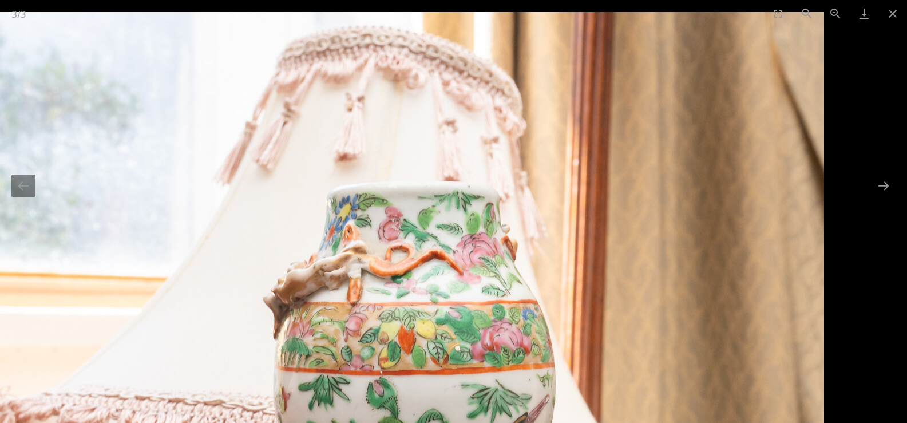
drag, startPoint x: 482, startPoint y: 221, endPoint x: 496, endPoint y: 328, distance: 107.3
click at [496, 328] on img at bounding box center [412, 424] width 824 height 824
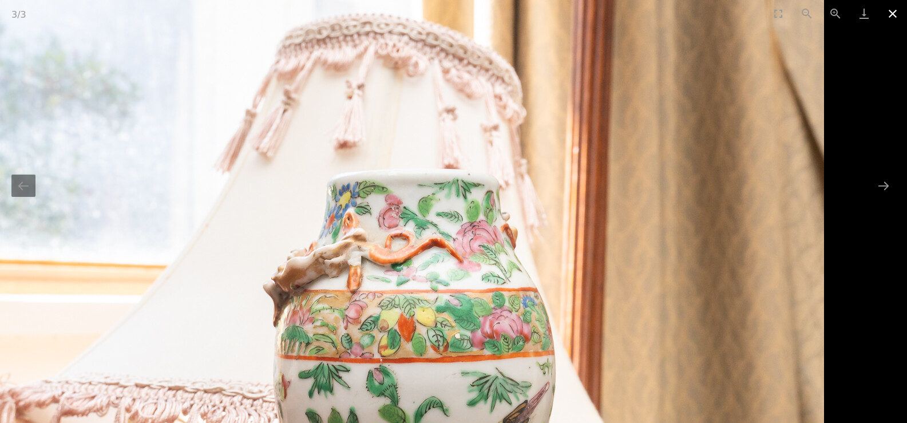
click at [895, 14] on button "Close gallery" at bounding box center [892, 13] width 29 height 27
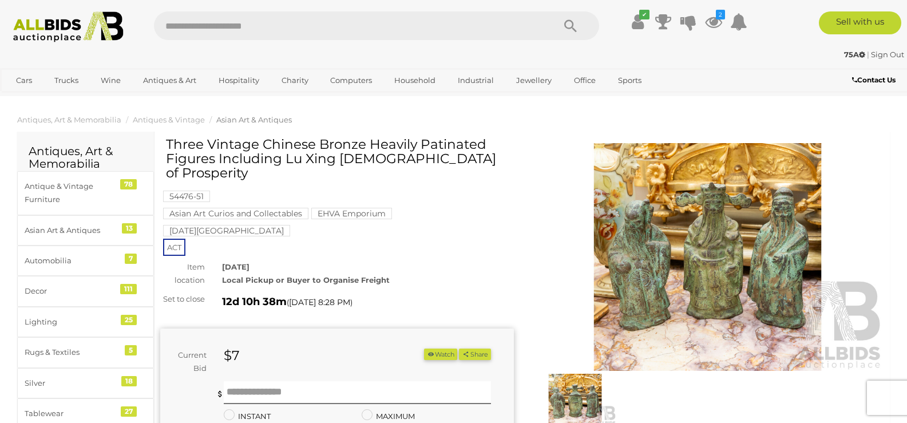
click at [707, 290] on img at bounding box center [708, 257] width 354 height 228
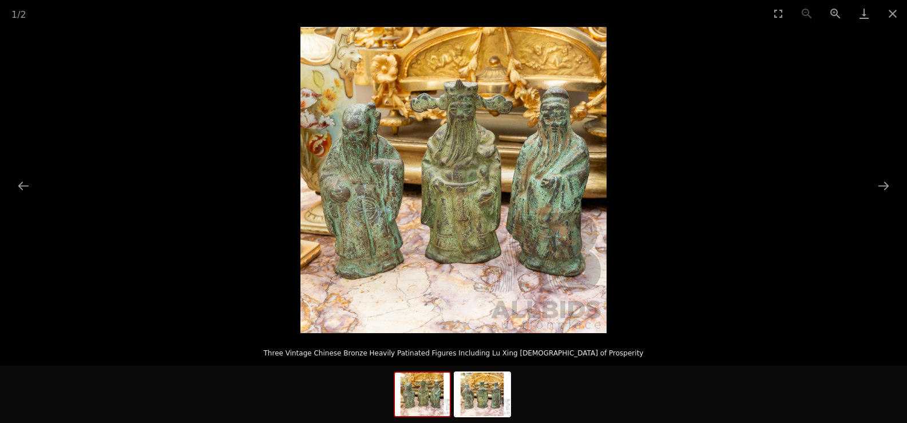
click at [475, 249] on img at bounding box center [453, 180] width 306 height 306
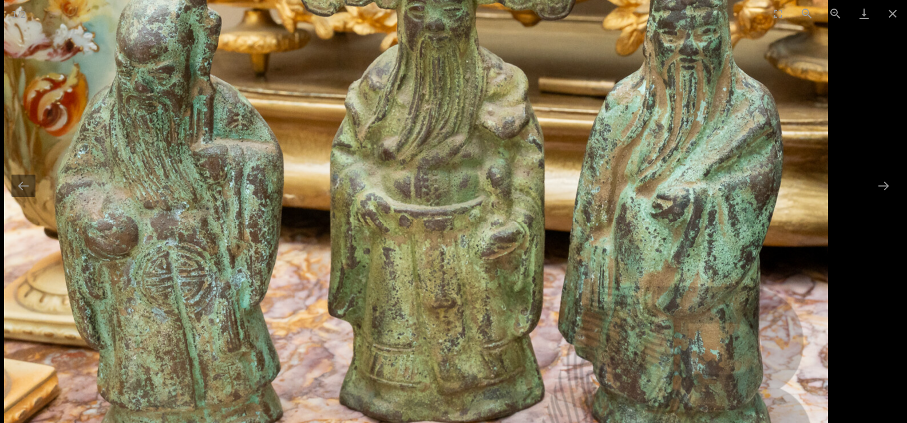
drag, startPoint x: 449, startPoint y: 167, endPoint x: 481, endPoint y: 275, distance: 113.5
click at [481, 275] on img at bounding box center [416, 197] width 824 height 824
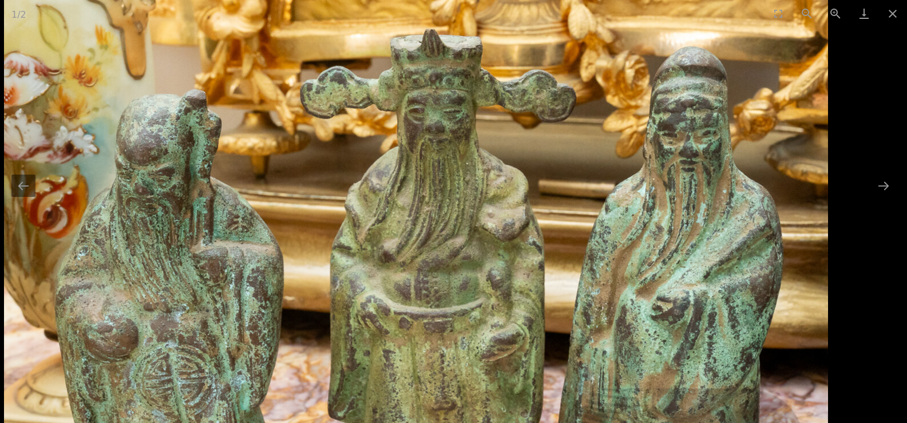
drag, startPoint x: 467, startPoint y: 193, endPoint x: 479, endPoint y: 96, distance: 98.0
click at [479, 96] on img at bounding box center [416, 300] width 824 height 824
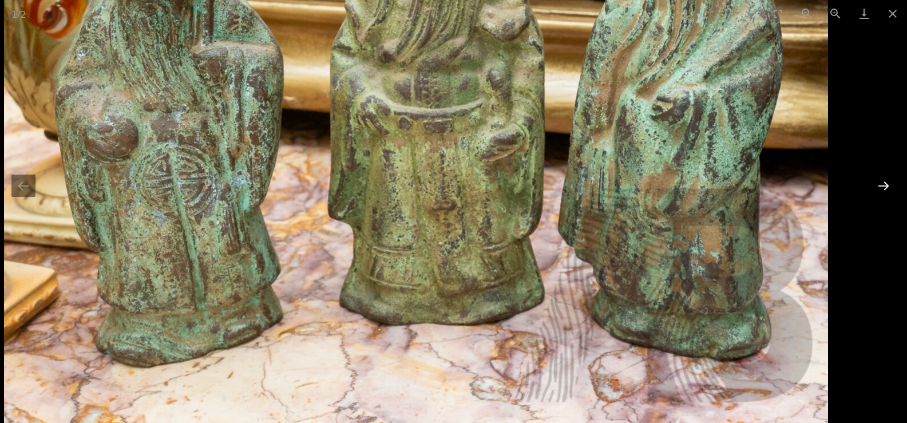
click at [891, 187] on button "Next slide" at bounding box center [883, 186] width 24 height 22
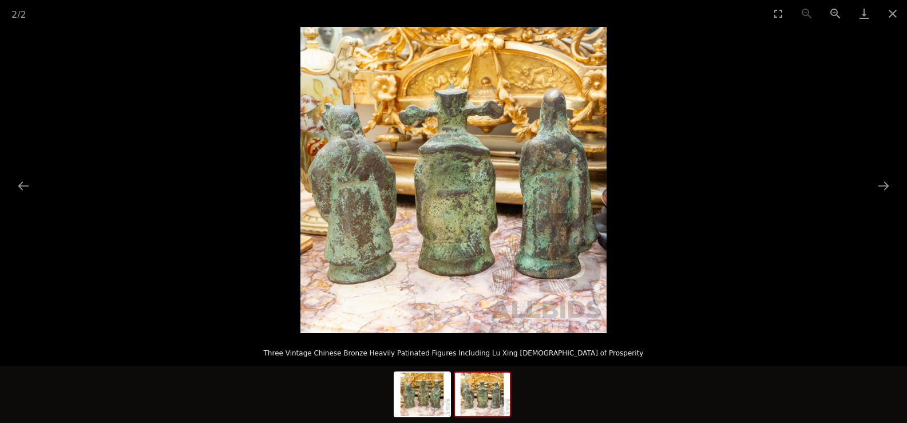
click at [498, 195] on img at bounding box center [453, 180] width 306 height 306
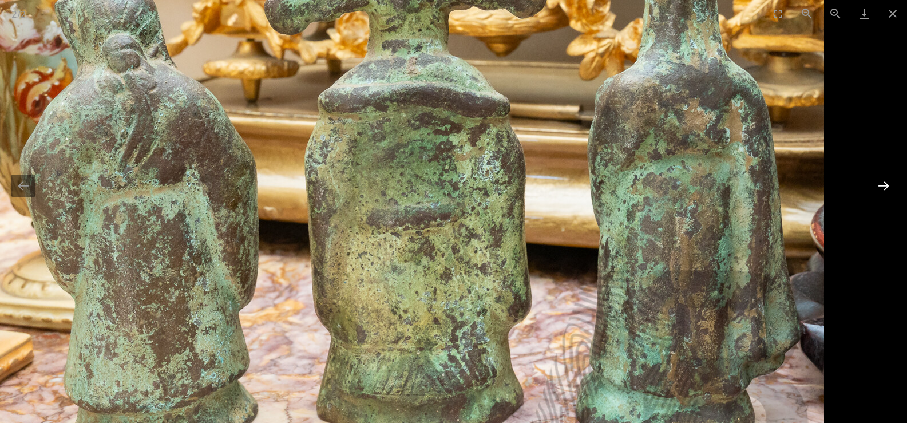
click at [894, 185] on button "Next slide" at bounding box center [883, 186] width 24 height 22
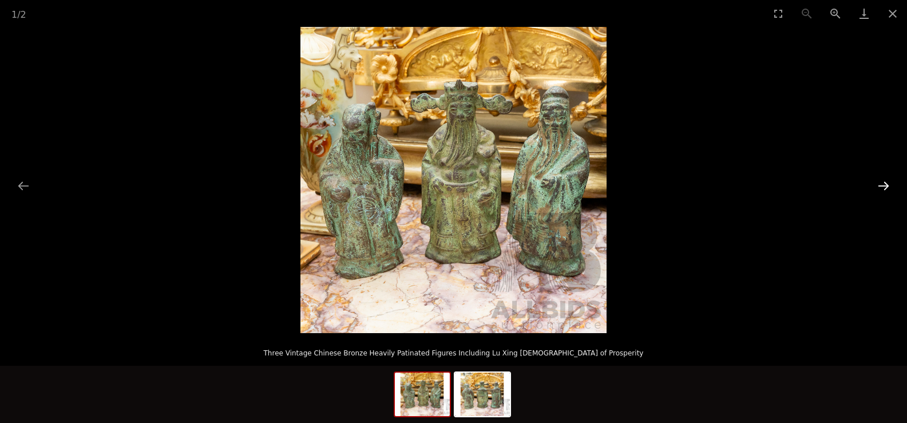
click at [889, 179] on button "Next slide" at bounding box center [883, 186] width 24 height 22
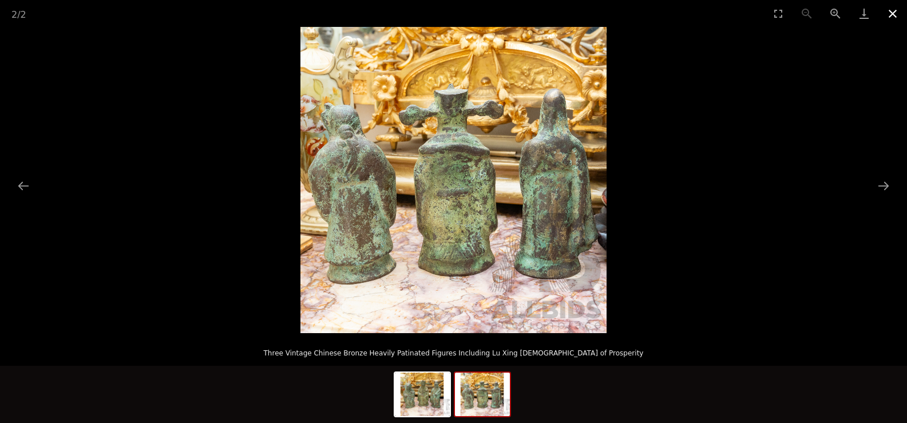
click at [891, 16] on button "Close gallery" at bounding box center [892, 13] width 29 height 27
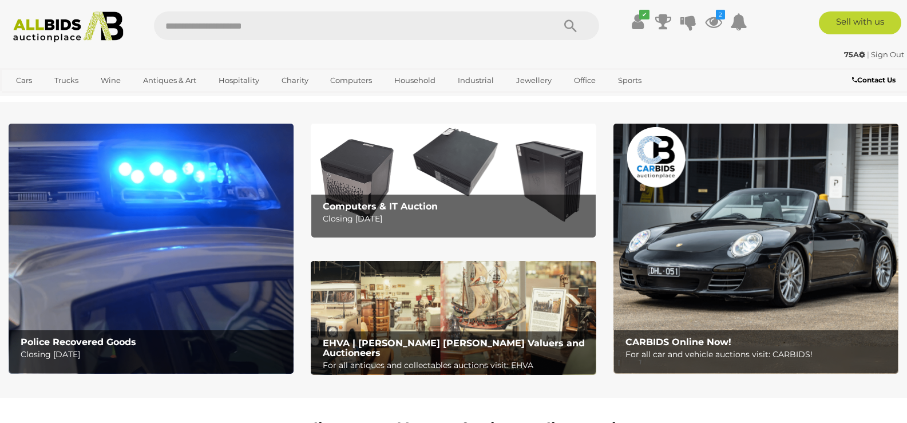
click at [218, 33] on input "text" at bounding box center [348, 25] width 389 height 29
type input "*******"
click at [571, 23] on icon "Search" at bounding box center [570, 26] width 13 height 17
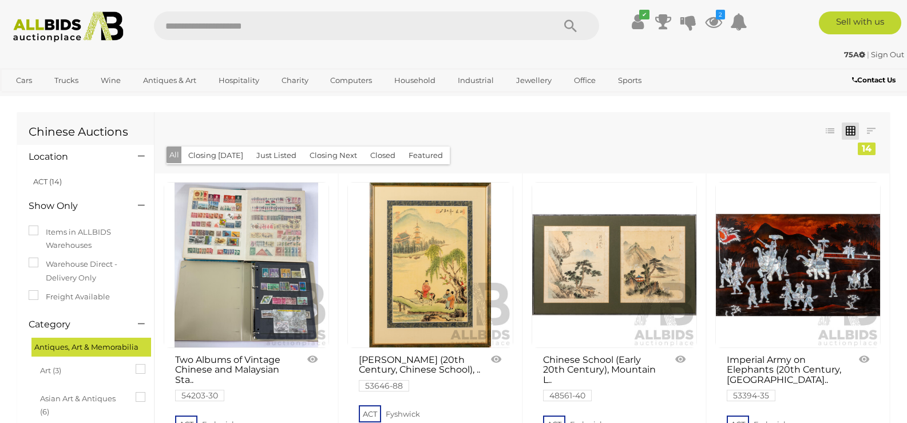
scroll to position [1224, 0]
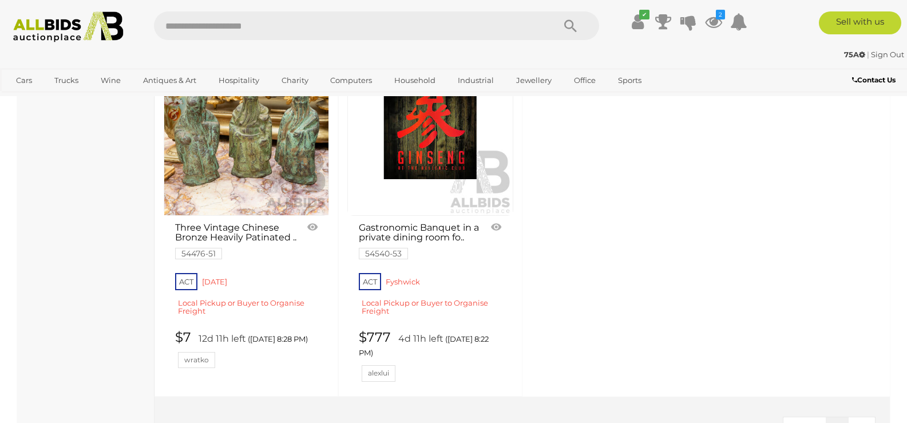
click at [389, 245] on link "Gastronomic Banquet in a private dining room fo.. 54540-53" at bounding box center [420, 240] width 122 height 35
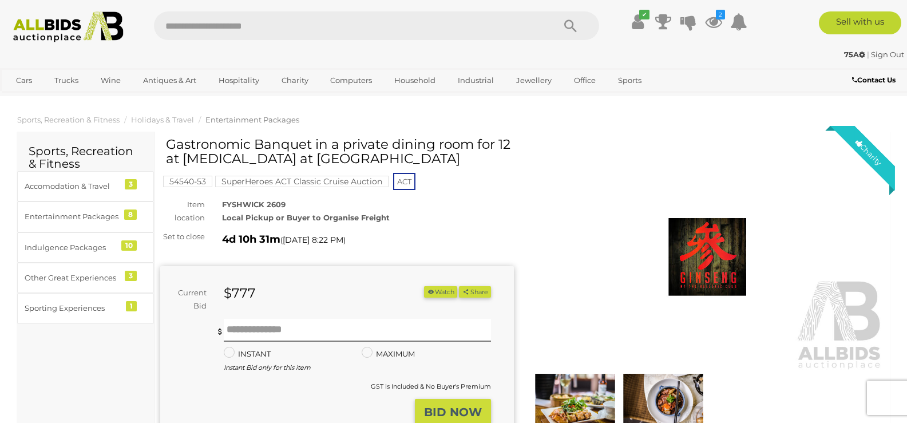
drag, startPoint x: 189, startPoint y: 142, endPoint x: 373, endPoint y: 154, distance: 184.0
click at [373, 154] on h1 "Gastronomic Banquet in a private dining room for 12 at [MEDICAL_DATA] at [GEOGR…" at bounding box center [338, 151] width 345 height 29
drag, startPoint x: 370, startPoint y: 143, endPoint x: 376, endPoint y: 157, distance: 15.1
click at [376, 157] on h1 "Gastronomic Banquet in a private dining room for 12 at [MEDICAL_DATA] at [GEOGR…" at bounding box center [338, 151] width 345 height 29
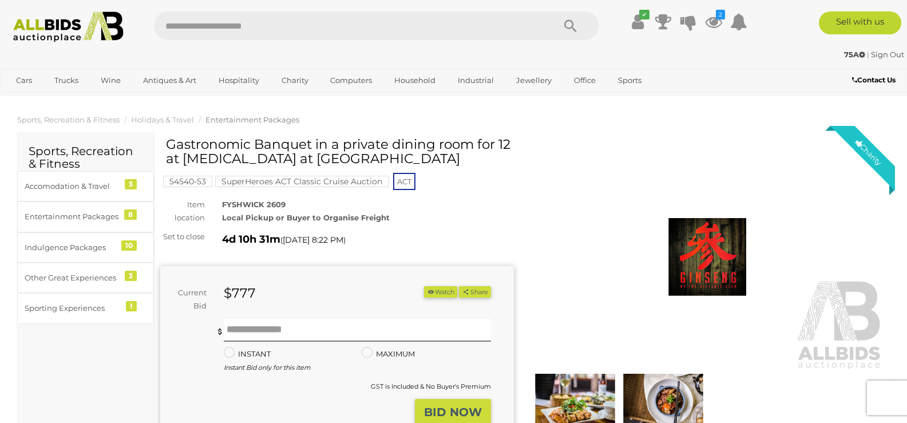
click at [376, 157] on h1 "Gastronomic Banquet in a private dining room for 12 at [MEDICAL_DATA] at [GEOGR…" at bounding box center [338, 151] width 345 height 29
drag, startPoint x: 179, startPoint y: 159, endPoint x: 348, endPoint y: 164, distance: 168.9
click at [348, 164] on h1 "Gastronomic Banquet in a private dining room for 12 at [MEDICAL_DATA] at [GEOGR…" at bounding box center [338, 151] width 345 height 29
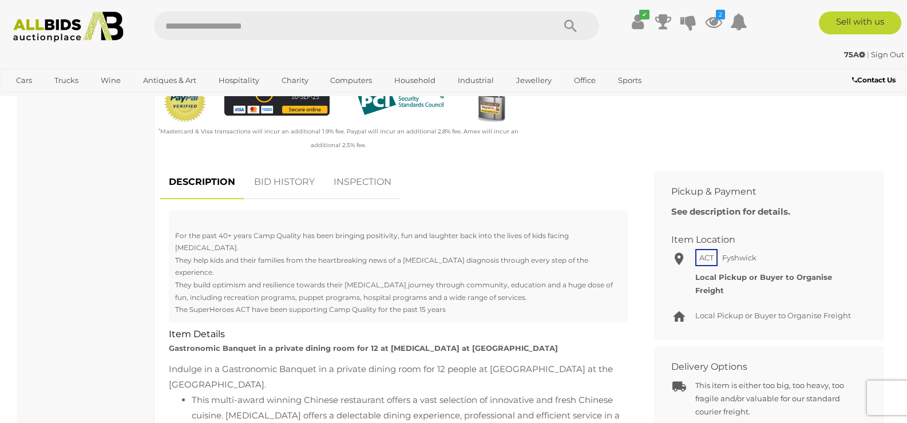
scroll to position [382, 0]
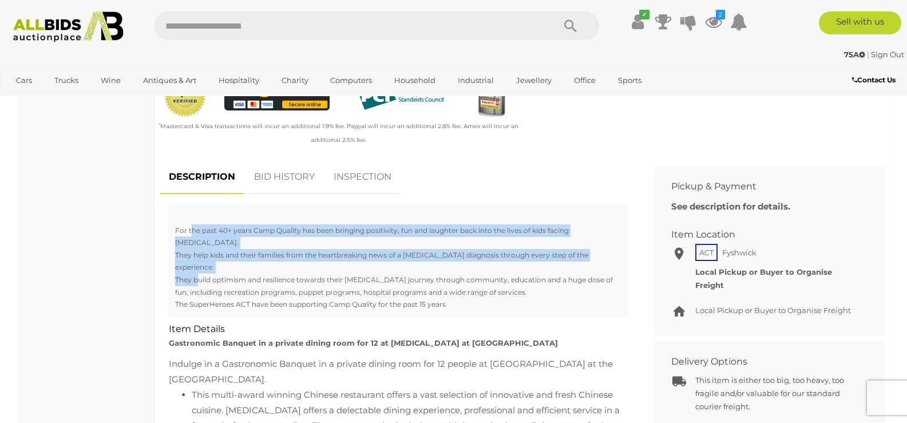
drag, startPoint x: 193, startPoint y: 231, endPoint x: 196, endPoint y: 253, distance: 22.5
click at [196, 253] on div "For the past 40+ years Camp Quality has been bringing positivity, fun and laugh…" at bounding box center [398, 261] width 459 height 112
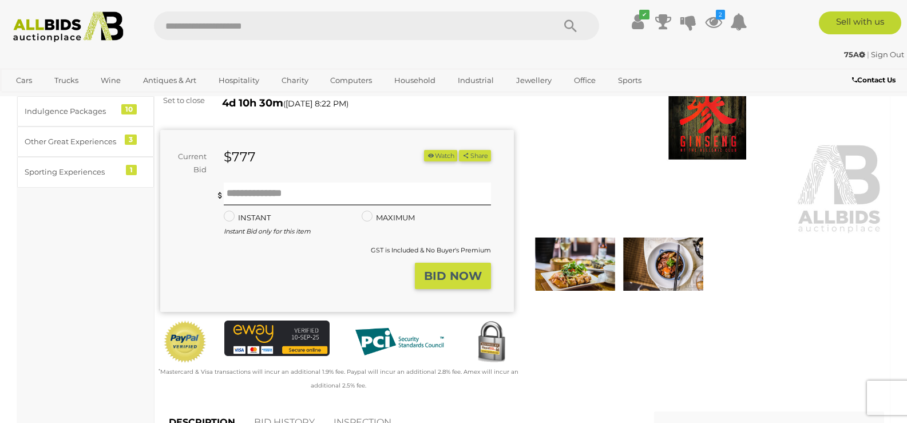
scroll to position [0, 0]
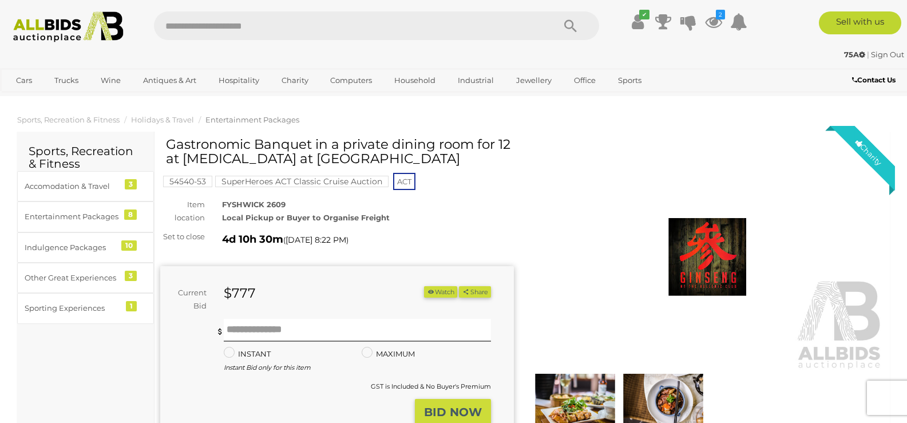
click at [728, 268] on img at bounding box center [708, 257] width 354 height 228
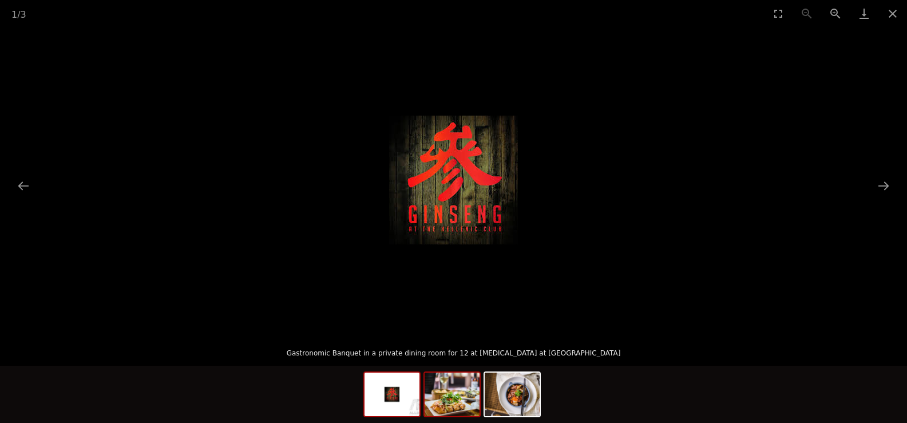
click at [449, 391] on img at bounding box center [452, 393] width 55 height 43
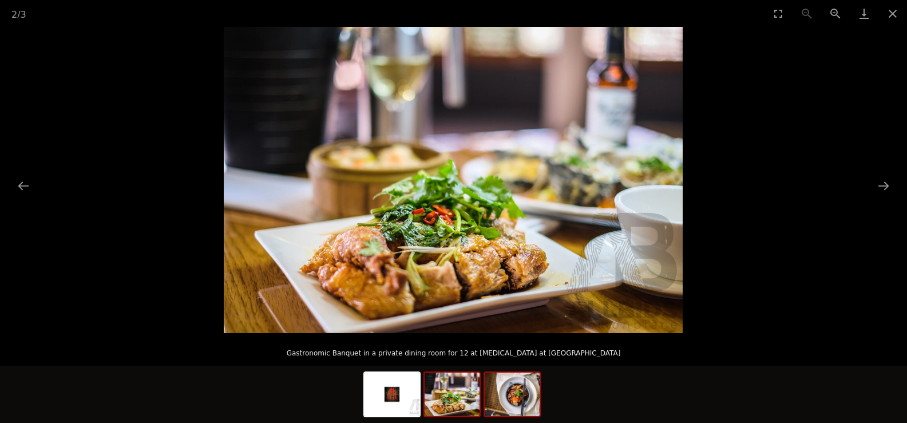
click at [521, 405] on img at bounding box center [512, 393] width 55 height 43
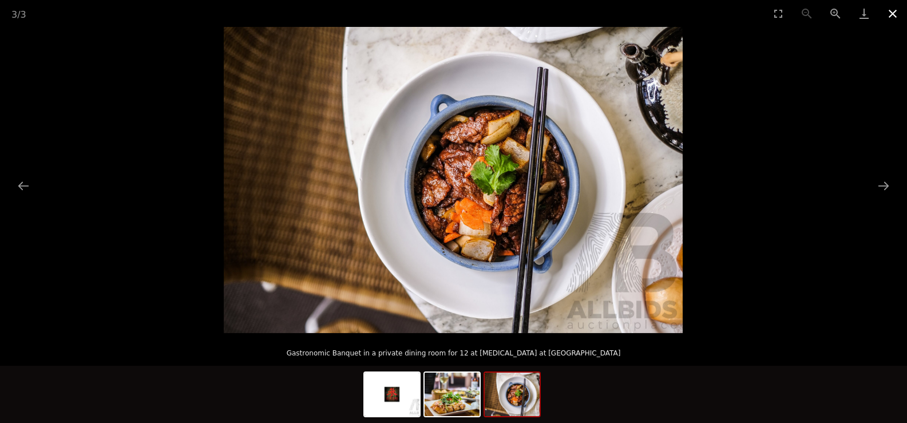
click at [894, 17] on button "Close gallery" at bounding box center [892, 13] width 29 height 27
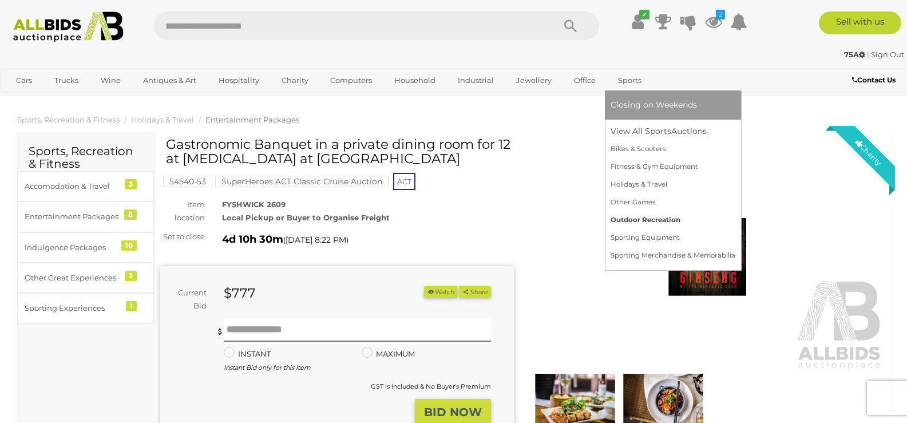
click at [631, 221] on link "Outdoor Recreation" at bounding box center [673, 220] width 125 height 18
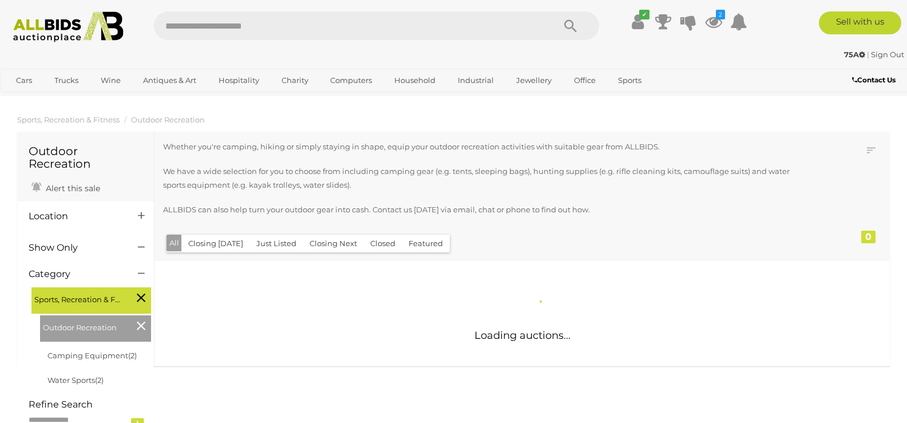
scroll to position [96, 0]
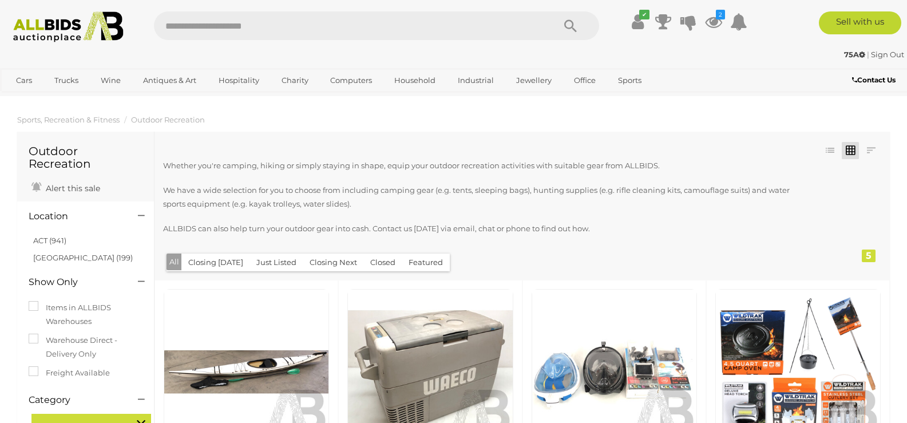
click at [58, 31] on img at bounding box center [68, 26] width 123 height 31
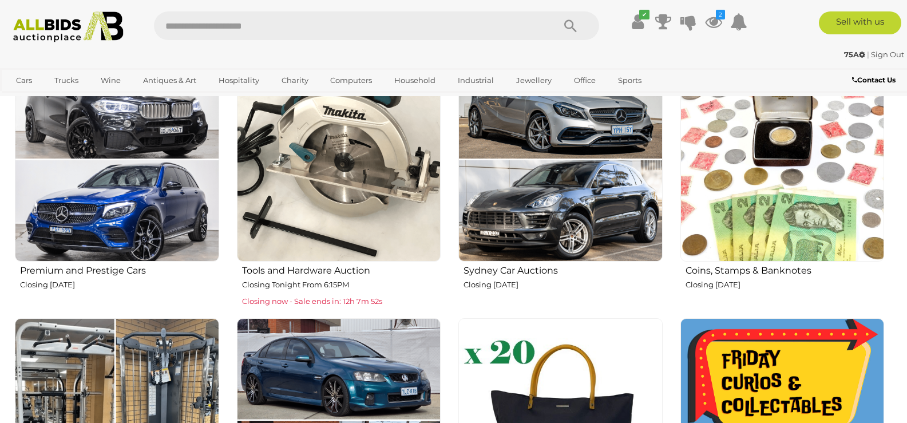
scroll to position [668, 0]
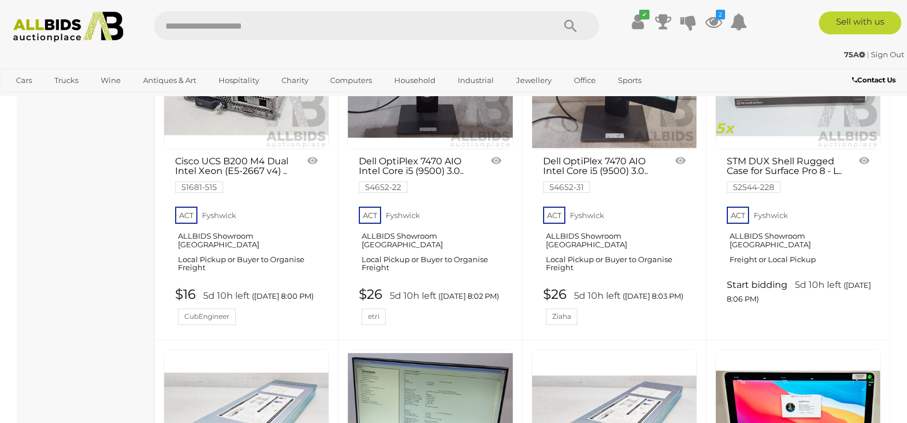
scroll to position [3624, 0]
